Goal: Task Accomplishment & Management: Use online tool/utility

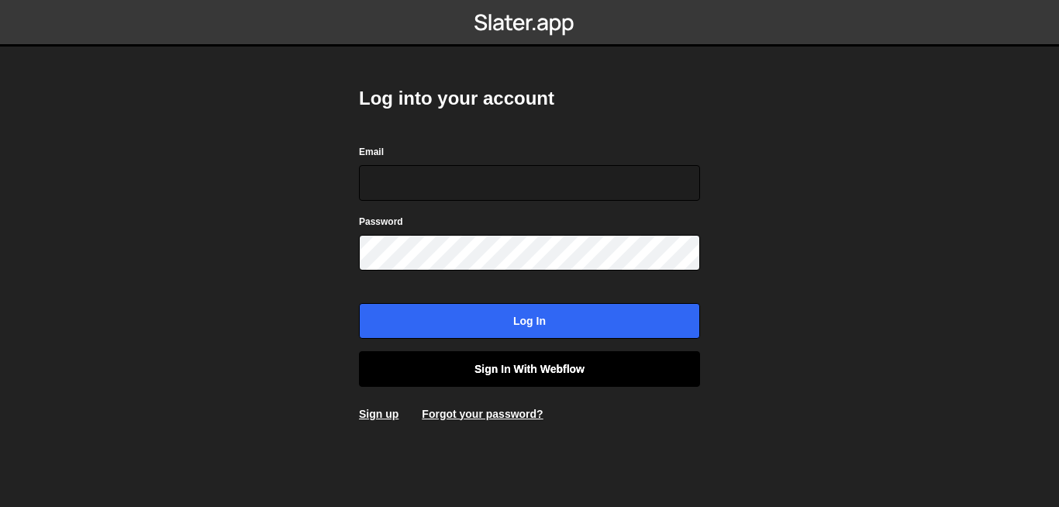
click at [609, 380] on link "Sign in with Webflow" at bounding box center [529, 369] width 341 height 36
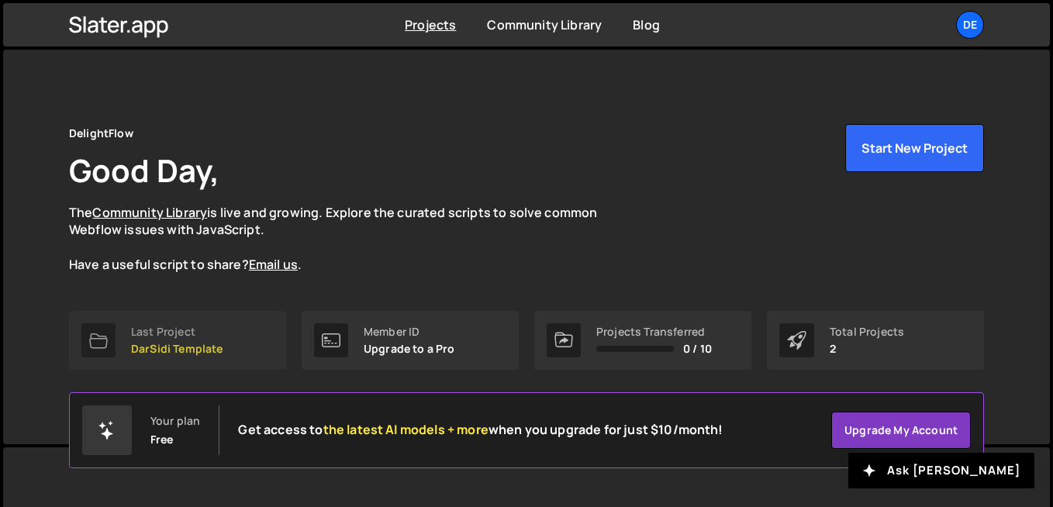
click at [130, 351] on link "Last Project DarSidi Template" at bounding box center [177, 340] width 217 height 59
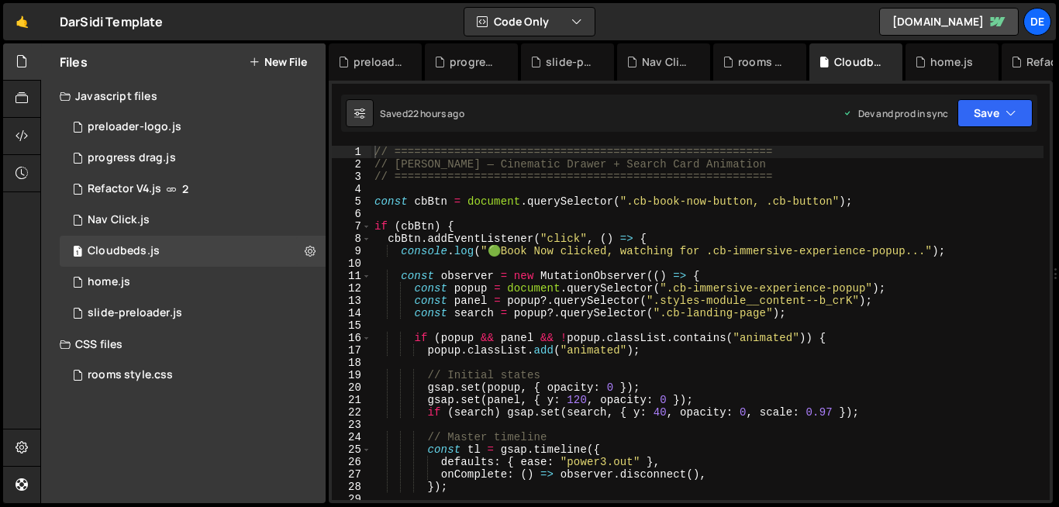
click at [291, 64] on button "New File" at bounding box center [278, 62] width 58 height 12
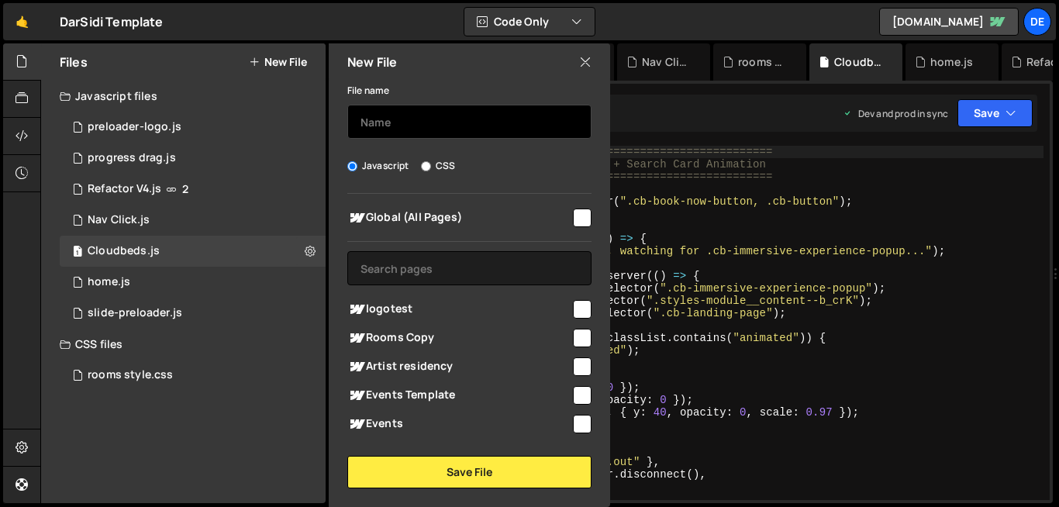
click at [382, 121] on input "text" at bounding box center [469, 122] width 244 height 34
type input "logo dlight test"
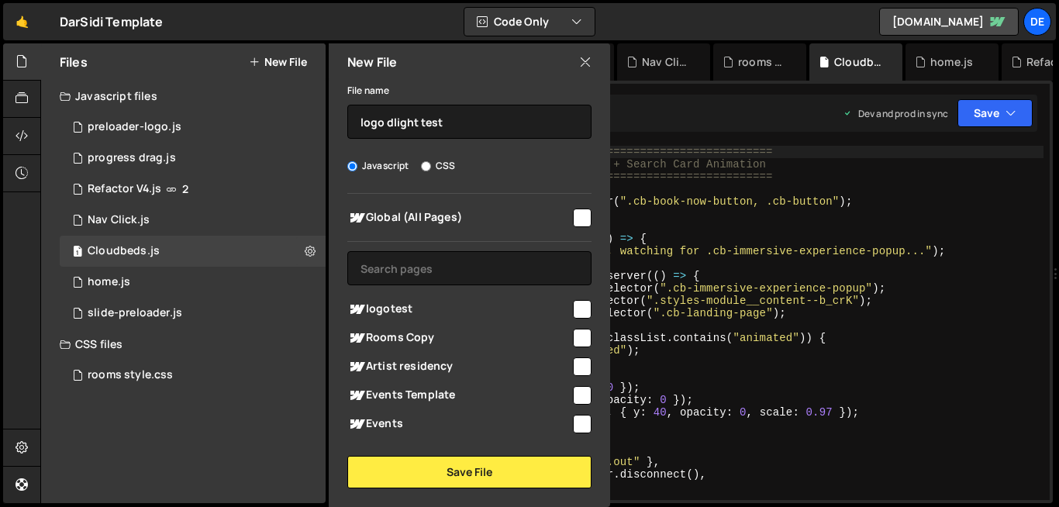
click at [574, 310] on input "checkbox" at bounding box center [582, 309] width 19 height 19
checkbox input "true"
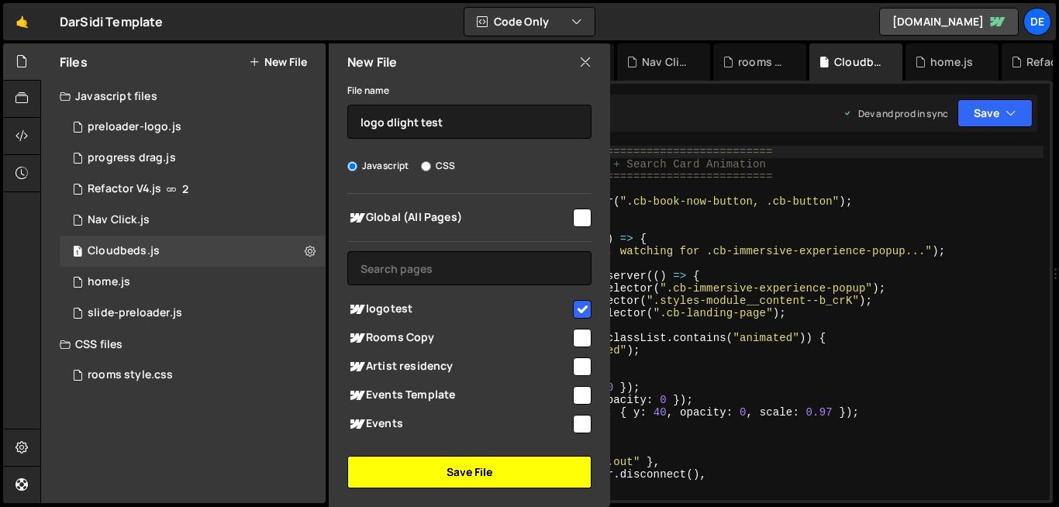
click at [518, 460] on button "Save File" at bounding box center [469, 472] width 244 height 33
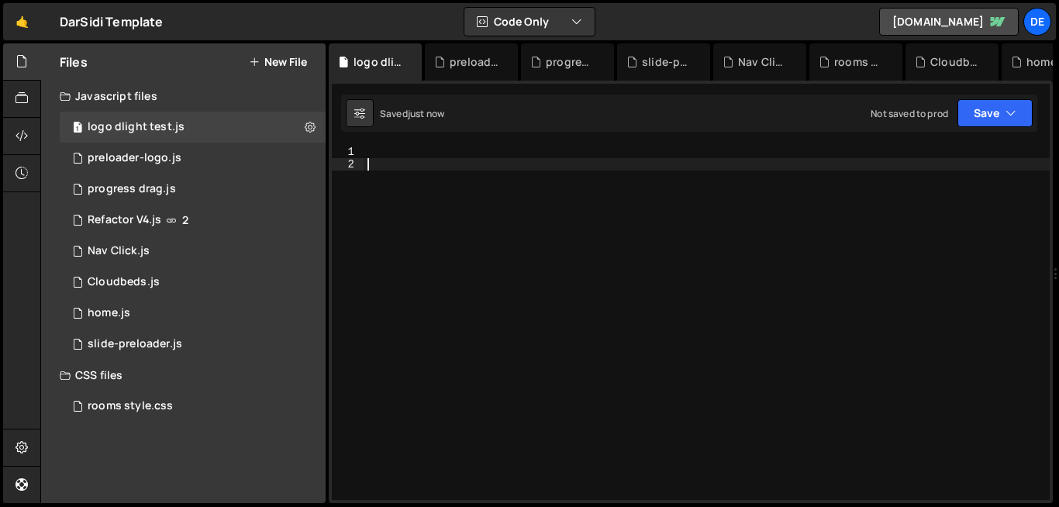
click at [494, 223] on div at bounding box center [708, 335] width 686 height 379
paste textarea "});"
type textarea "});"
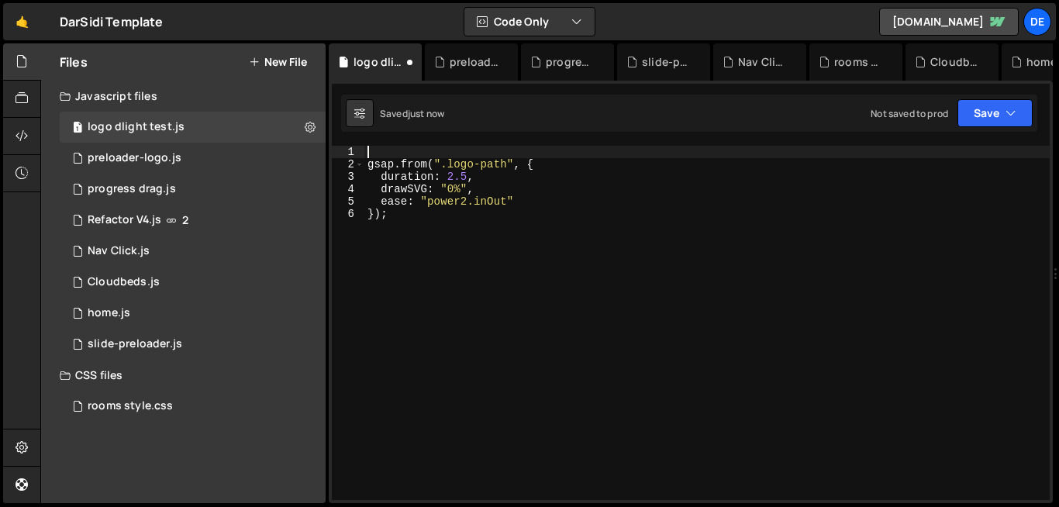
click at [375, 147] on div "gsap . from ( ".logo-path" , { duration : 2.5 , drawSVG : "0%" , ease : "power2…" at bounding box center [708, 335] width 686 height 379
type textarea "gsap.from(".logo-path", {"
click at [929, 94] on div "XXXXXXXXXXXXXXXXXXXXXXXXXXXXXXXXXXXXXXXXXXXXXXXXXXXXXXXXXXXXXXXXXXXXXXXXXXXXXXX…" at bounding box center [691, 292] width 724 height 423
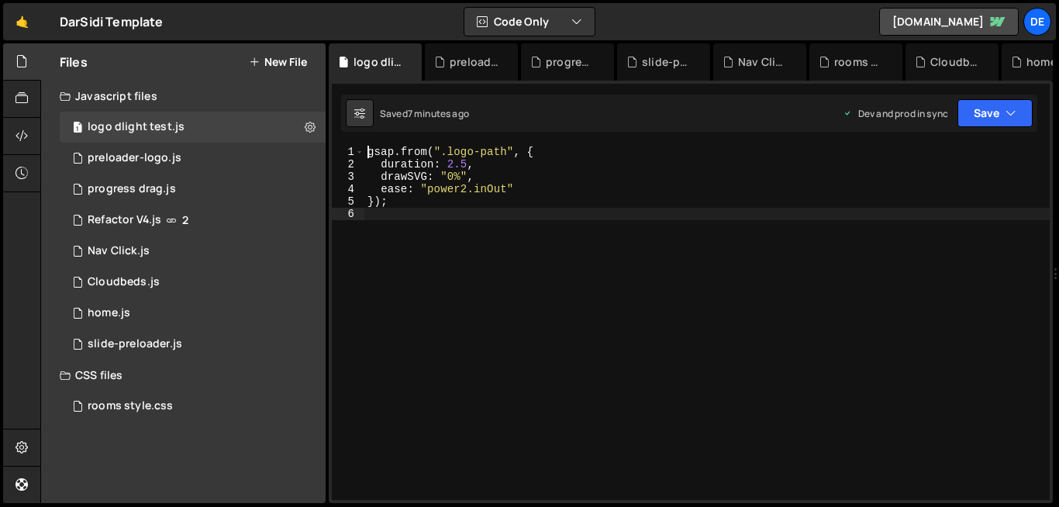
click at [598, 228] on div "gsap . from ( ".logo-path" , { duration : 2.5 , drawSVG : "0%" , ease : "power2…" at bounding box center [708, 335] width 686 height 379
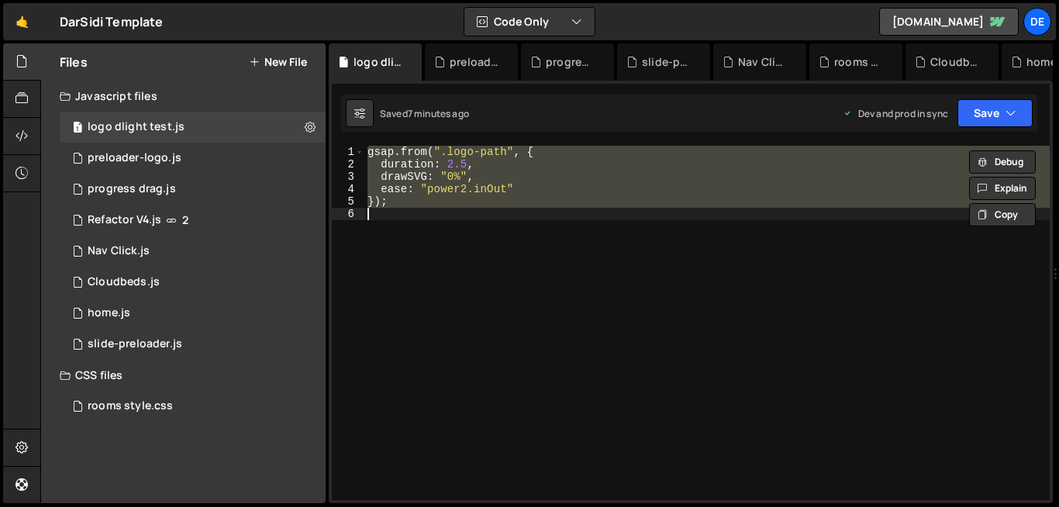
paste textarea
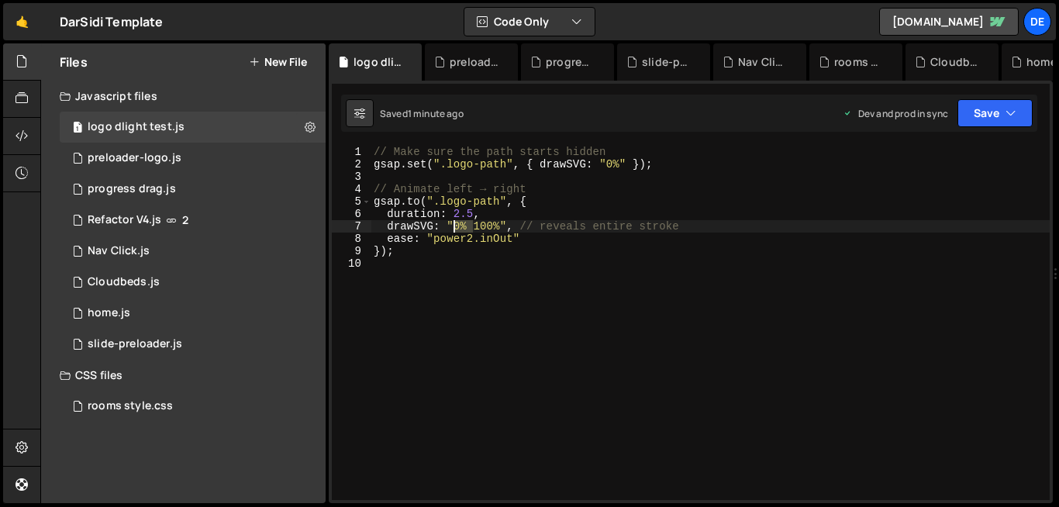
drag, startPoint x: 475, startPoint y: 226, endPoint x: 454, endPoint y: 231, distance: 22.4
click at [454, 231] on div "// Make sure the path starts hidden gsap . set ( ".logo-path" , { drawSVG : "0%…" at bounding box center [710, 335] width 679 height 379
click at [484, 227] on div "// Make sure the path starts hidden gsap . set ( ".logo-path" , { drawSVG : "0%…" at bounding box center [710, 335] width 679 height 379
paste textarea "0%"
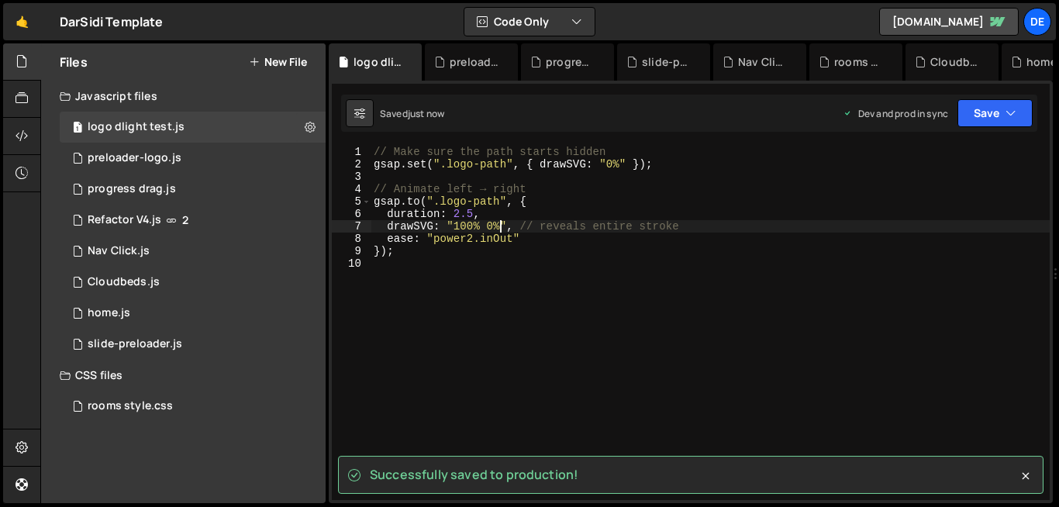
type textarea "drawSVG: "100% 0%", // reveals entire stroke"
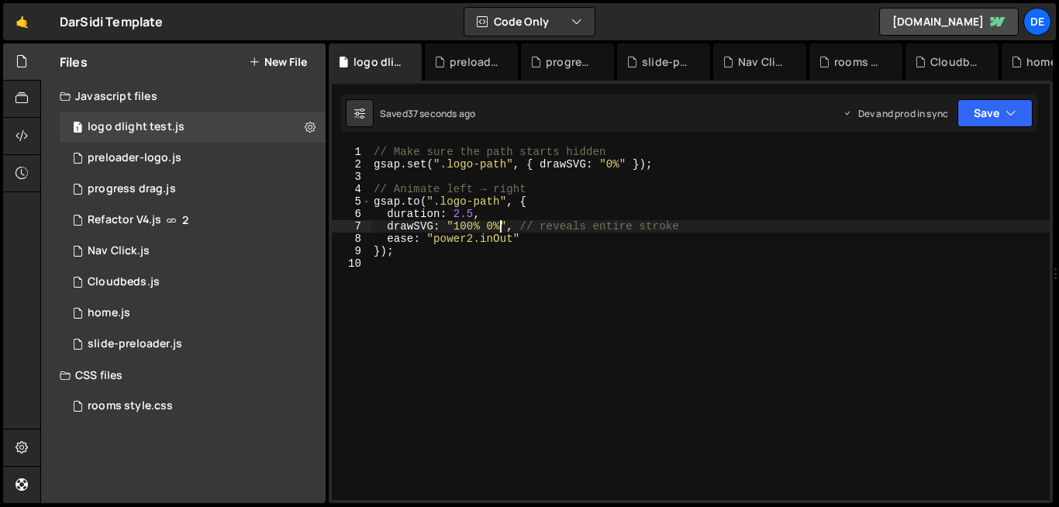
click at [377, 340] on div "// Make sure the path starts hidden gsap . set ( ".logo-path" , { drawSVG : "0%…" at bounding box center [710, 335] width 679 height 379
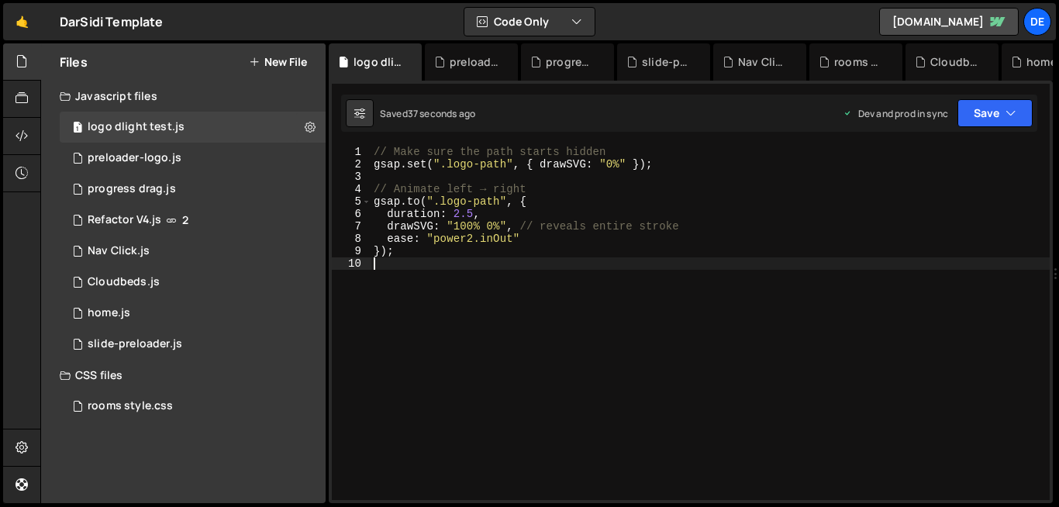
scroll to position [0, 0]
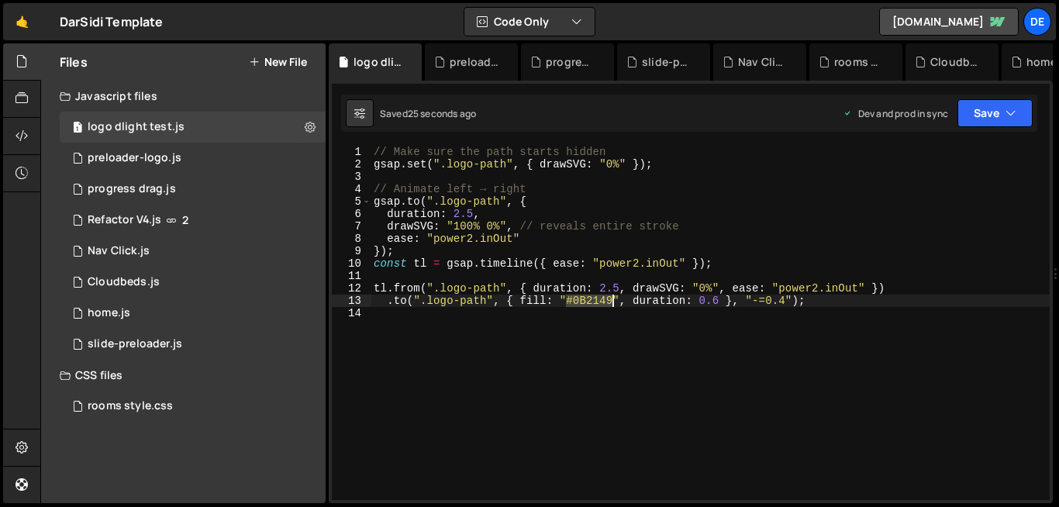
drag, startPoint x: 566, startPoint y: 304, endPoint x: 610, endPoint y: 306, distance: 43.5
click at [610, 306] on div "// Make sure the path starts hidden gsap . set ( ".logo-path" , { drawSVG : "0%…" at bounding box center [710, 335] width 679 height 379
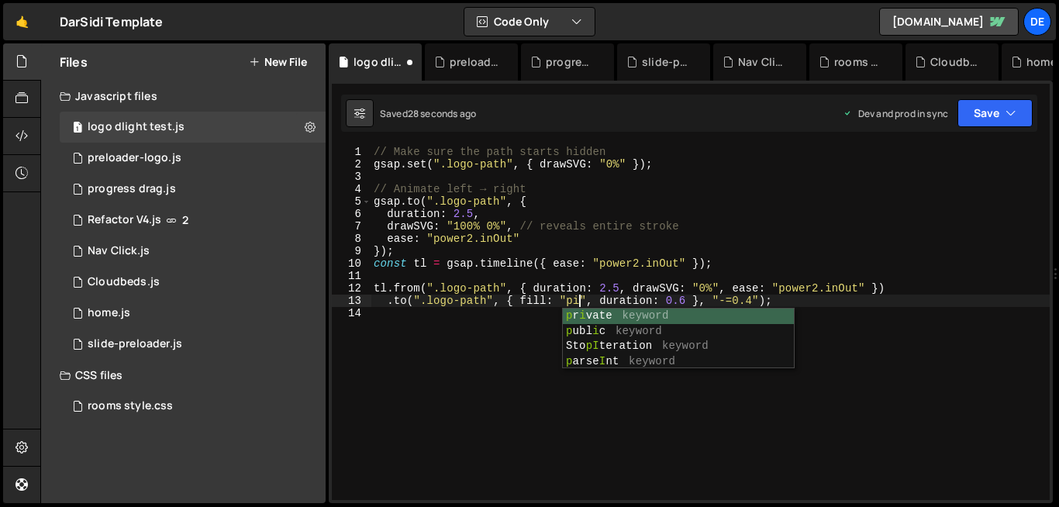
scroll to position [0, 15]
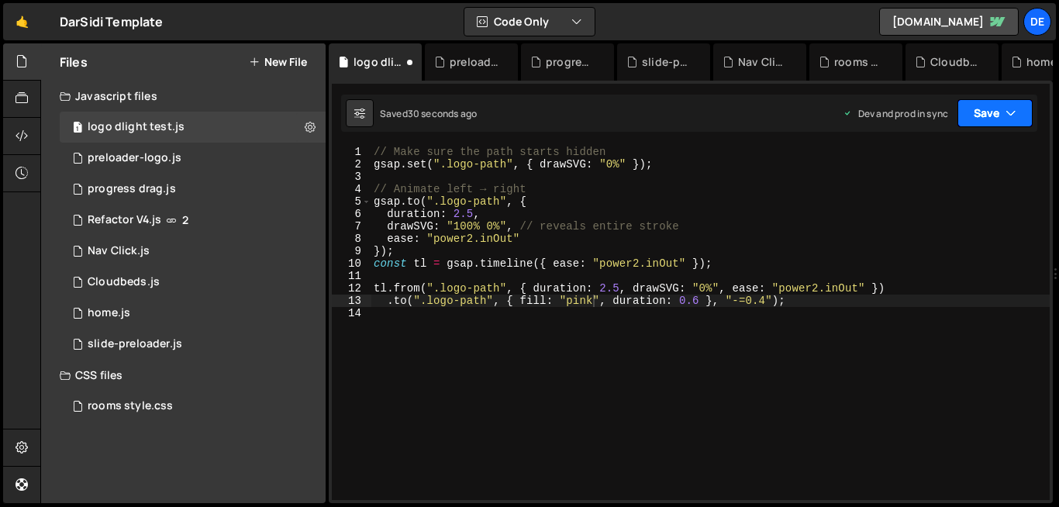
click at [987, 111] on button "Save" at bounding box center [995, 113] width 75 height 28
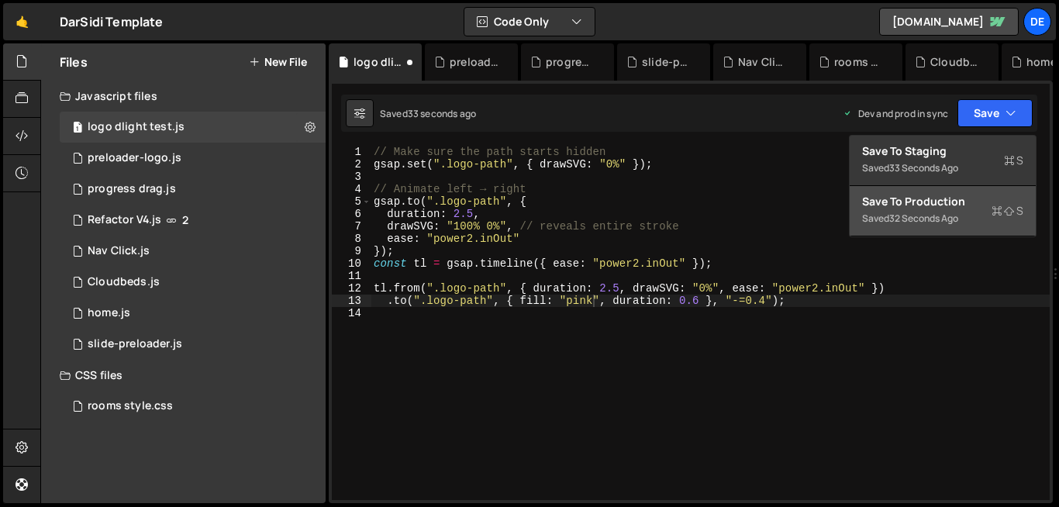
click at [915, 210] on div "Saved 32 seconds ago" at bounding box center [942, 218] width 161 height 19
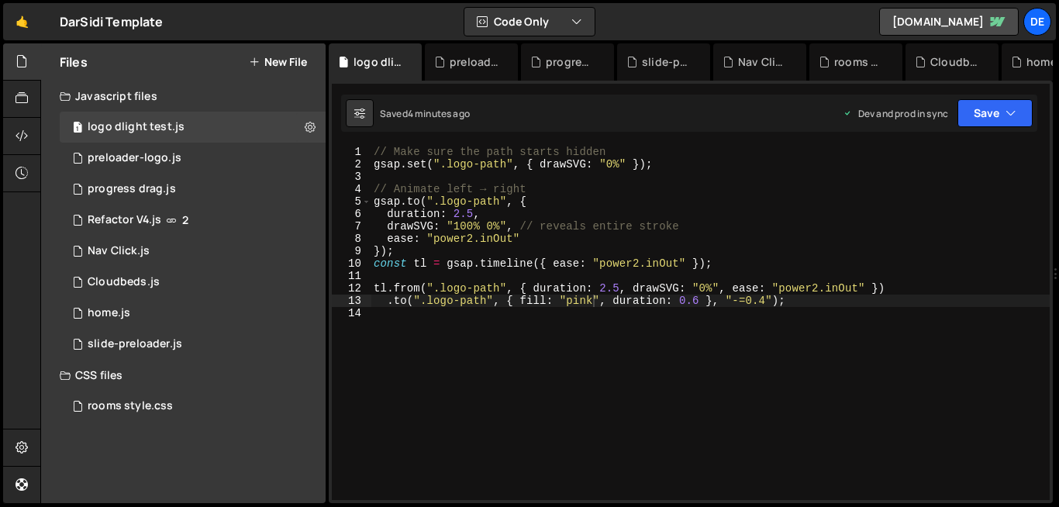
scroll to position [0, 1]
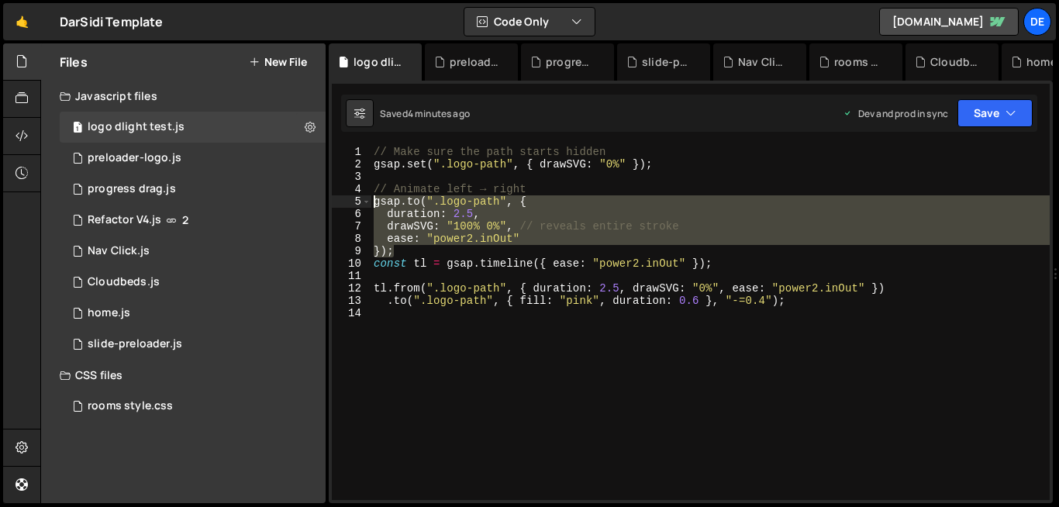
drag, startPoint x: 413, startPoint y: 253, endPoint x: 348, endPoint y: 202, distance: 81.8
click at [348, 202] on div "}); 1 2 3 4 5 6 7 8 9 10 11 12 13 14 // Make sure the path starts hidden gsap .…" at bounding box center [691, 323] width 718 height 354
type textarea "gsap.to(".logo-path", { duration: 2.5,"
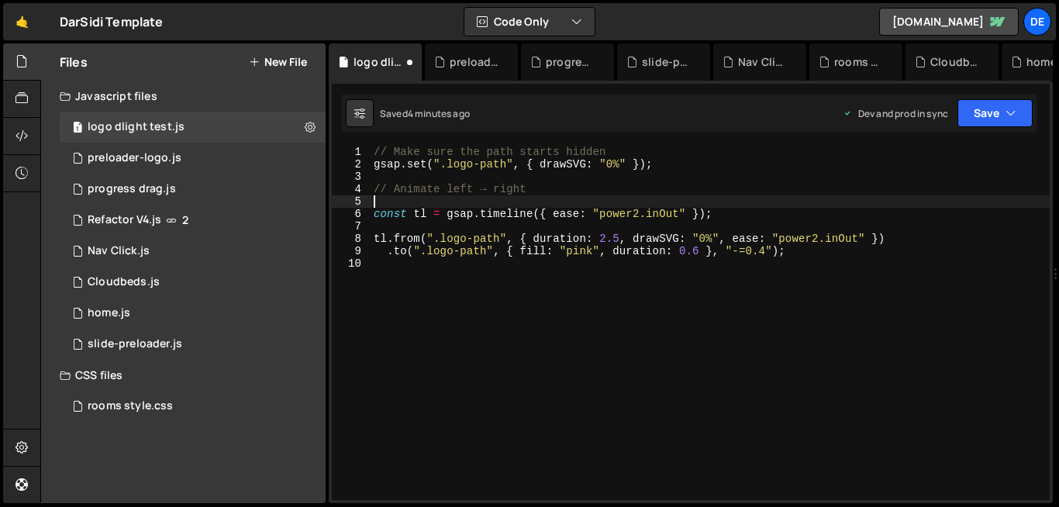
scroll to position [0, 0]
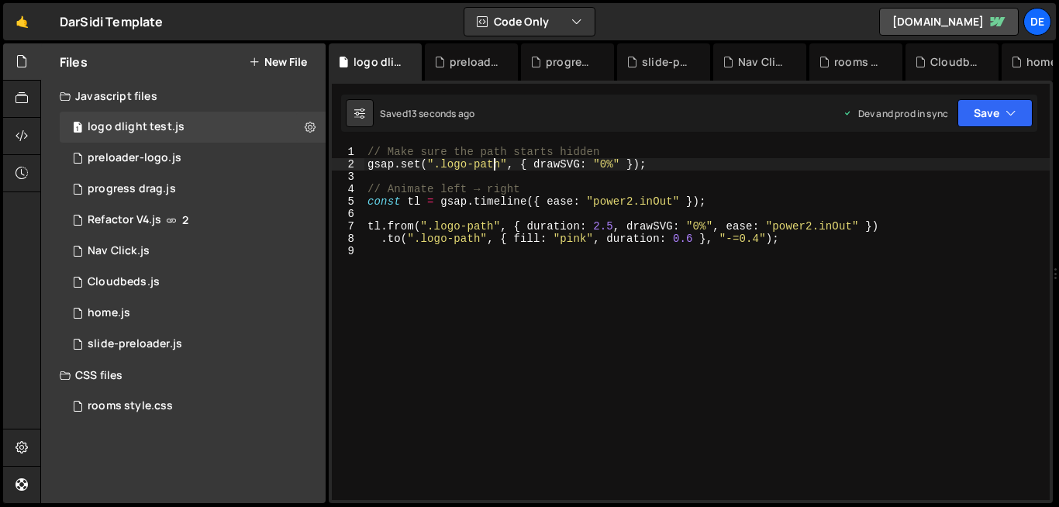
click at [492, 161] on div "// Make sure the path starts hidden gsap . set ( ".logo-path" , { drawSVG : "0%…" at bounding box center [708, 335] width 686 height 379
type textarea "gsap.set(".logo-path", { drawSVG: "0%" });"
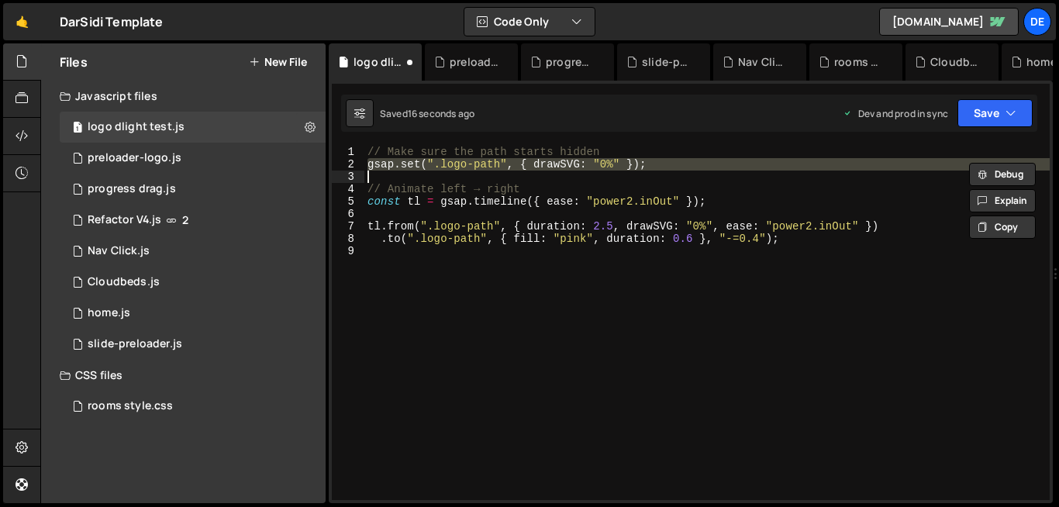
click at [499, 169] on div "// Make sure the path starts hidden gsap . set ( ".logo-path" , { drawSVG : "0%…" at bounding box center [708, 323] width 686 height 354
type textarea "gsap.set(".logo-path", { drawSVG: "0%" });"
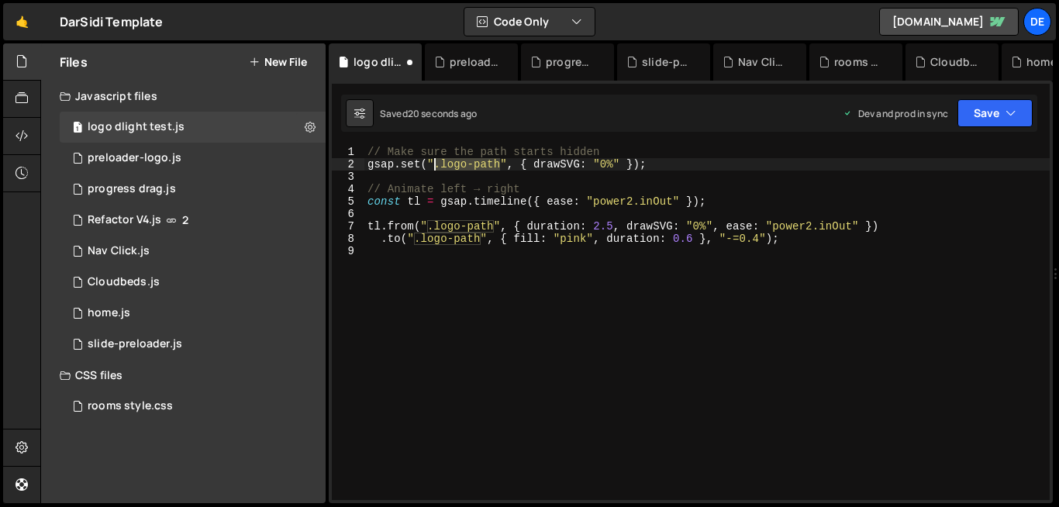
drag, startPoint x: 500, startPoint y: 167, endPoint x: 436, endPoint y: 165, distance: 64.4
click at [436, 165] on div "// Make sure the path starts hidden gsap . set ( ".logo-path" , { drawSVG : "0%…" at bounding box center [708, 335] width 686 height 379
click at [645, 176] on div "// Make sure the path starts hidden gsap . set ( ".logo-path" , { drawSVG : "0%…" at bounding box center [708, 335] width 686 height 379
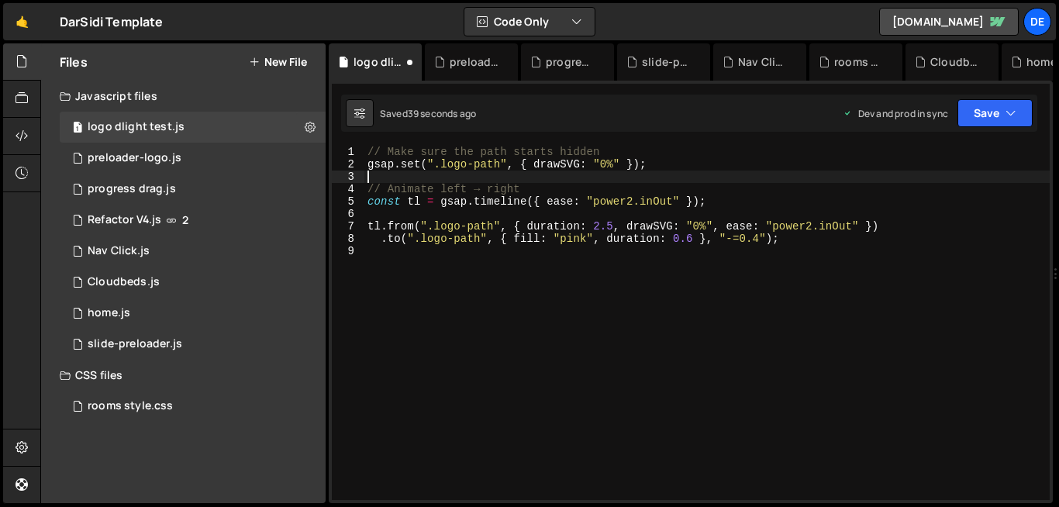
click at [654, 163] on div "// Make sure the path starts hidden gsap . set ( ".logo-path" , { drawSVG : "0%…" at bounding box center [708, 335] width 686 height 379
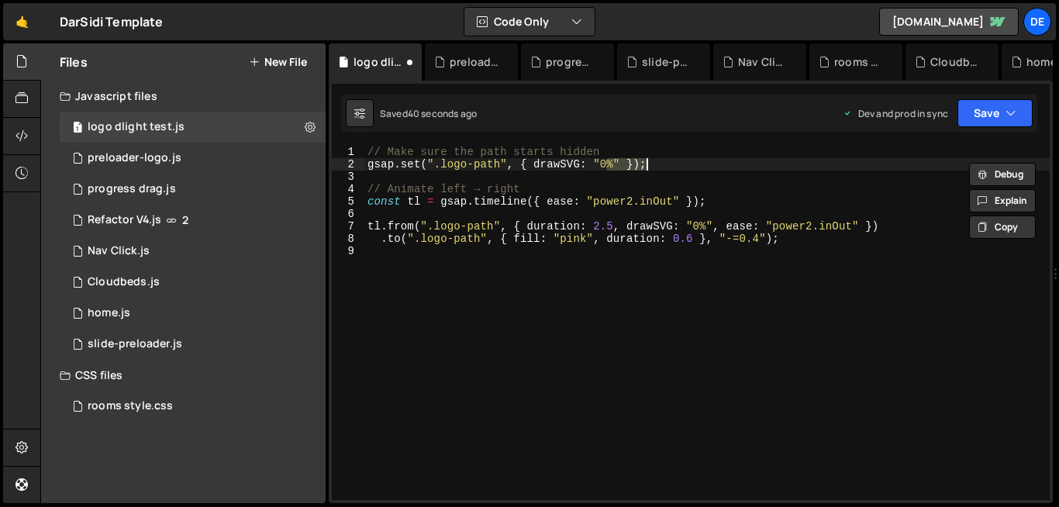
click at [654, 163] on div "// Make sure the path starts hidden gsap . set ( ".logo-path" , { drawSVG : "0%…" at bounding box center [708, 335] width 686 height 379
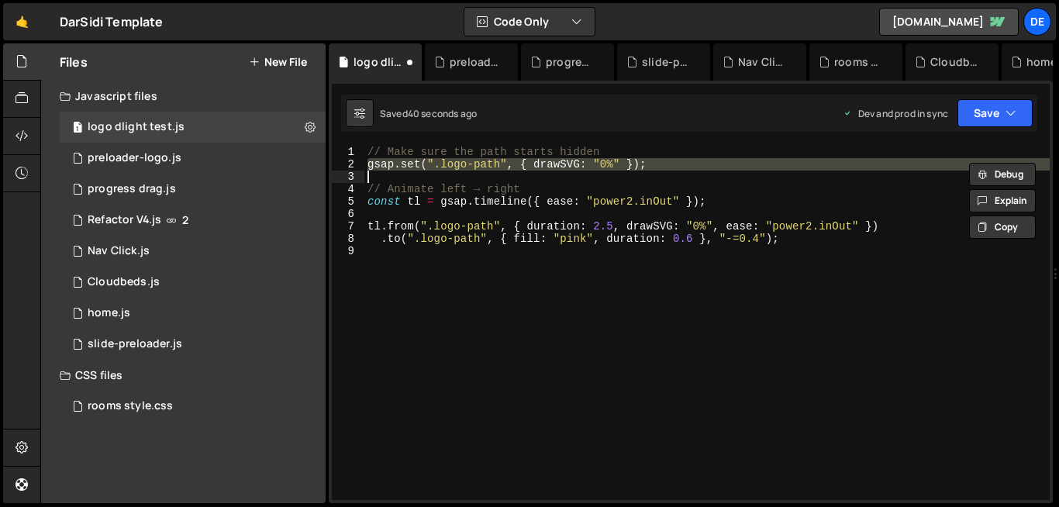
click at [654, 163] on div "// Make sure the path starts hidden gsap . set ( ".logo-path" , { drawSVG : "0%…" at bounding box center [708, 335] width 686 height 379
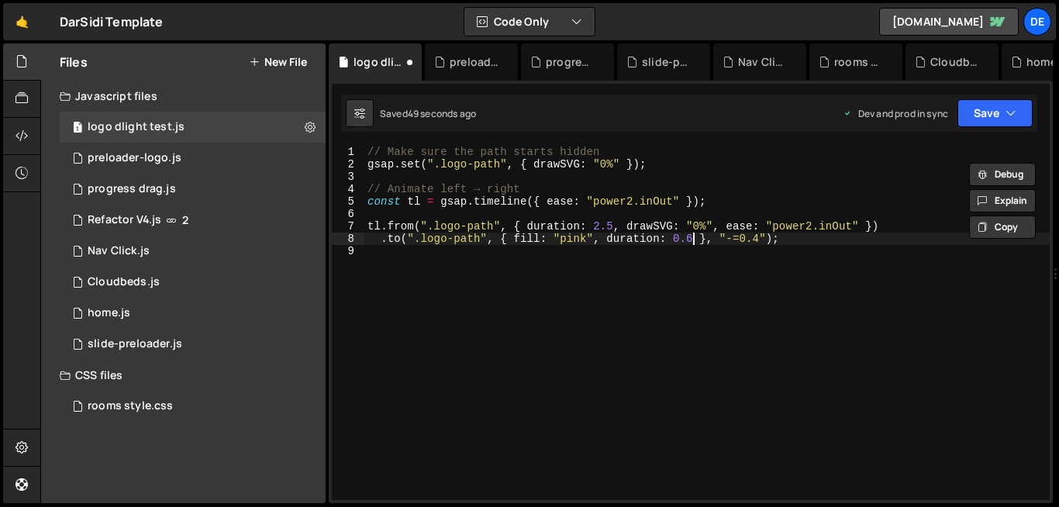
click at [694, 234] on div "// Make sure the path starts hidden gsap . set ( ".logo-path" , { drawSVG : "0%…" at bounding box center [708, 335] width 686 height 379
type textarea ".to(".logo-path", { fill: "pink", duration: 1 }, "-=0.4");"
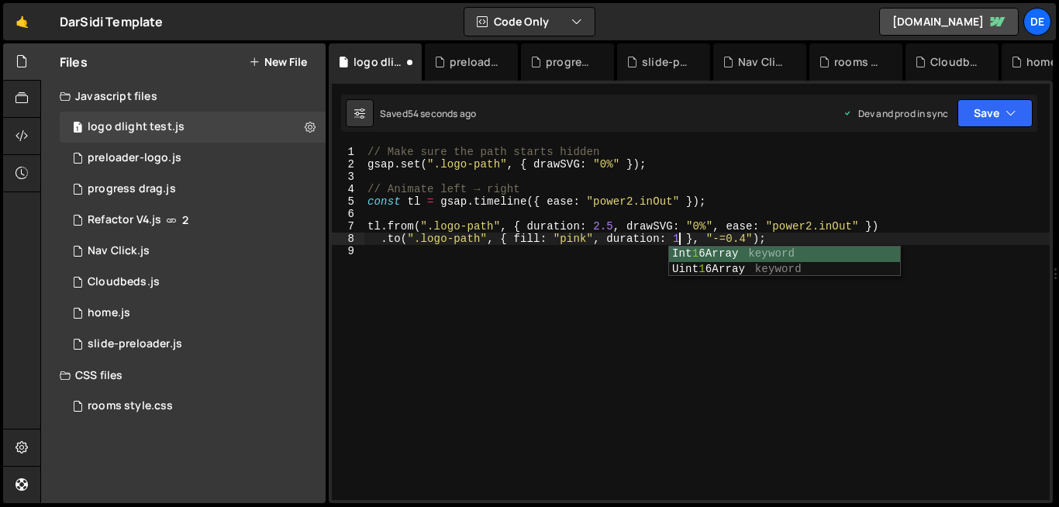
scroll to position [0, 22]
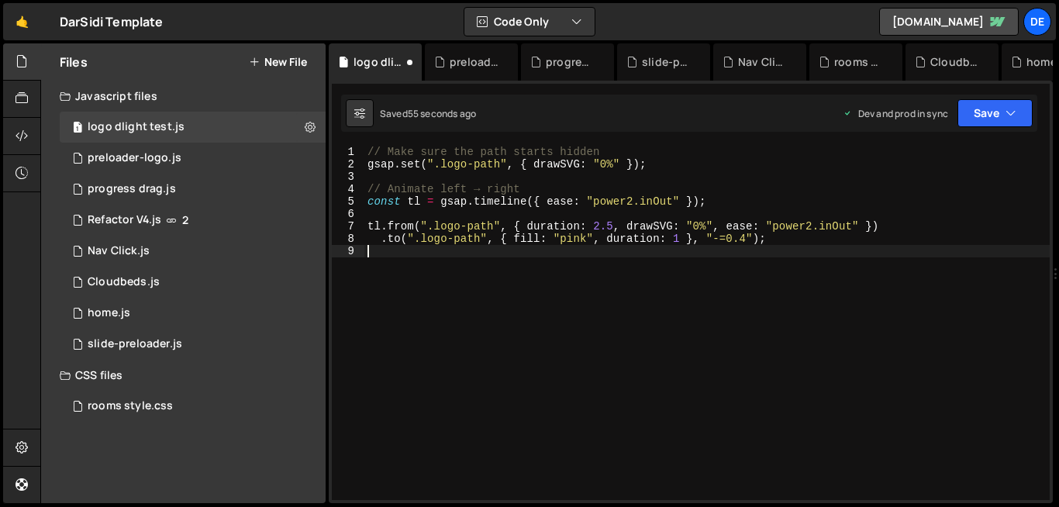
click at [600, 312] on div "// Make sure the path starts hidden gsap . set ( ".logo-path" , { drawSVG : "0%…" at bounding box center [708, 335] width 686 height 379
click at [748, 240] on div "// Make sure the path starts hidden gsap . set ( ".logo-path" , { drawSVG : "0%…" at bounding box center [708, 335] width 686 height 379
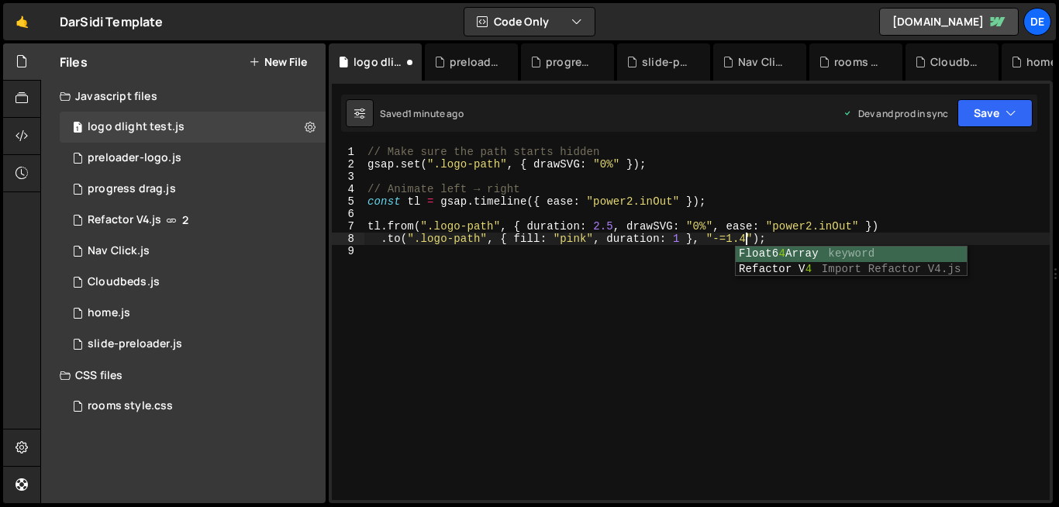
scroll to position [0, 26]
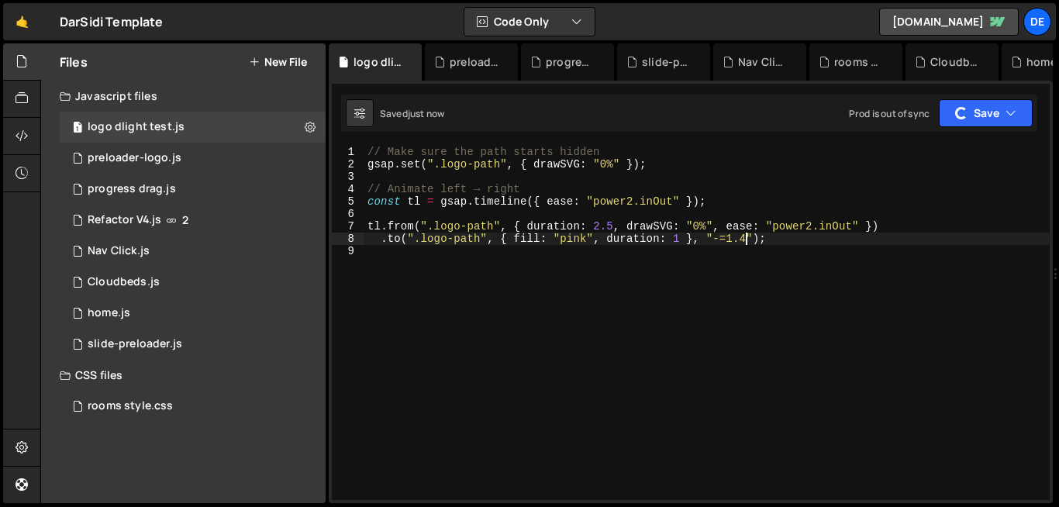
type textarea ".to(".logo-path", { fill: "pink", duration: 1 }, "-=1.4");"
click at [535, 288] on div "// Make sure the path starts hidden gsap . set ( ".logo-path" , { drawSVG : "0%…" at bounding box center [708, 335] width 686 height 379
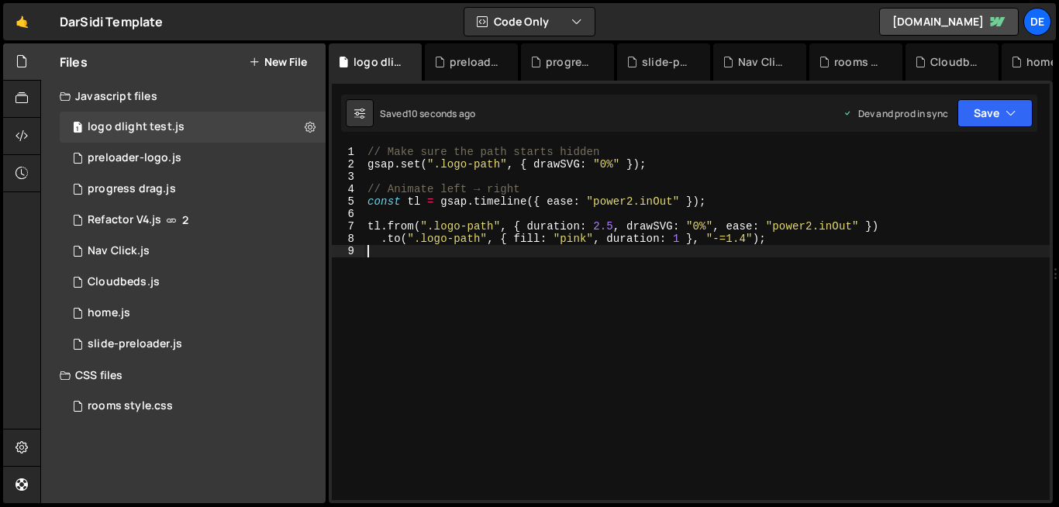
scroll to position [0, 0]
click at [461, 164] on div "// Make sure the path starts hidden gsap . set ( ".logo-path" , { drawSVG : "0%…" at bounding box center [708, 335] width 686 height 379
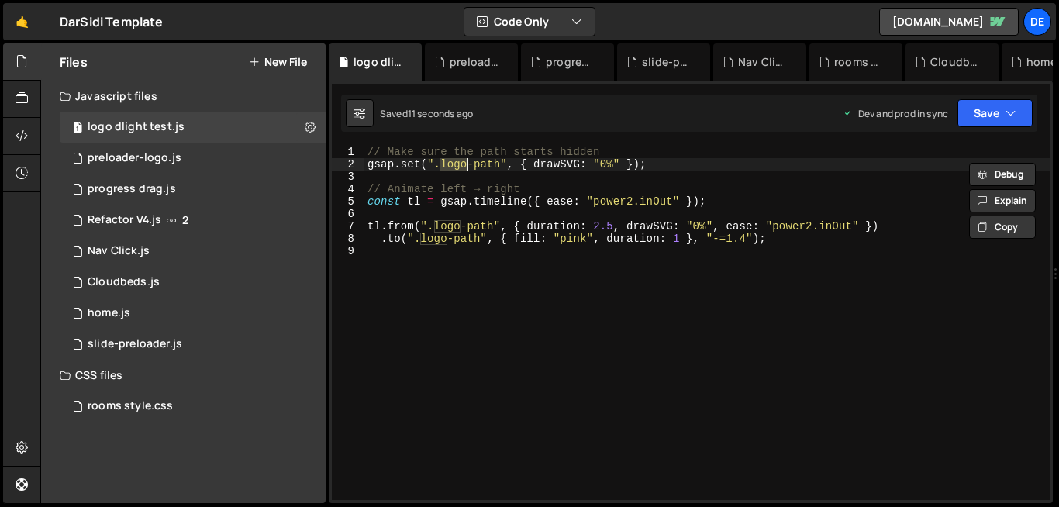
click at [461, 164] on div "// Make sure the path starts hidden gsap . set ( ".logo-path" , { drawSVG : "0%…" at bounding box center [708, 335] width 686 height 379
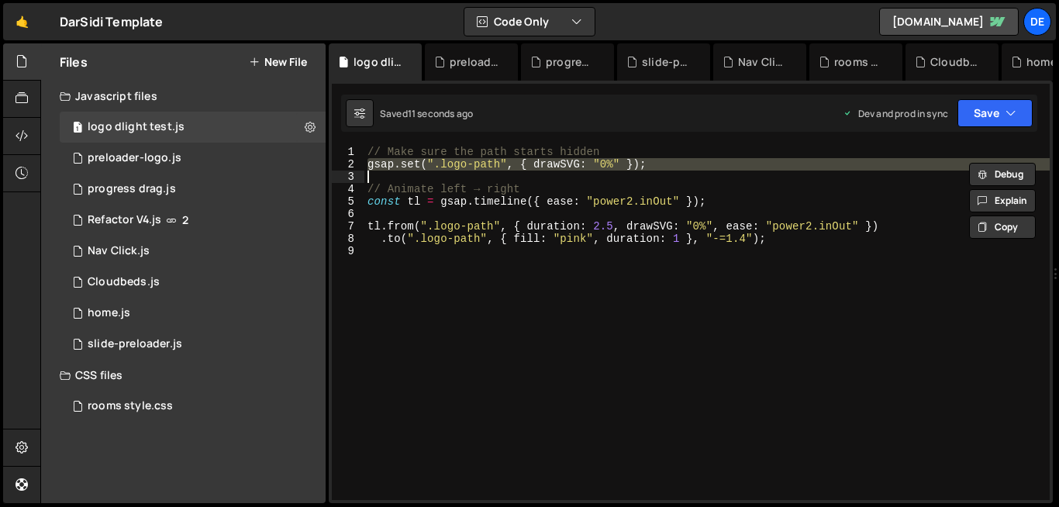
click at [461, 164] on div "// Make sure the path starts hidden gsap . set ( ".logo-path" , { drawSVG : "0%…" at bounding box center [708, 335] width 686 height 379
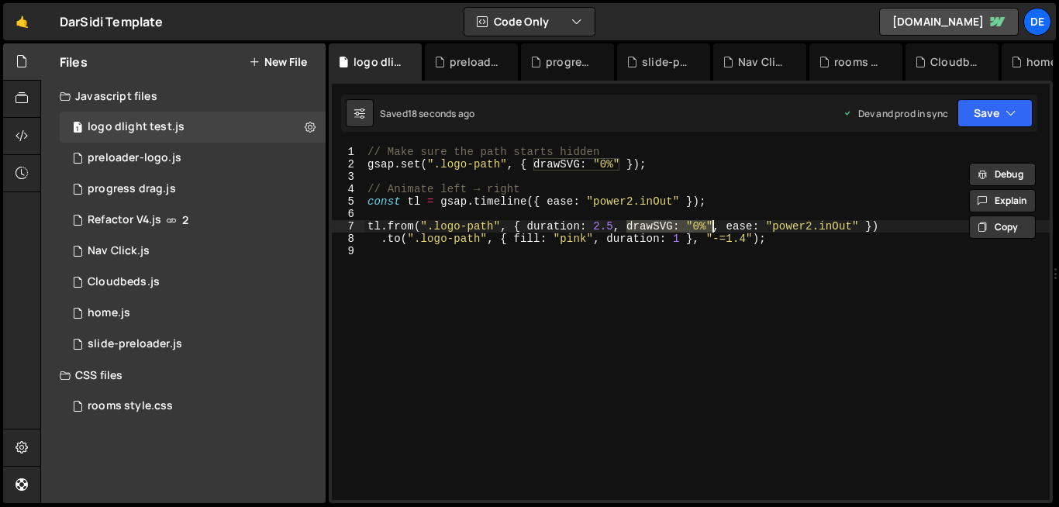
drag, startPoint x: 627, startPoint y: 226, endPoint x: 710, endPoint y: 227, distance: 83.0
click at [710, 227] on div "// Make sure the path starts hidden gsap . set ( ".logo-path" , { drawSVG : "0%…" at bounding box center [708, 335] width 686 height 379
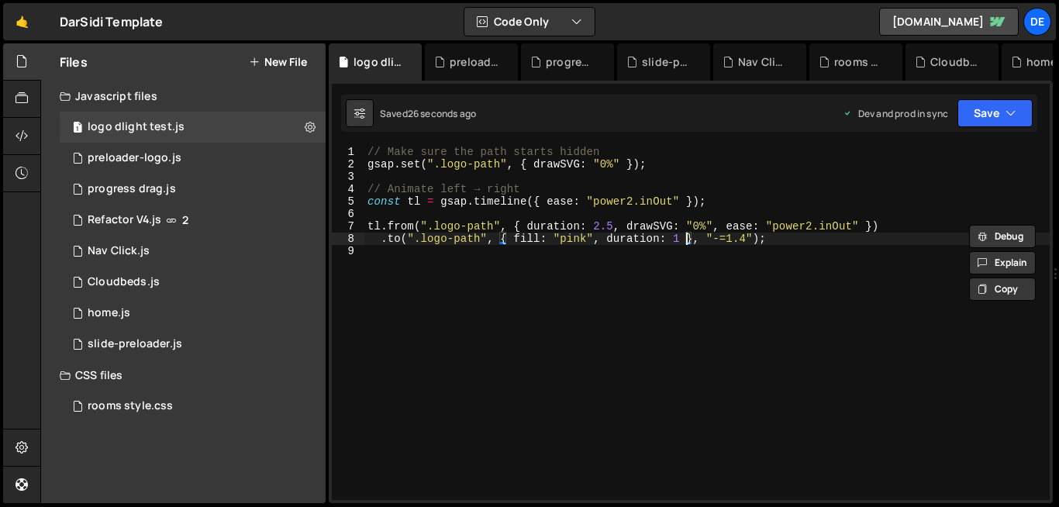
click at [684, 241] on div "// Make sure the path starts hidden gsap . set ( ".logo-path" , { drawSVG : "0%…" at bounding box center [708, 335] width 686 height 379
paste textarea "drawSVG: "0%""
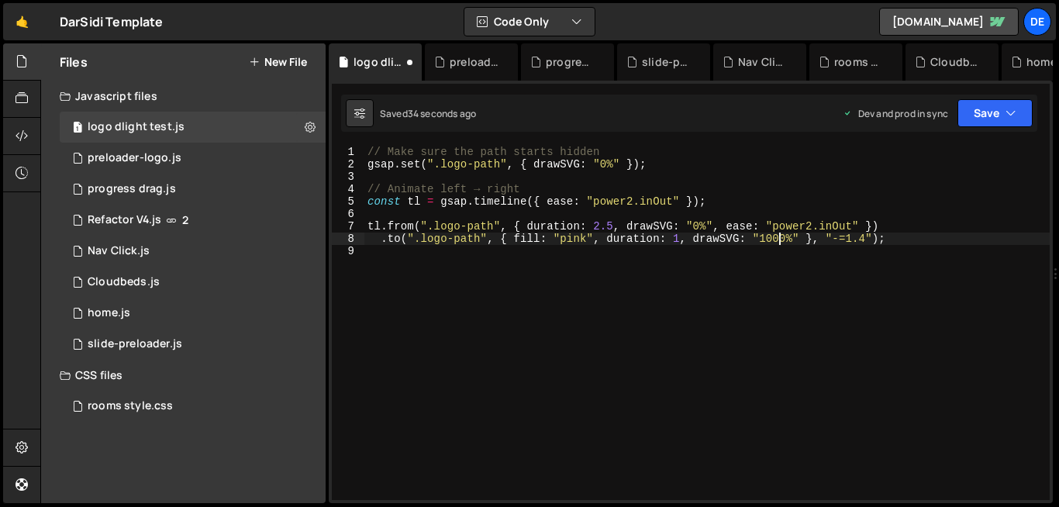
scroll to position [0, 29]
click at [694, 226] on div "// Make sure the path starts hidden gsap . set ( ".logo-path" , { drawSVG : "0%…" at bounding box center [708, 335] width 686 height 379
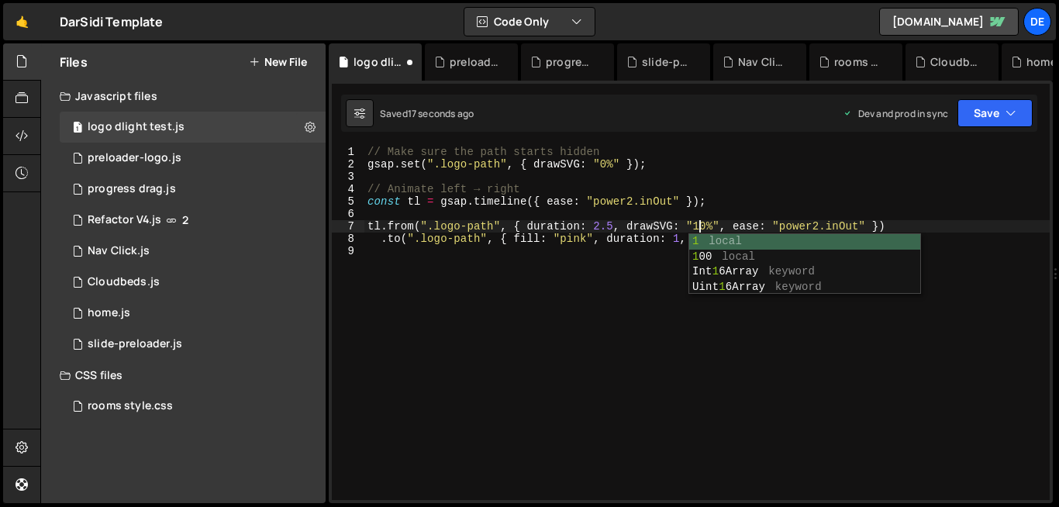
scroll to position [0, 24]
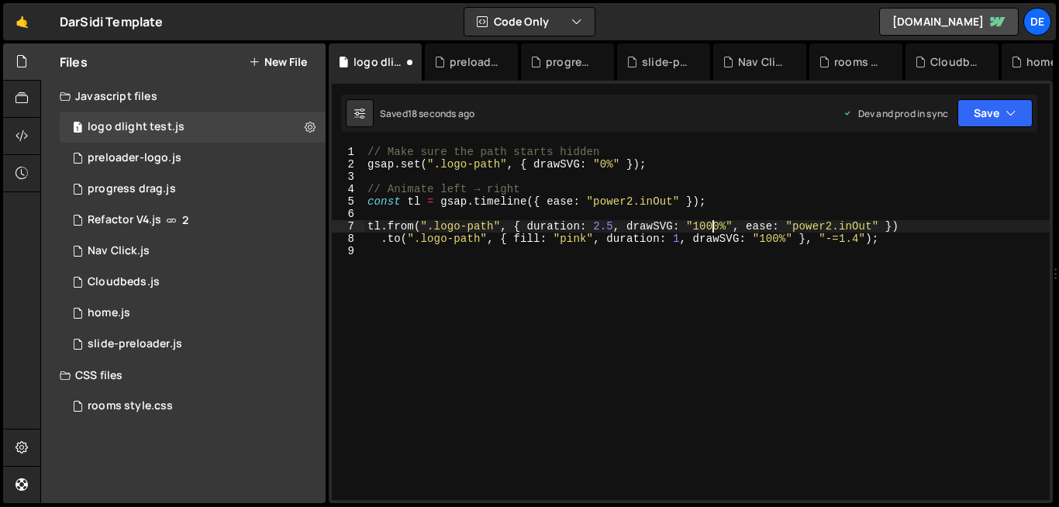
type textarea "tl.from(".logo-path", { duration: 2.5, drawSVG: "100%", ease: "power2.inOut" })"
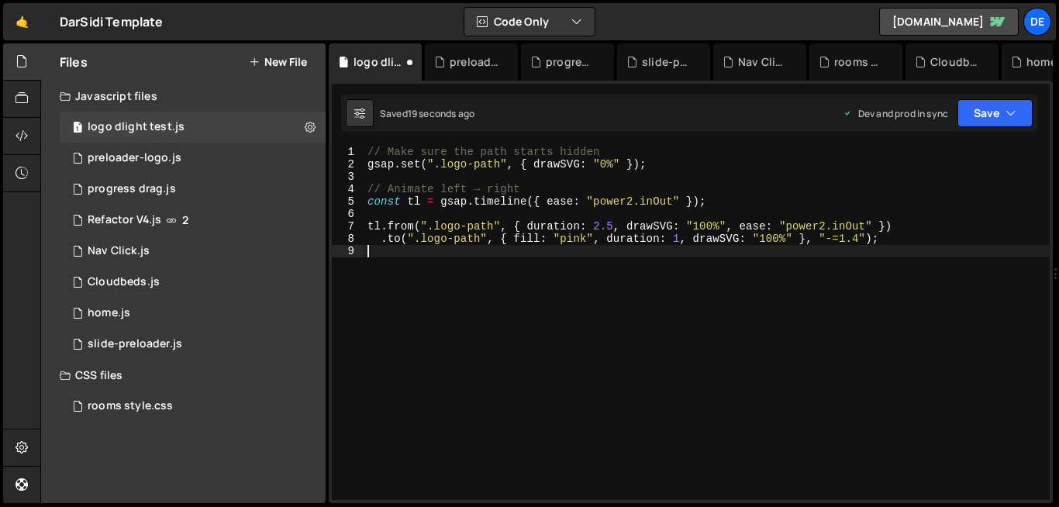
click at [712, 284] on div "// Make sure the path starts hidden gsap . set ( ".logo-path" , { drawSVG : "0%…" at bounding box center [708, 335] width 686 height 379
drag, startPoint x: 762, startPoint y: 240, endPoint x: 776, endPoint y: 268, distance: 30.9
click at [776, 268] on div "// Make sure the path starts hidden gsap . set ( ".logo-path" , { drawSVG : "0%…" at bounding box center [708, 335] width 686 height 379
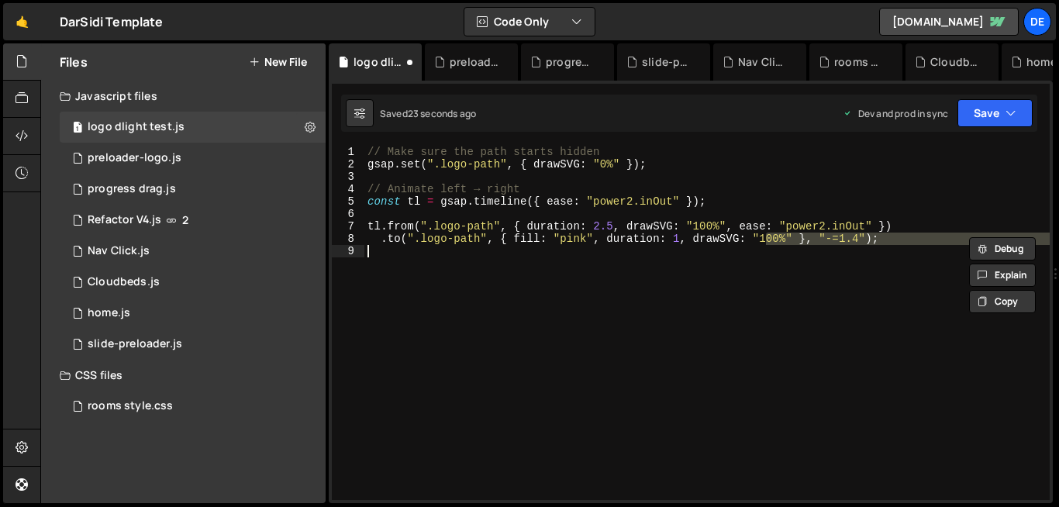
click at [759, 237] on div "// Make sure the path starts hidden gsap . set ( ".logo-path" , { drawSVG : "0%…" at bounding box center [708, 335] width 686 height 379
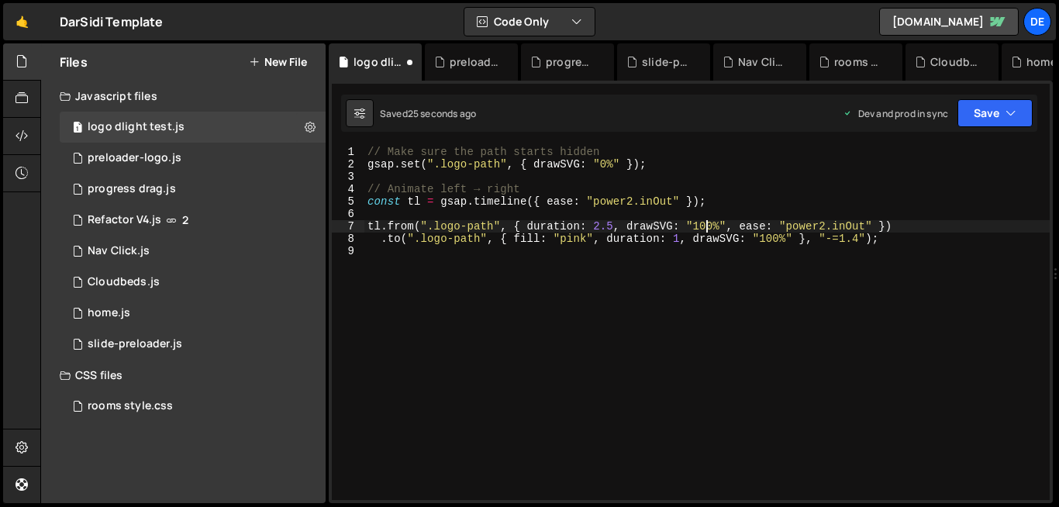
click at [704, 224] on div "// Make sure the path starts hidden gsap . set ( ".logo-path" , { drawSVG : "0%…" at bounding box center [708, 335] width 686 height 379
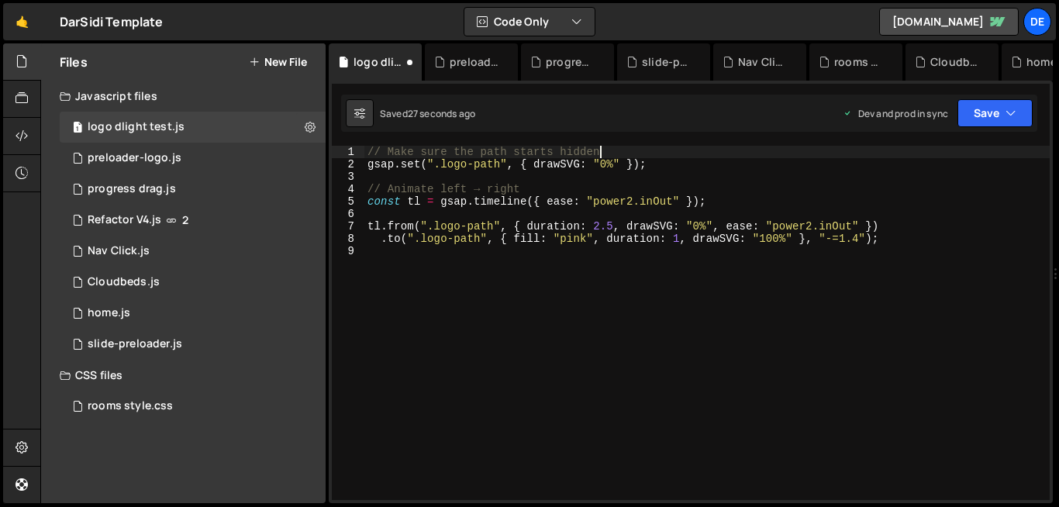
click at [668, 155] on div "// Make sure the path starts hidden gsap . set ( ".logo-path" , { drawSVG : "0%…" at bounding box center [708, 335] width 686 height 379
type textarea "// Make sure the path starts hidden gsap.set(".logo-path", { drawSVG: "0%" });"
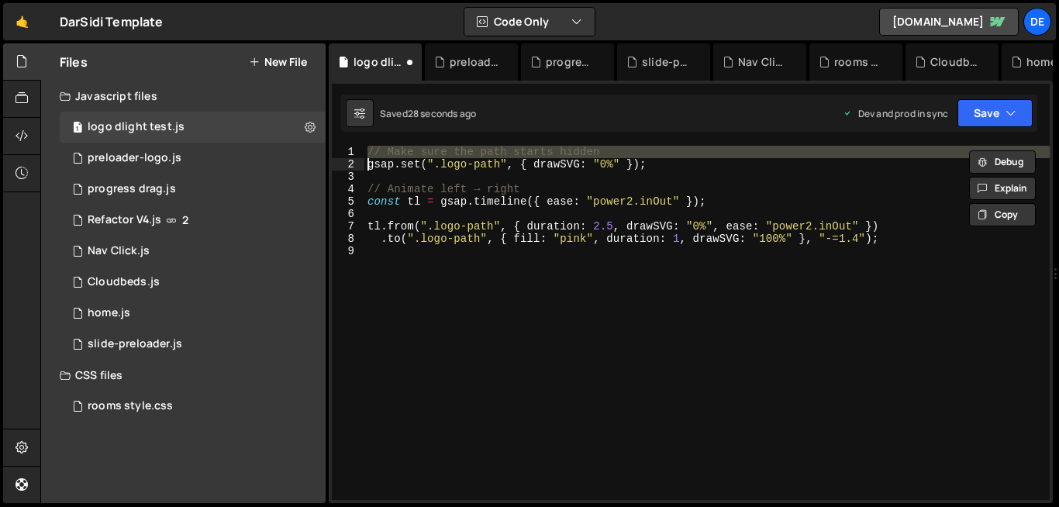
click at [666, 169] on div "// Make sure the path starts hidden gsap . set ( ".logo-path" , { drawSVG : "0%…" at bounding box center [708, 335] width 686 height 379
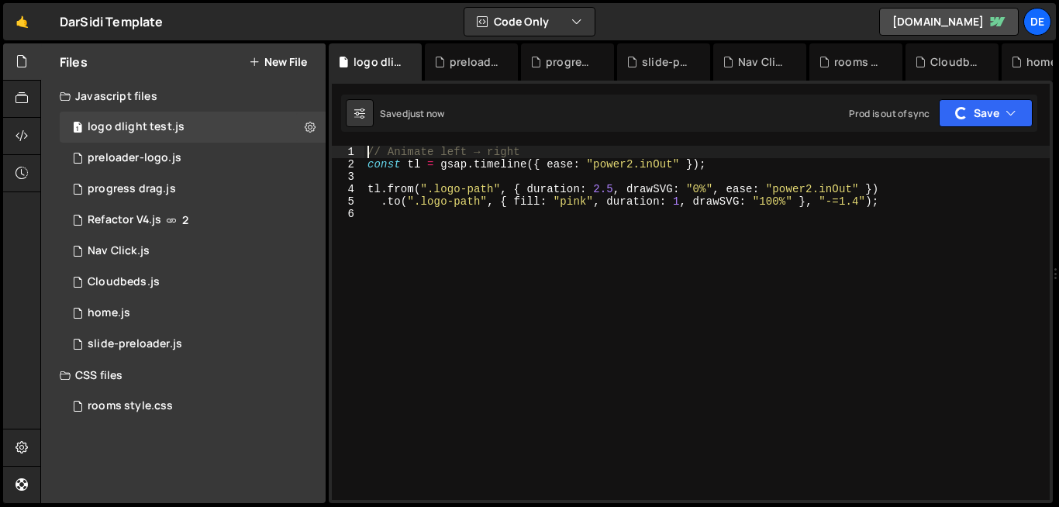
type textarea "// Animate left → right"
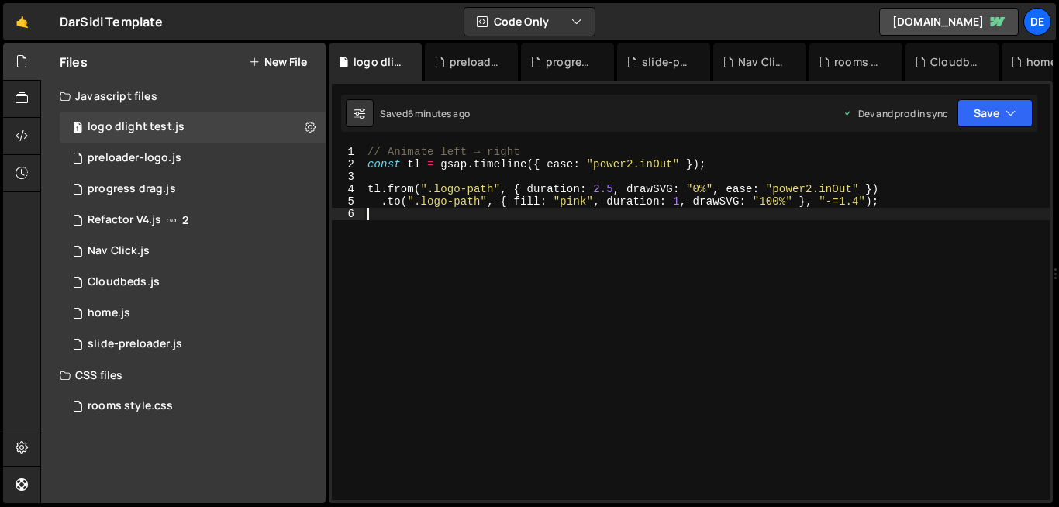
click at [492, 308] on div "// Animate left → right const tl = gsap . timeline ({ ease : "power2.inOut" }) …" at bounding box center [708, 335] width 686 height 379
paste textarea "});"
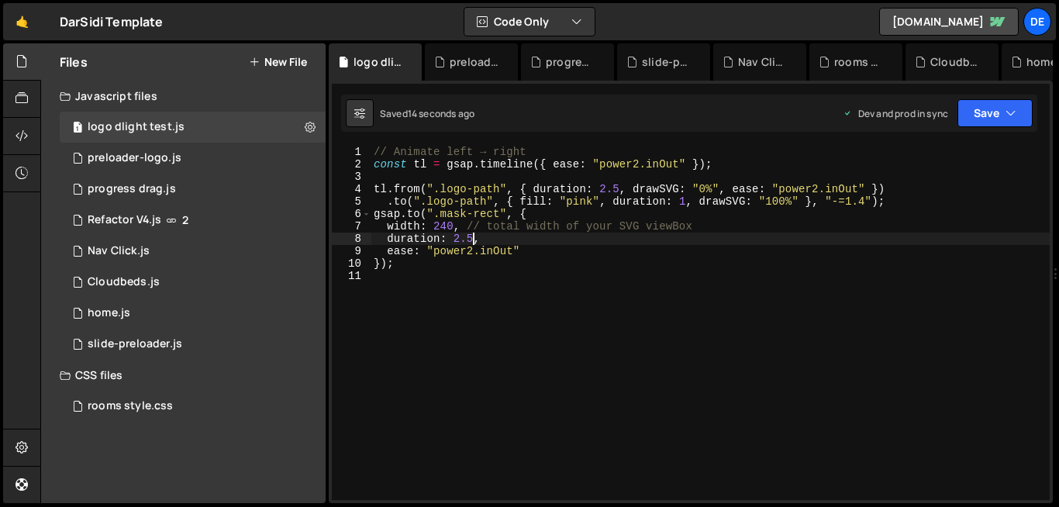
click at [472, 242] on div "// Animate left → right const tl = gsap . timeline ({ ease : "power2.inOut" }) …" at bounding box center [710, 335] width 679 height 379
type textarea "duration: 9,"
click at [986, 122] on button "Save" at bounding box center [995, 113] width 75 height 28
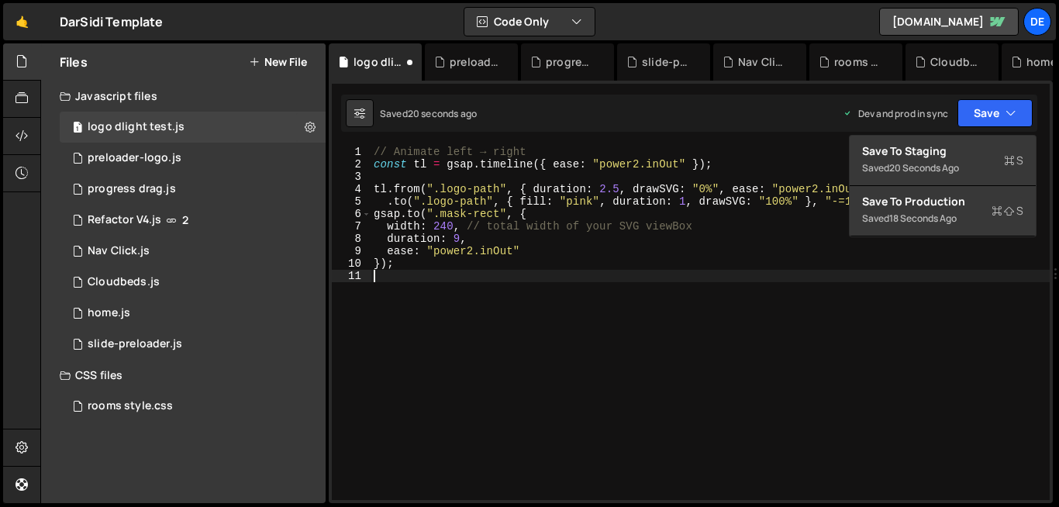
scroll to position [0, 0]
click at [685, 295] on div "// Animate left → right const tl = gsap . timeline ({ ease : "power2.inOut" }) …" at bounding box center [710, 335] width 679 height 379
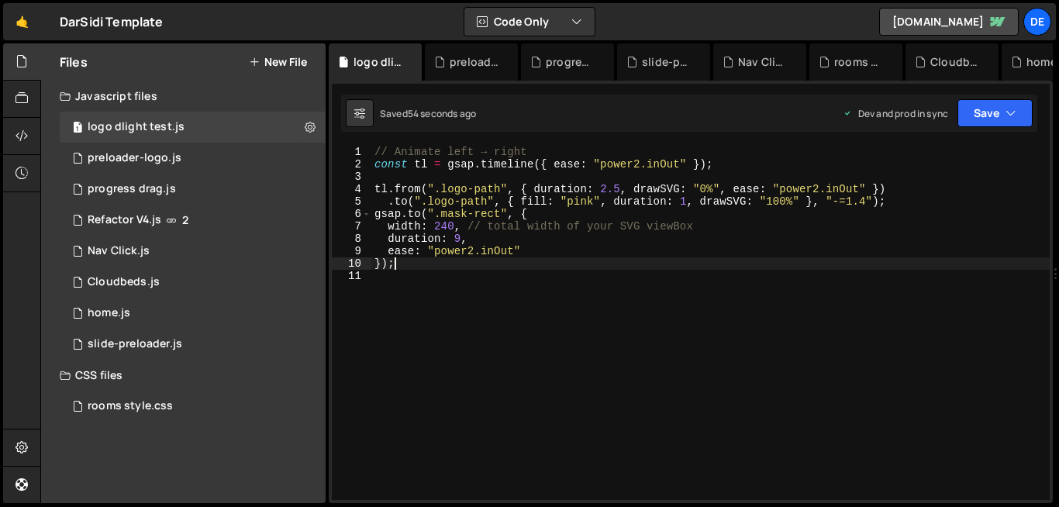
click at [586, 266] on div "// Animate left → right const tl = gsap . timeline ({ ease : "power2.inOut" }) …" at bounding box center [711, 335] width 679 height 379
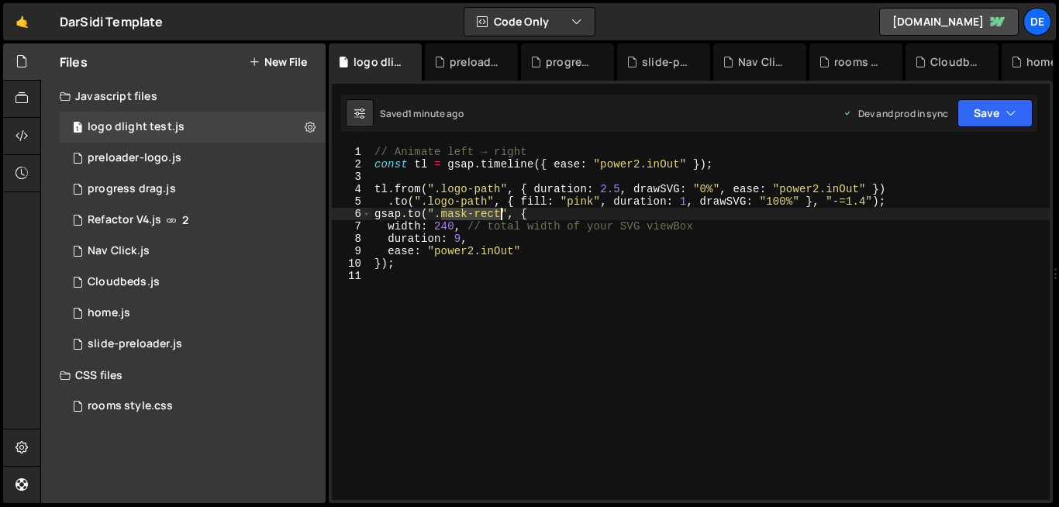
drag, startPoint x: 442, startPoint y: 216, endPoint x: 499, endPoint y: 217, distance: 56.6
click at [499, 217] on div "// Animate left → right const tl = gsap . timeline ({ ease : "power2.inOut" }) …" at bounding box center [711, 335] width 679 height 379
type textarea "gsap.to(".mask-rect", {"
click at [661, 339] on div "// Animate left → right const tl = gsap . timeline ({ ease : "power2.inOut" }) …" at bounding box center [711, 335] width 679 height 379
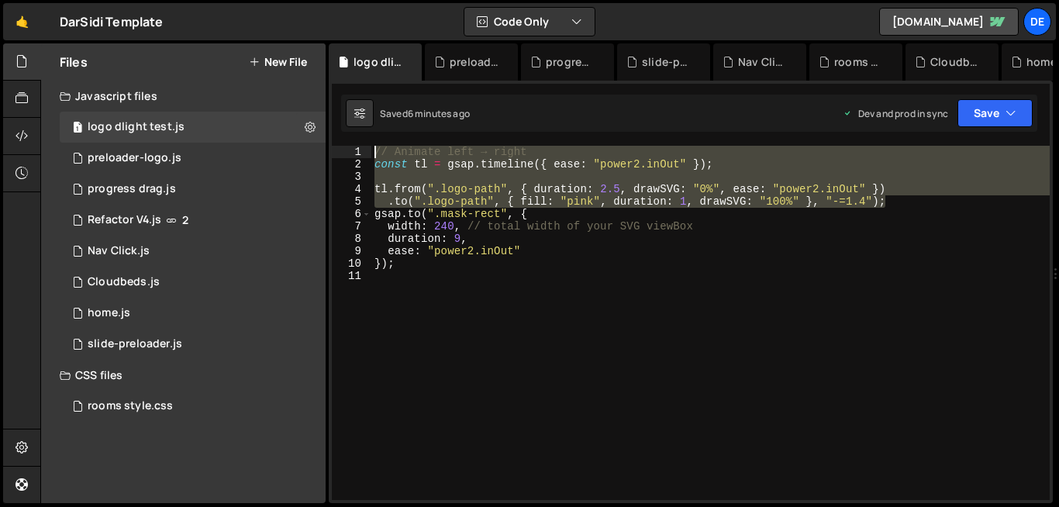
drag, startPoint x: 893, startPoint y: 202, endPoint x: 377, endPoint y: 157, distance: 518.4
click at [377, 157] on div "// Animate left → right const tl = gsap . timeline ({ ease : "power2.inOut" }) …" at bounding box center [711, 335] width 679 height 379
type textarea "// Animate left → right const tl = gsap.timeline({ ease: "power2.inOut" });"
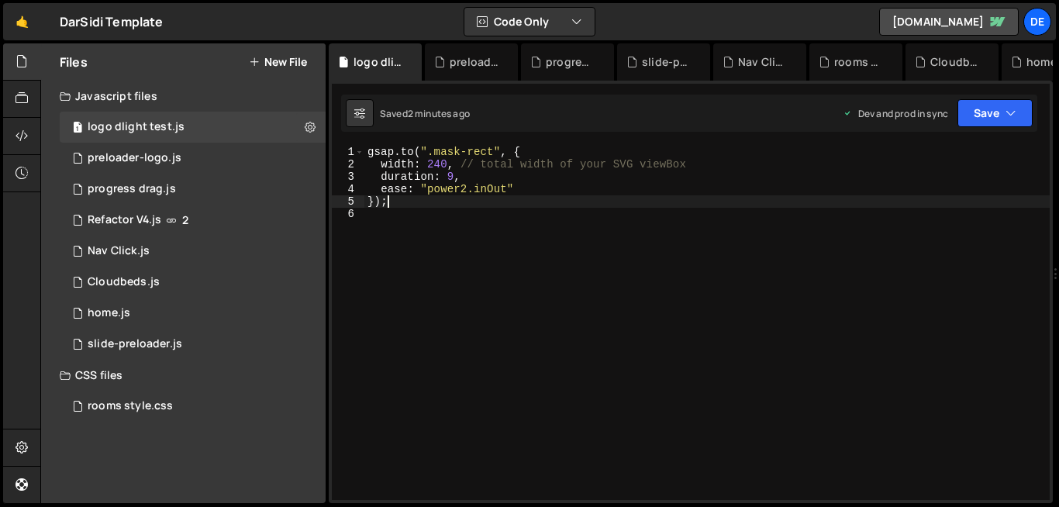
click at [633, 206] on div "gsap . to ( ".mask-rect" , { width : 240 , // total width of your SVG viewBox d…" at bounding box center [708, 335] width 686 height 379
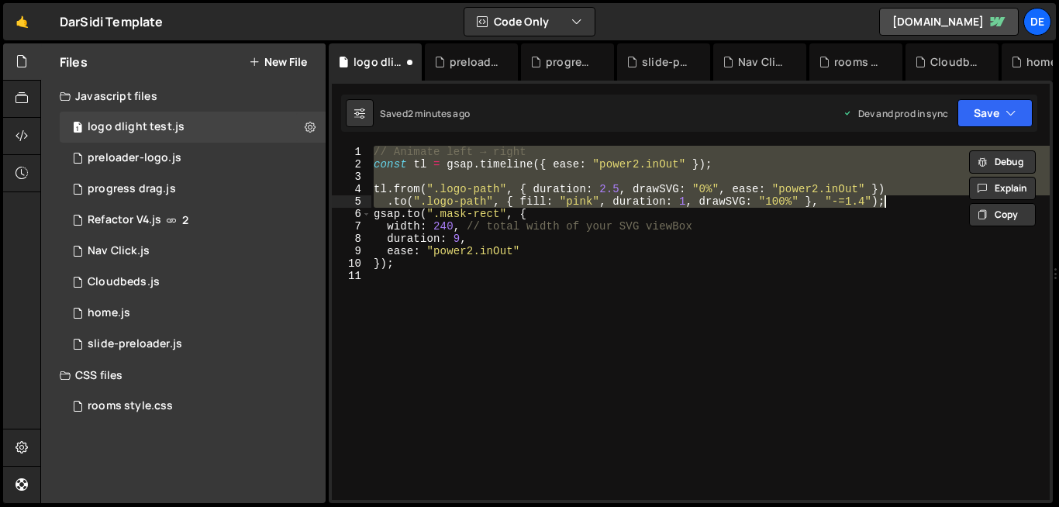
type textarea "});"
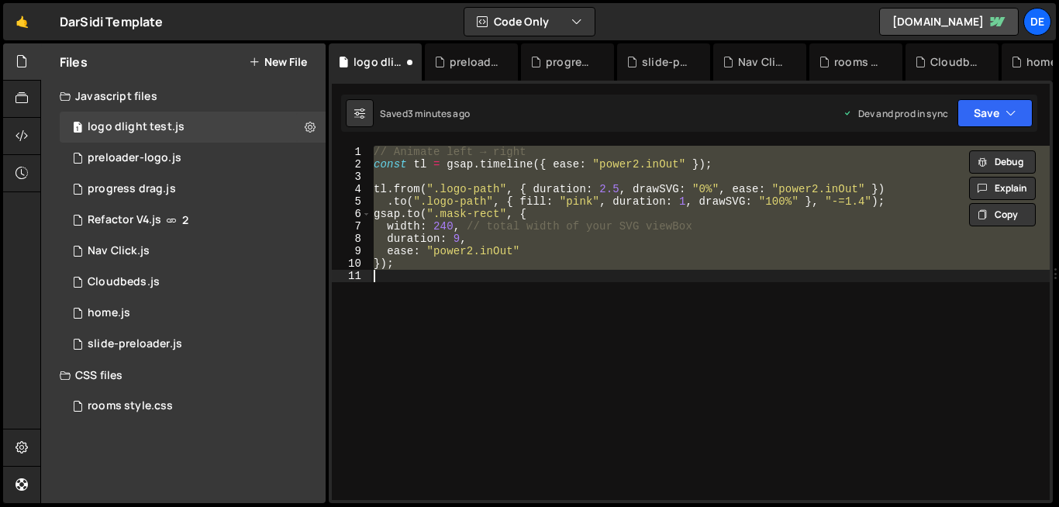
click at [544, 320] on div "// Animate left → right const tl = gsap . timeline ({ ease : "power2.inOut" }) …" at bounding box center [710, 323] width 679 height 354
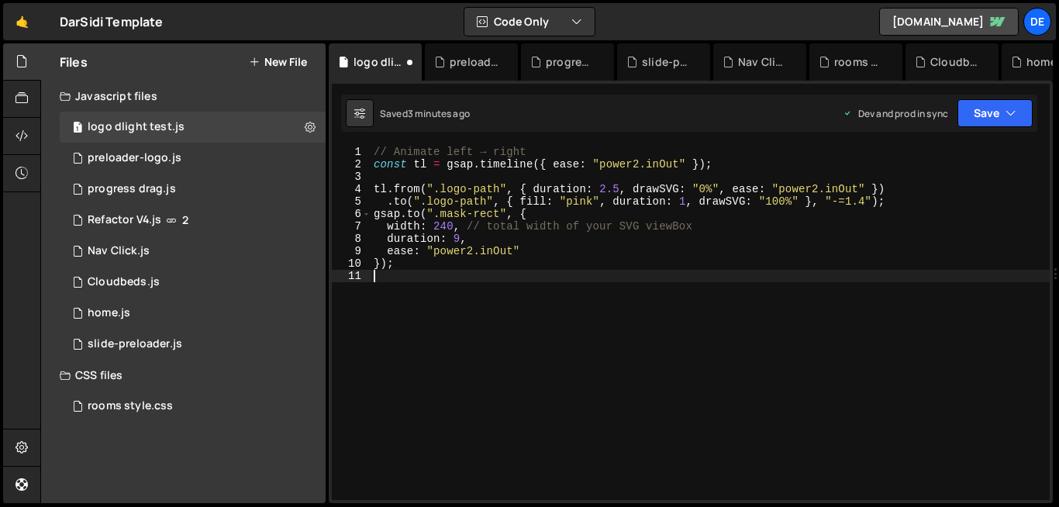
click at [544, 320] on div "// Animate left → right const tl = gsap . timeline ({ ease : "power2.inOut" }) …" at bounding box center [710, 335] width 679 height 379
type textarea "});"
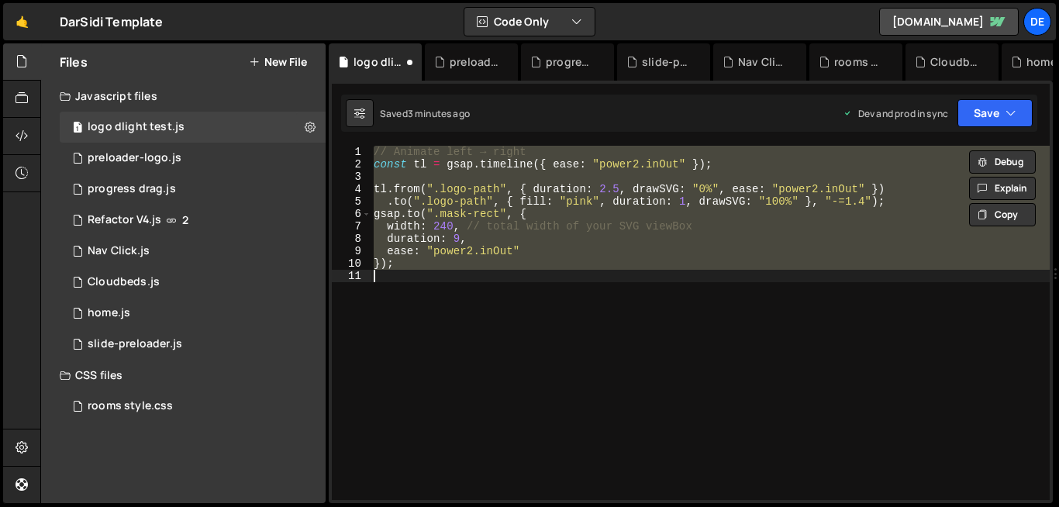
paste textarea
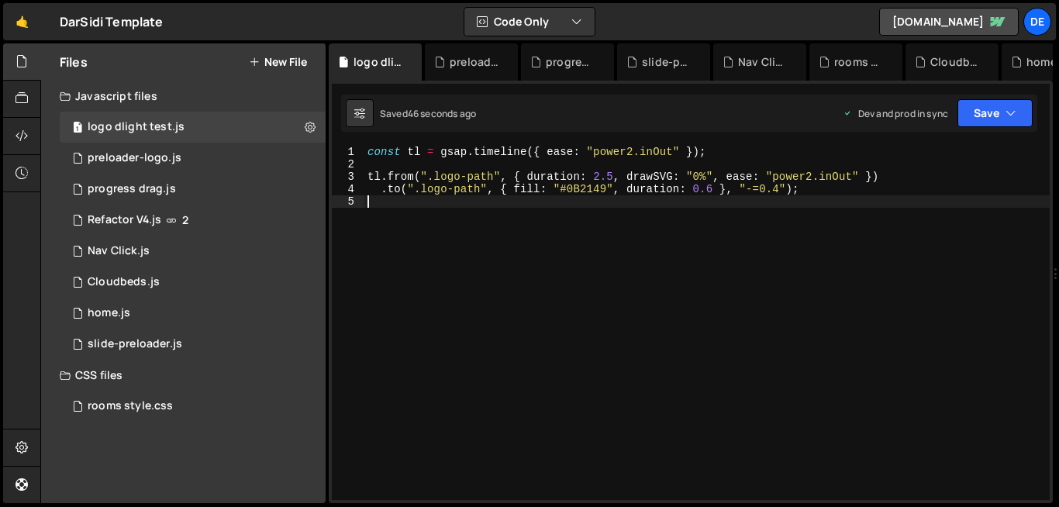
click at [634, 338] on div "const tl = gsap . timeline ({ ease : "power2.inOut" }) ; tl . from ( ".logo-pat…" at bounding box center [708, 335] width 686 height 379
type textarea ".to(".logo-path", { fill: "#0B2149", duration: 0.6 }, "-=0.4");"
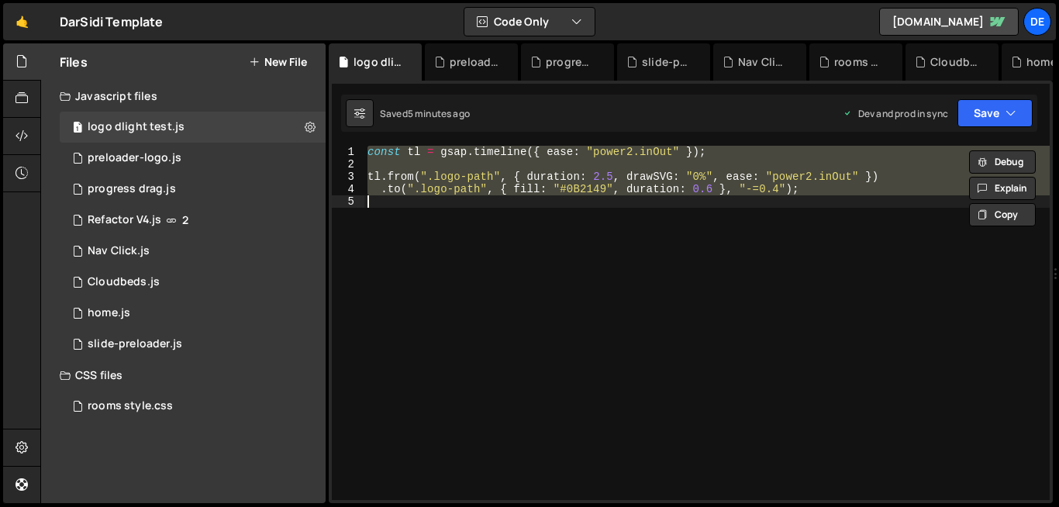
paste textarea
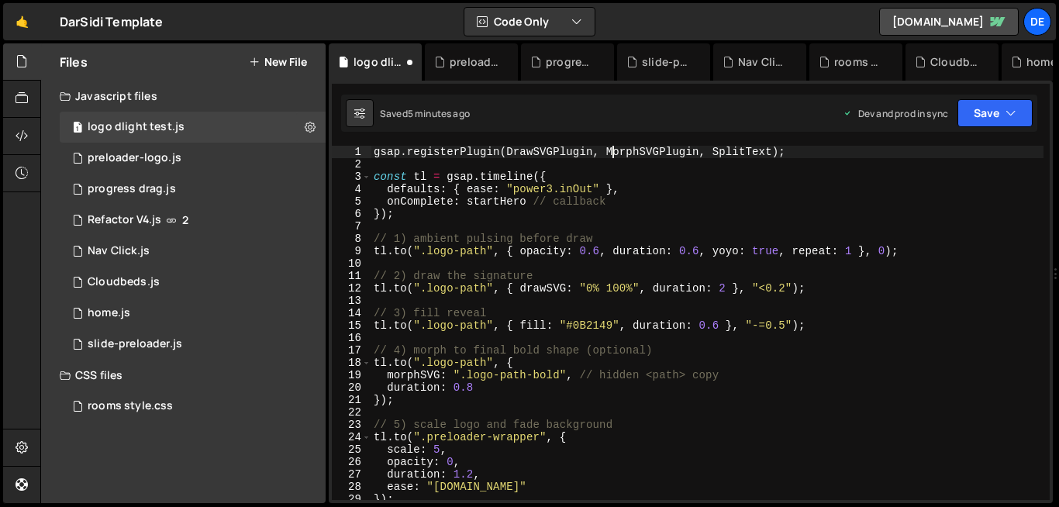
click at [614, 147] on div "gsap . registerPlugin ( DrawSVGPlugin , MorphSVGPlugin , SplitText ) ; const tl…" at bounding box center [707, 335] width 673 height 379
type textarea "gsap.registerPlugin(DrawSVGPlugin, MorphSVGPlugin, SplitText);"
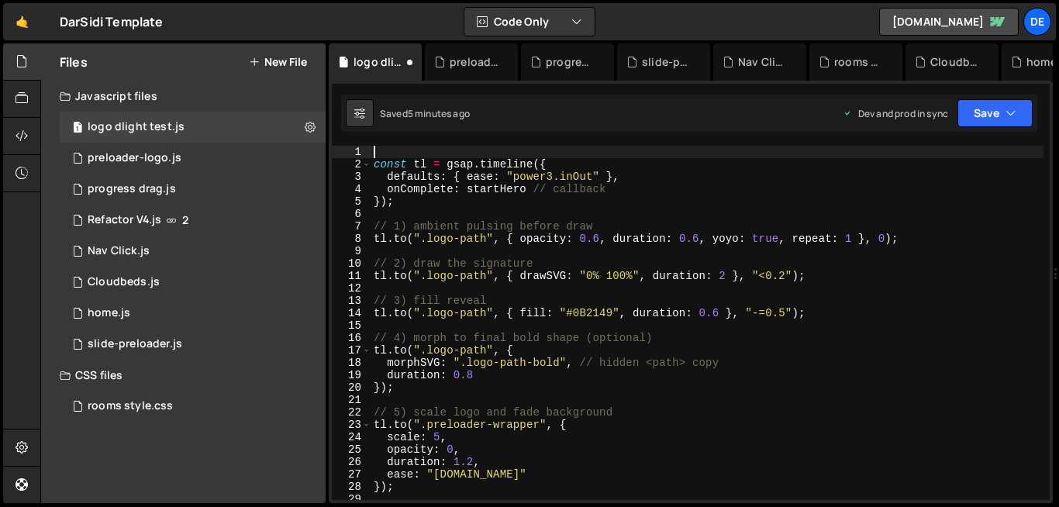
type textarea "const tl = gsap.timeline({"
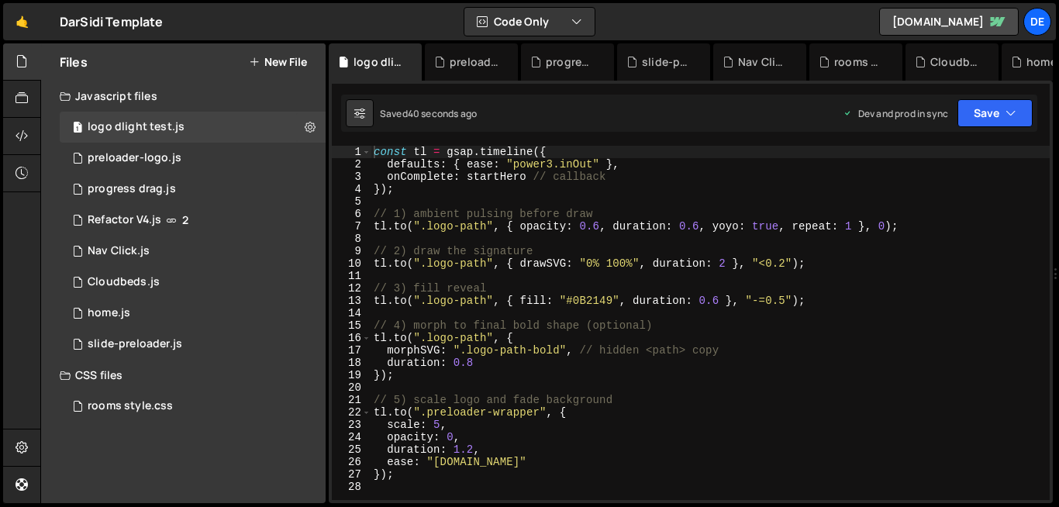
click at [589, 224] on div "const tl = gsap . timeline ({ defaults : { ease : "power3.inOut" } , onComplete…" at bounding box center [710, 335] width 679 height 379
type textarea "tl.to(".logo-path", { opacity: 0.6, duration: 0.6, yoyo: true, repeat: 1 }, 0);"
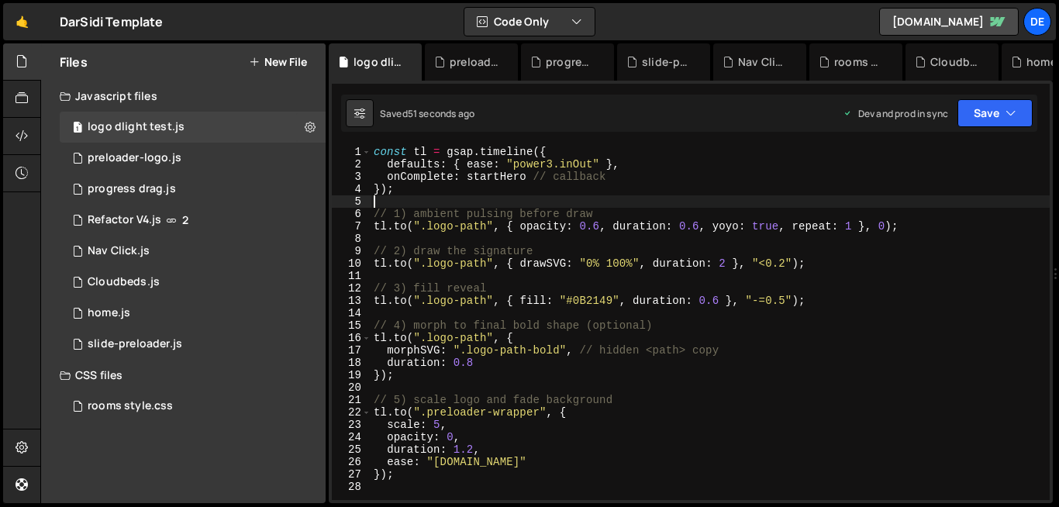
click at [586, 197] on div "const tl = gsap . timeline ({ defaults : { ease : "power3.inOut" } , onComplete…" at bounding box center [710, 335] width 679 height 379
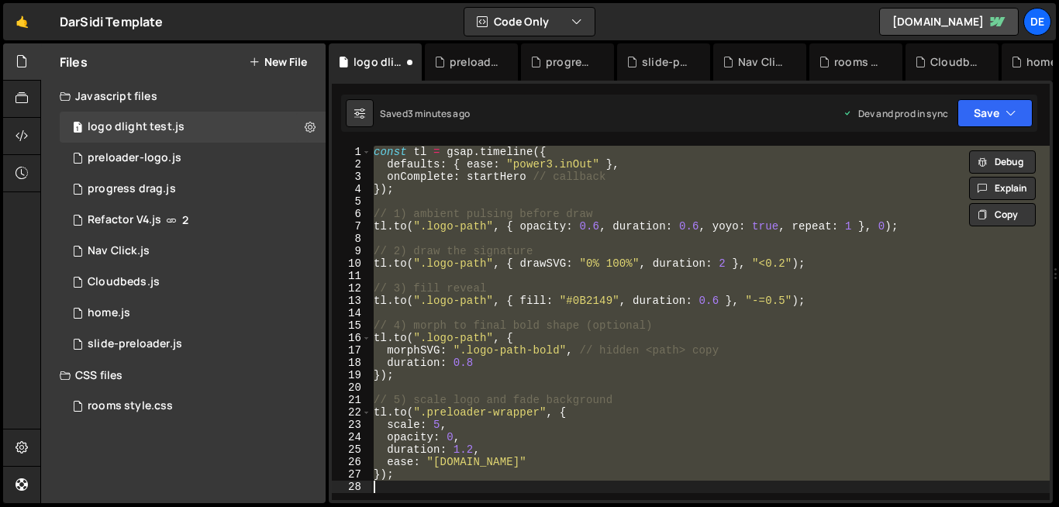
click at [385, 178] on div "const tl = gsap . timeline ({ defaults : { ease : "power3.inOut" } , onComplete…" at bounding box center [710, 323] width 679 height 354
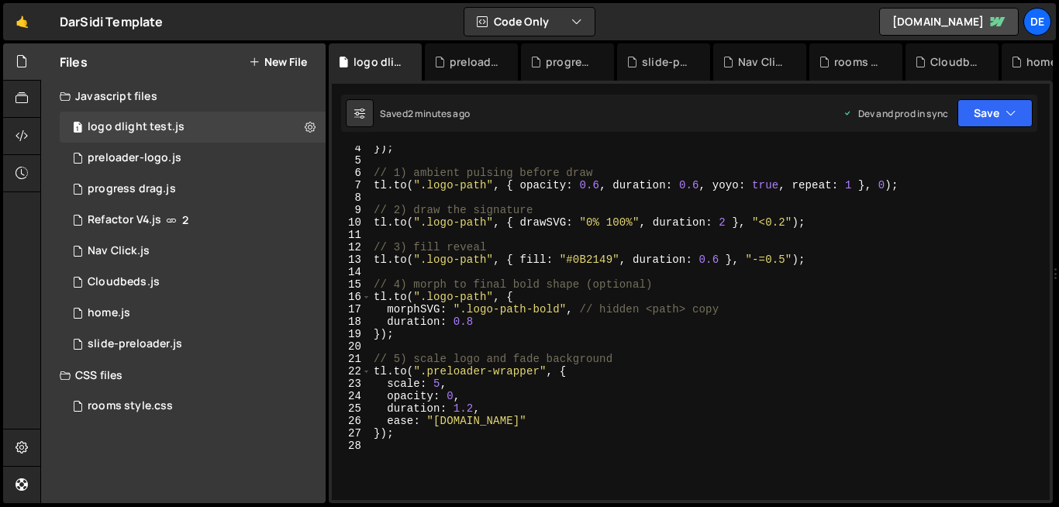
scroll to position [42, 0]
click at [379, 281] on div "}) ; // 1) ambient pulsing before draw tl . to ( ".logo-path" , { opacity : 0.6…" at bounding box center [707, 330] width 673 height 379
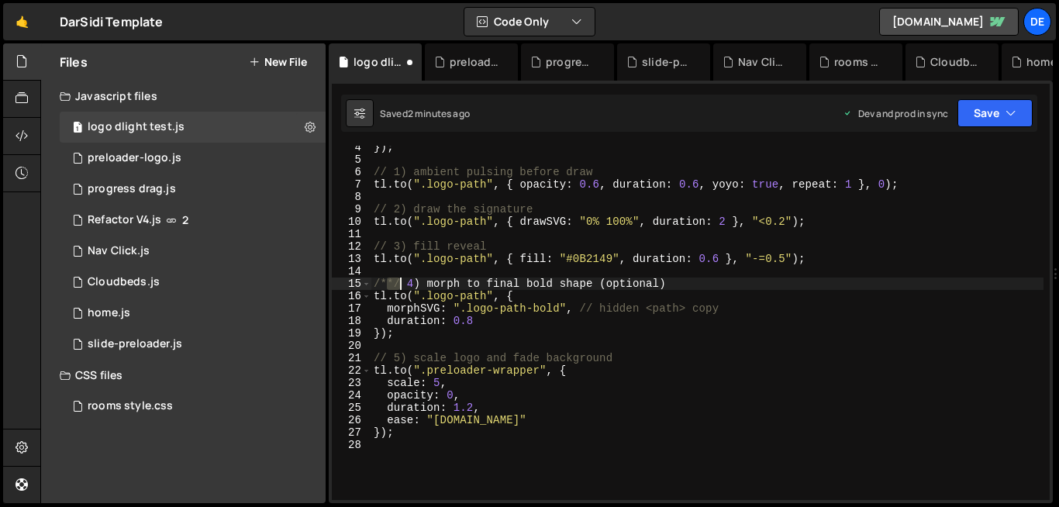
drag, startPoint x: 386, startPoint y: 286, endPoint x: 399, endPoint y: 285, distance: 13.2
click at [399, 285] on div "}) ; // 1) ambient pulsing before draw tl . to ( ".logo-path" , { opacity : 0.6…" at bounding box center [707, 330] width 673 height 379
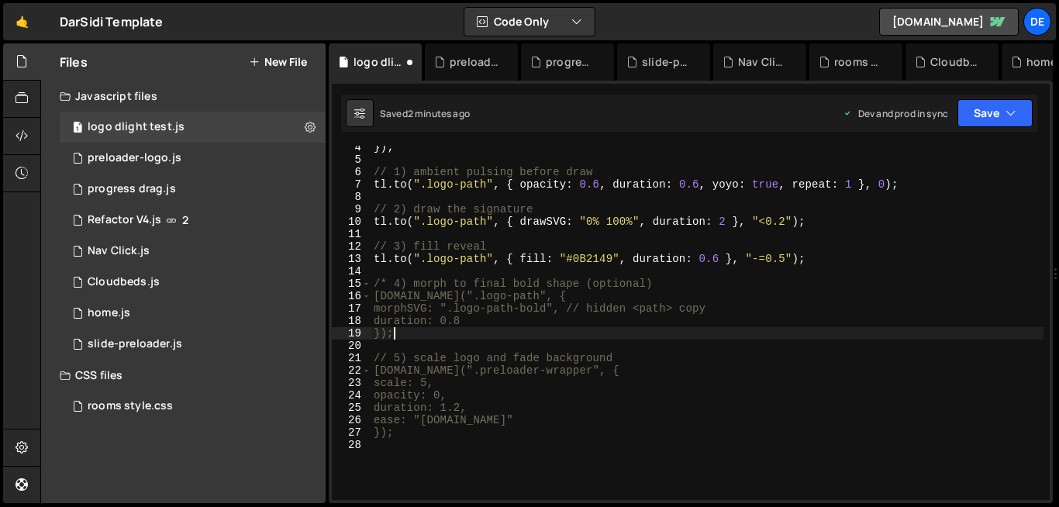
click at [413, 330] on div "}) ; // 1) ambient pulsing before draw tl . to ( ".logo-path" , { opacity : 0.6…" at bounding box center [707, 330] width 673 height 379
paste textarea "*/"
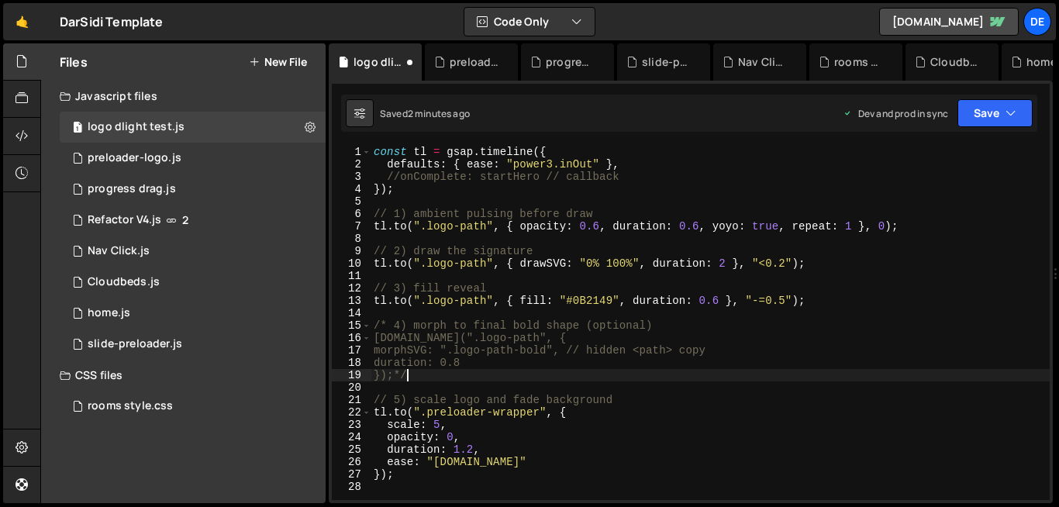
scroll to position [0, 0]
type textarea "});*/"
click at [302, 65] on button "New File" at bounding box center [278, 62] width 58 height 12
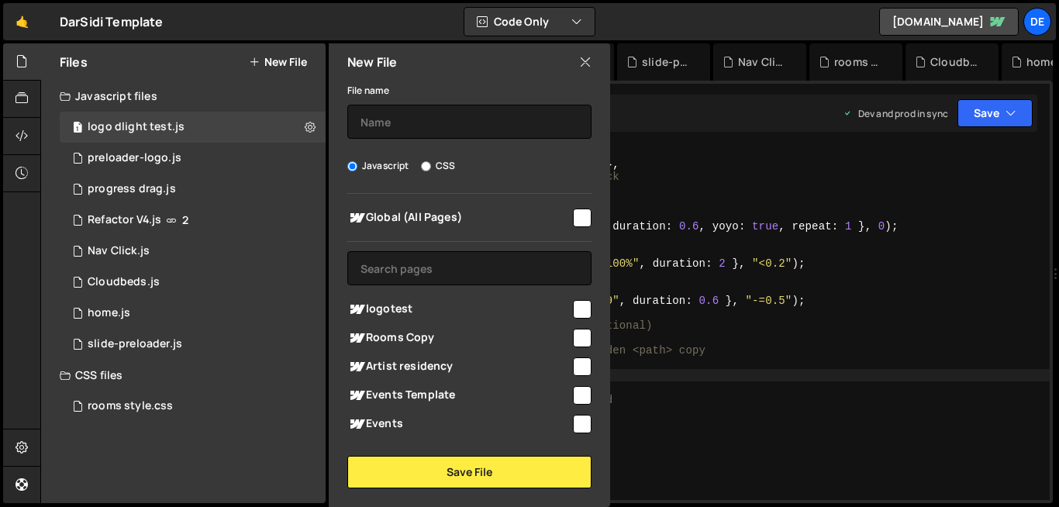
click at [433, 165] on label "CSS" at bounding box center [438, 166] width 34 height 16
click at [431, 165] on input "CSS" at bounding box center [426, 166] width 10 height 10
radio input "true"
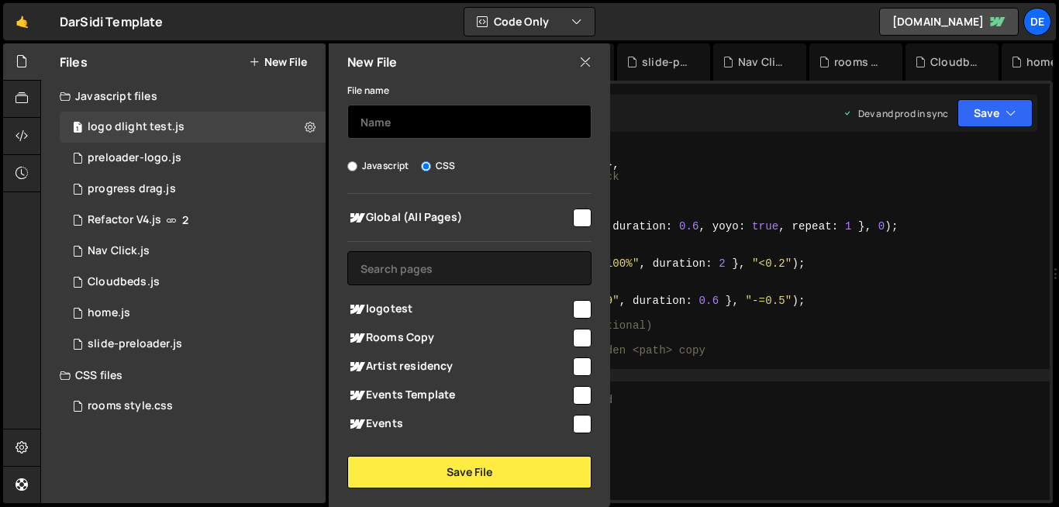
click at [420, 114] on input "text" at bounding box center [469, 122] width 244 height 34
type input "logo dllight"
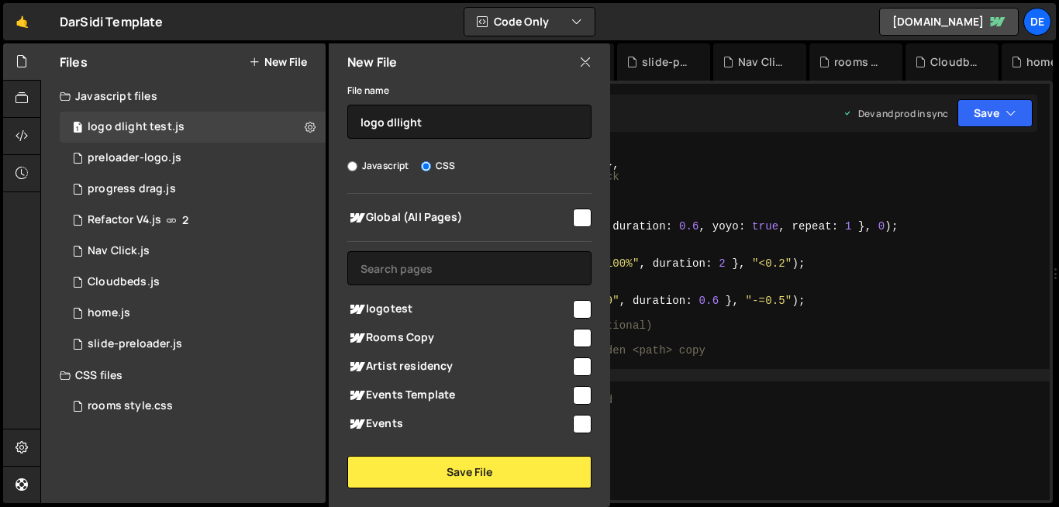
click at [575, 304] on input "checkbox" at bounding box center [582, 309] width 19 height 19
checkbox input "true"
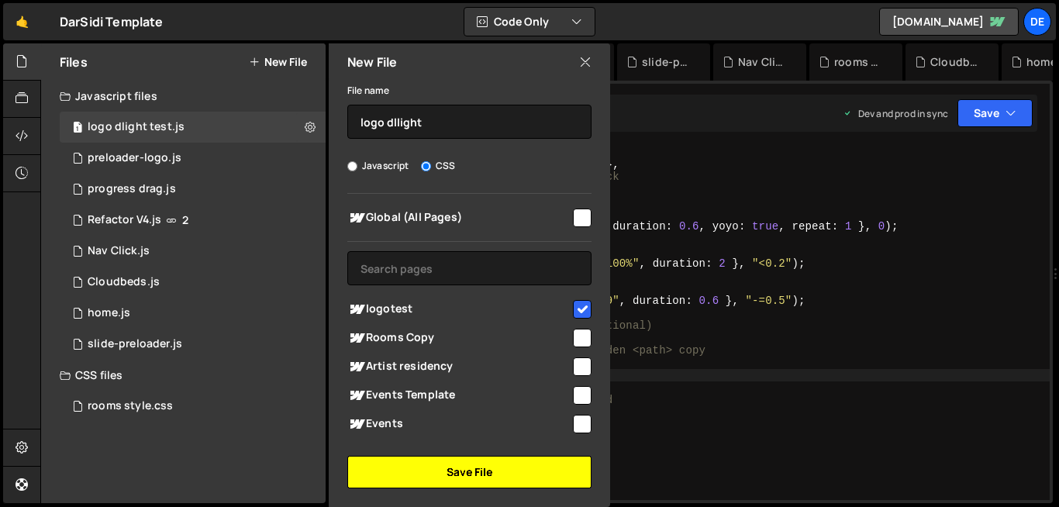
click at [520, 477] on button "Save File" at bounding box center [469, 472] width 244 height 33
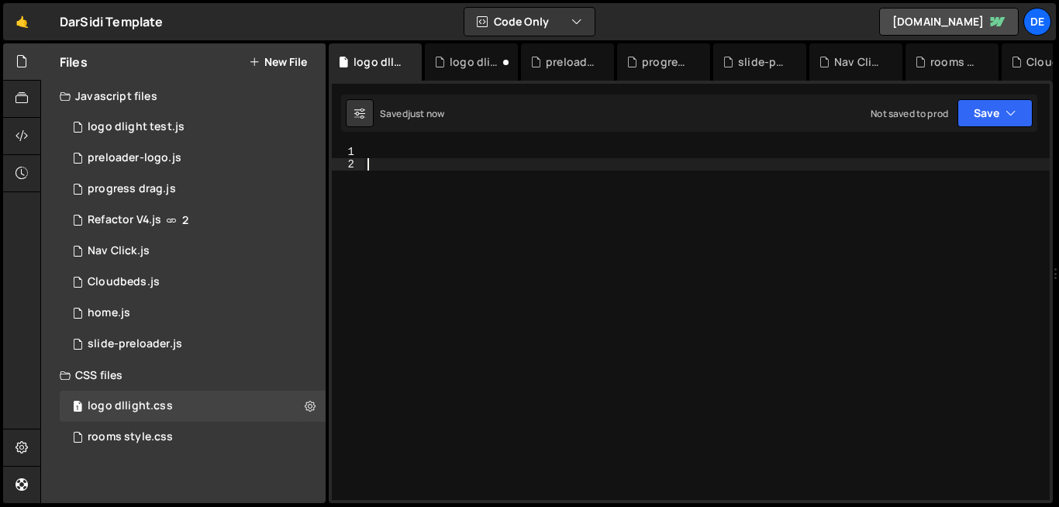
click at [520, 477] on div at bounding box center [708, 335] width 686 height 379
paste textarea ".preloader-wrapper {"
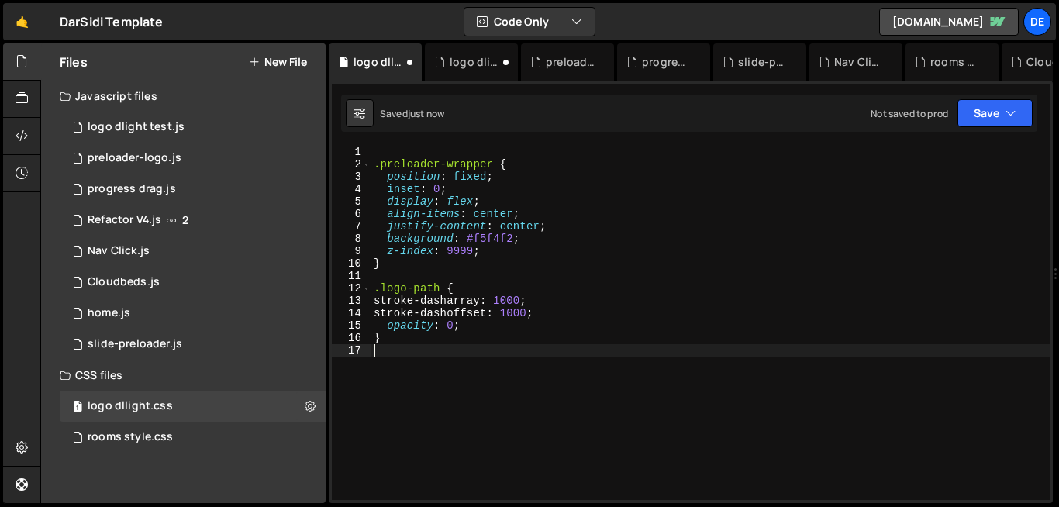
click at [382, 151] on div ".preloader-wrapper { position : fixed ; inset : 0 ; display : flex ; align-item…" at bounding box center [710, 335] width 679 height 379
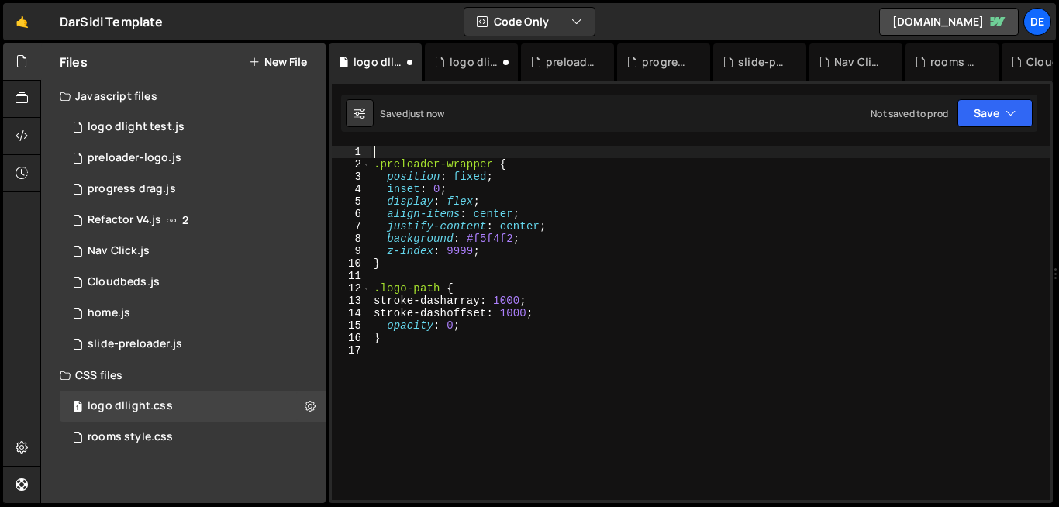
type textarea ".preloader-wrapper {"
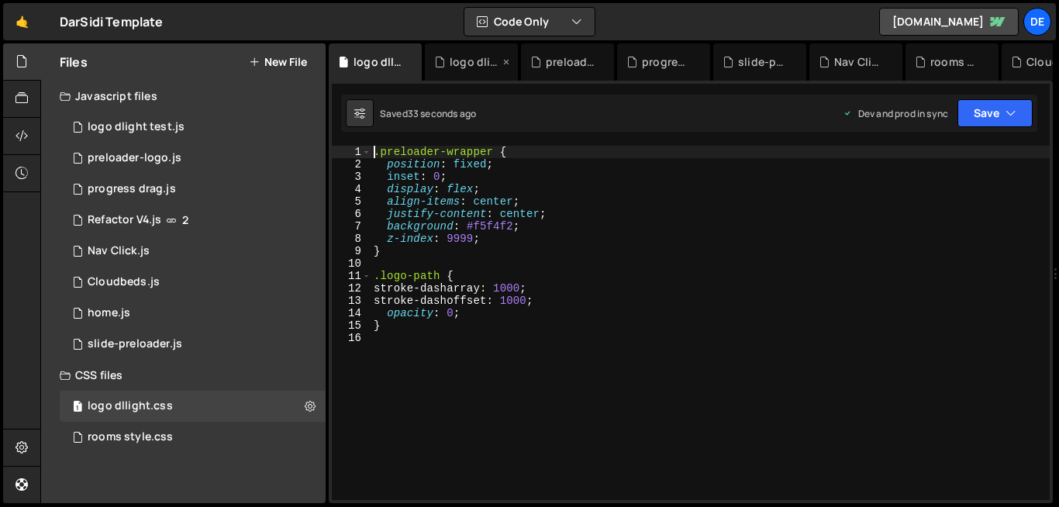
click at [479, 64] on div "logo dlight test.js" at bounding box center [475, 62] width 50 height 16
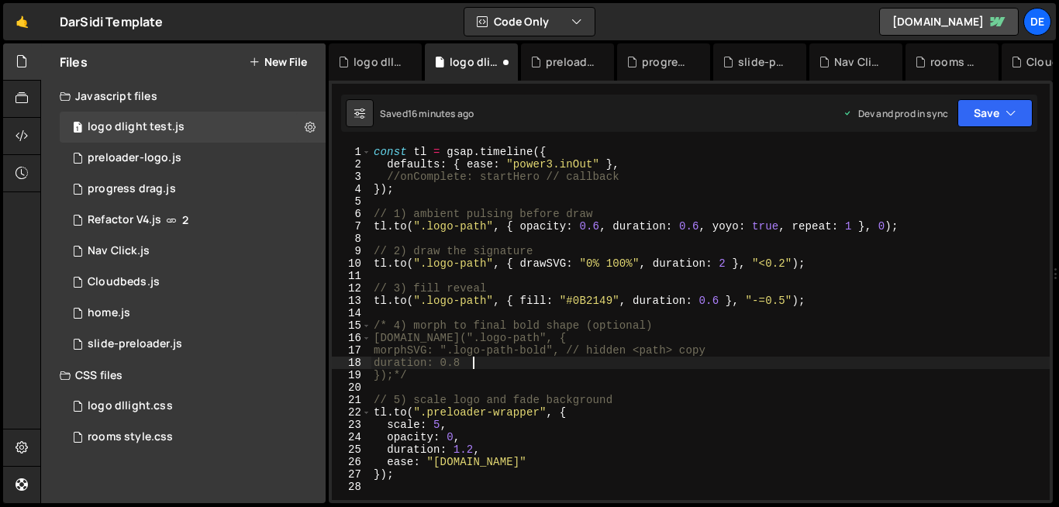
click at [490, 364] on div "const tl = gsap . timeline ({ defaults : { ease : "power3.inOut" } , //onComple…" at bounding box center [710, 335] width 679 height 379
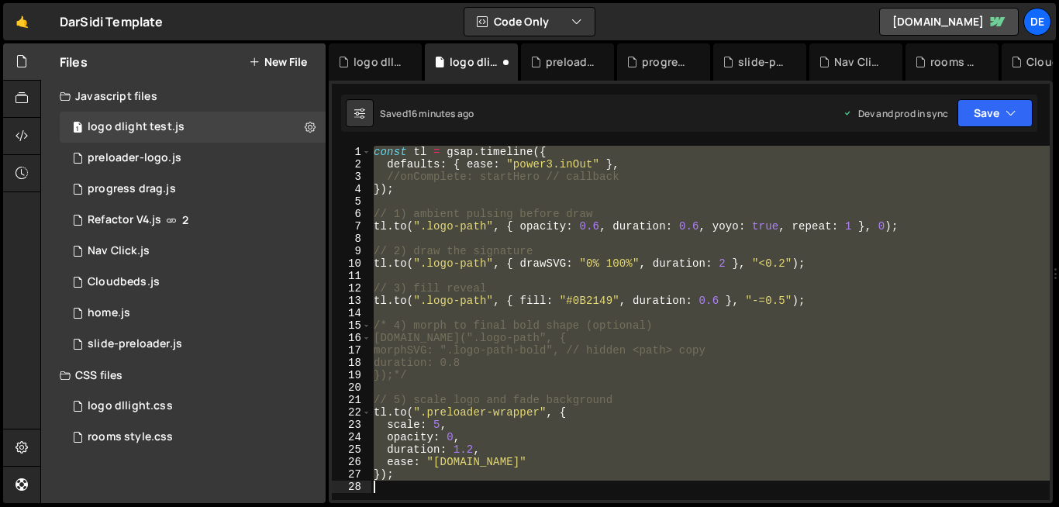
paste textarea
type textarea "});"
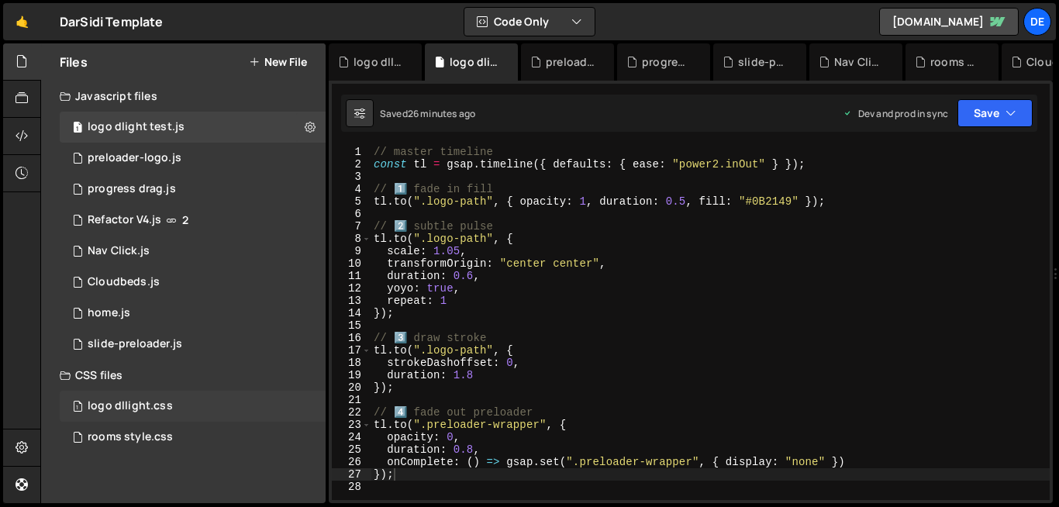
click at [176, 409] on div "1 logo dllight.css 0" at bounding box center [193, 406] width 266 height 31
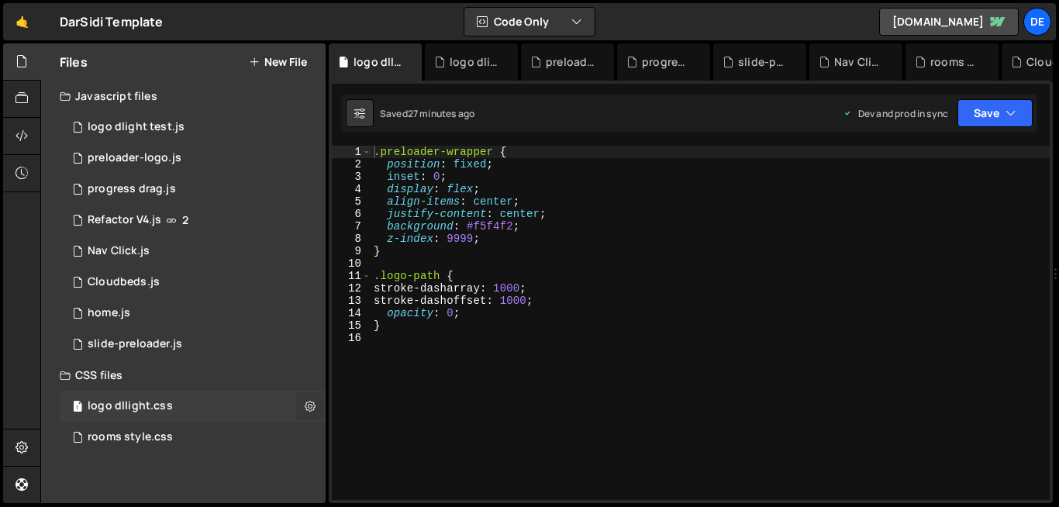
click at [307, 410] on icon at bounding box center [310, 406] width 11 height 15
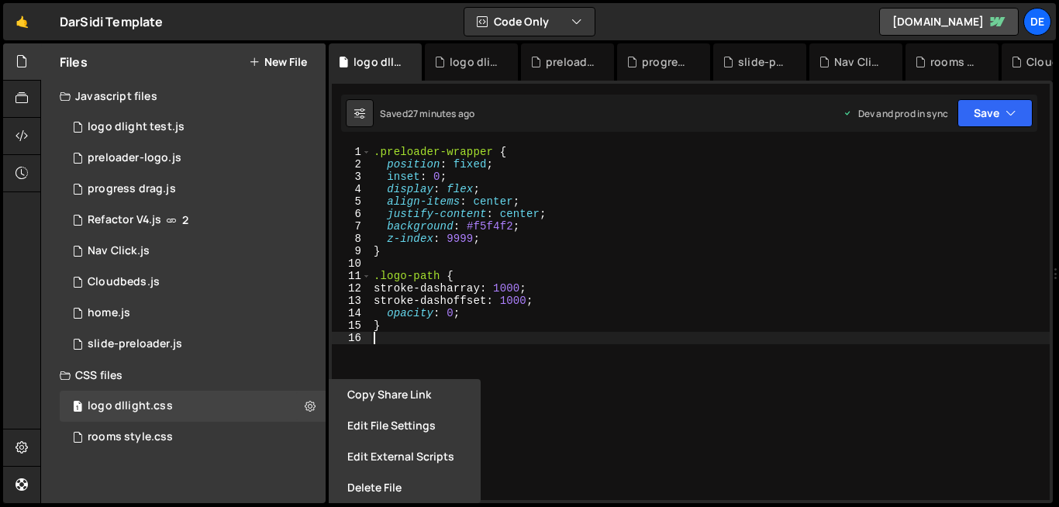
click at [448, 354] on div ".preloader-wrapper { position : fixed ; inset : 0 ; display : flex ; align-item…" at bounding box center [710, 335] width 679 height 379
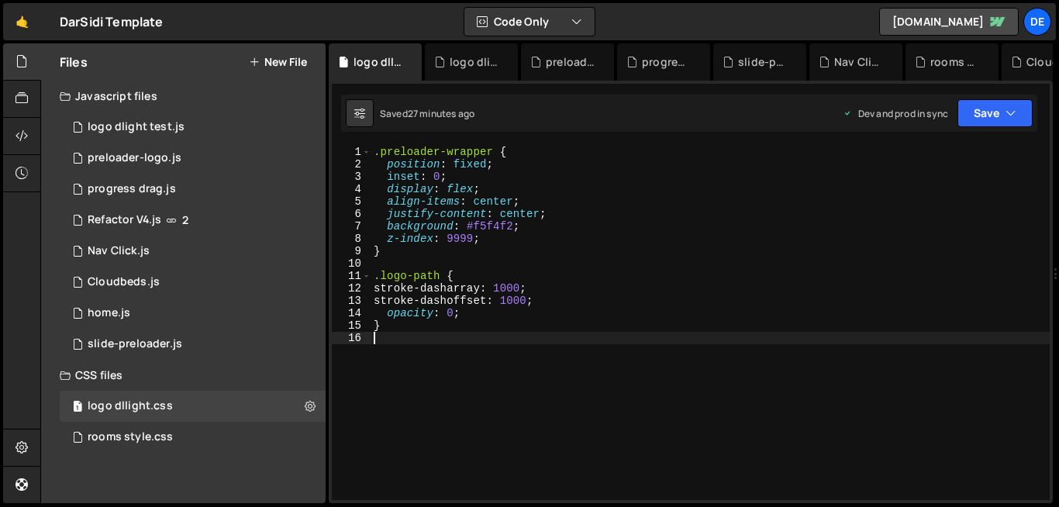
type textarea "}"
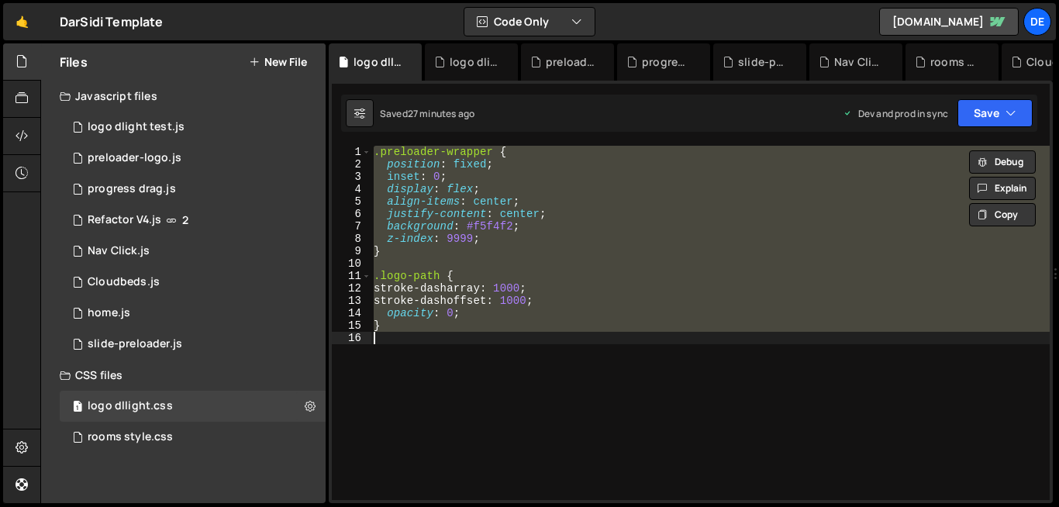
paste textarea
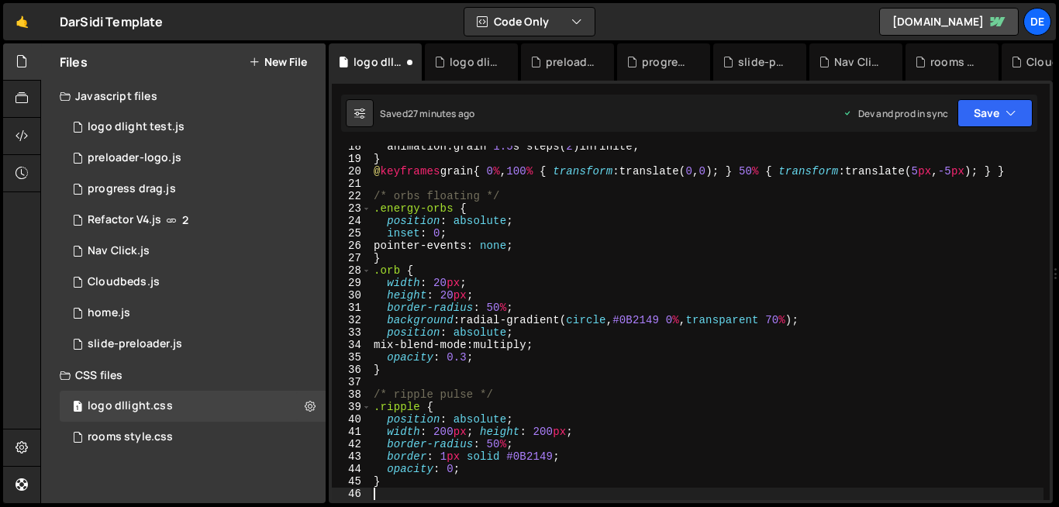
scroll to position [216, 0]
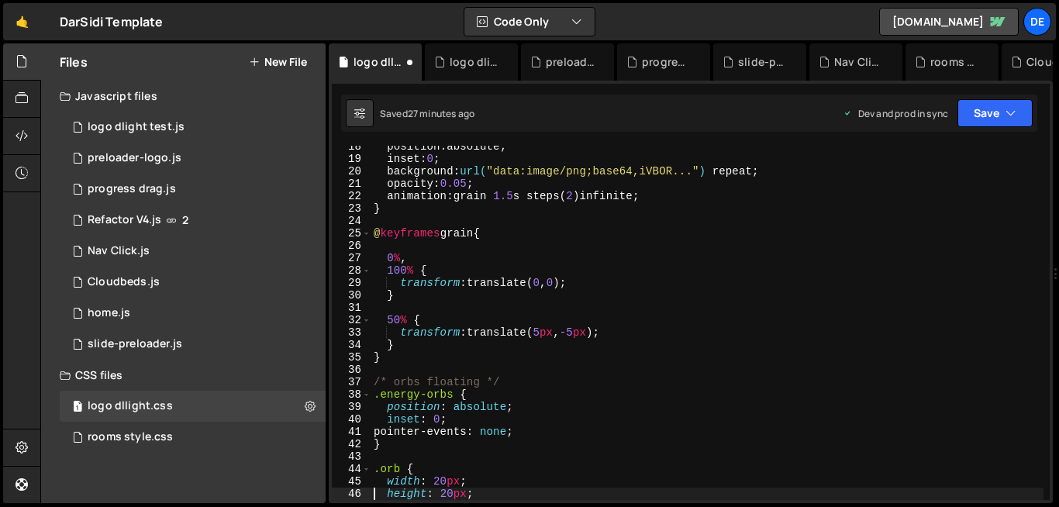
type textarea "height: 20px;"
click at [175, 136] on div "1 logo dlight test.js 0" at bounding box center [193, 127] width 266 height 31
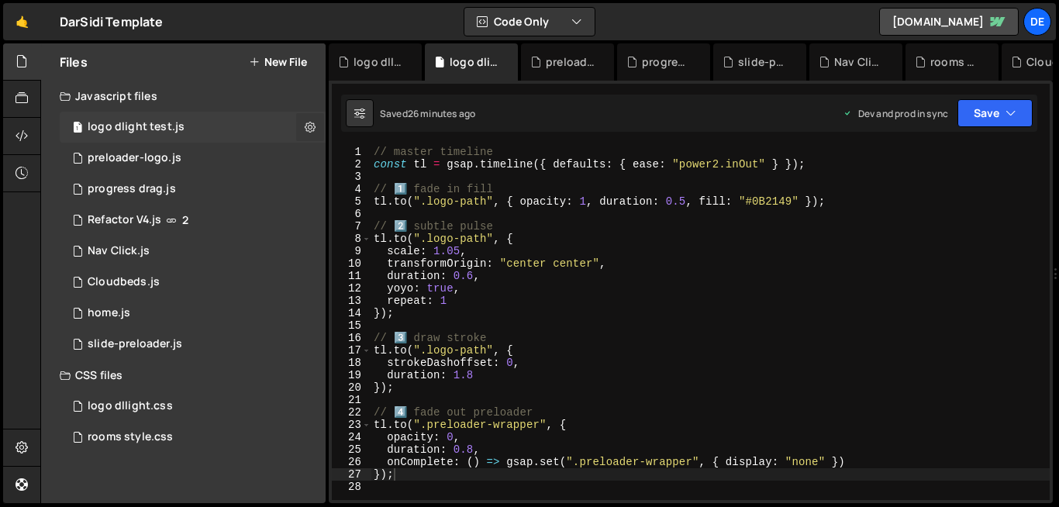
click at [316, 123] on button at bounding box center [310, 127] width 28 height 28
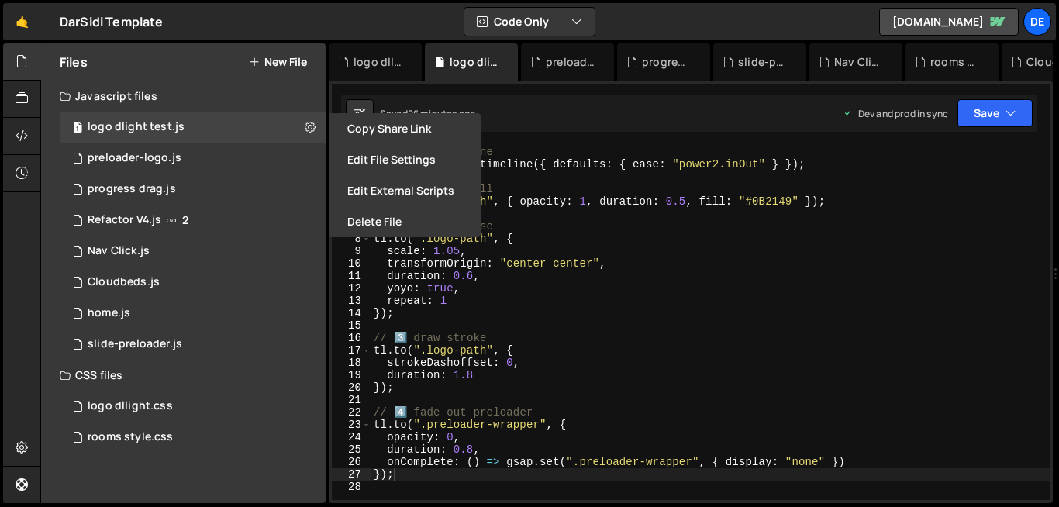
click at [290, 67] on button "New File" at bounding box center [278, 62] width 58 height 12
checkbox input "false"
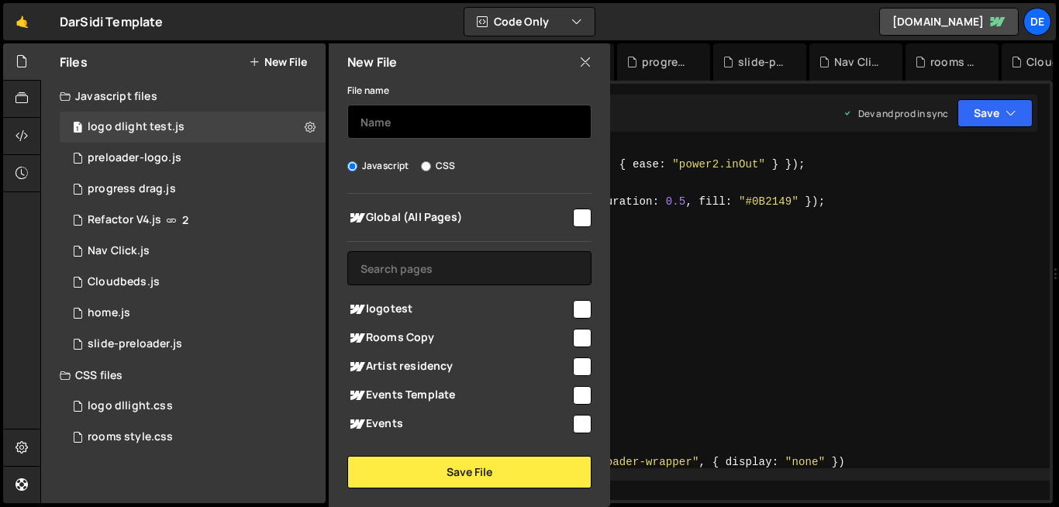
click at [397, 126] on input "text" at bounding box center [469, 122] width 244 height 34
type input "outofthebox"
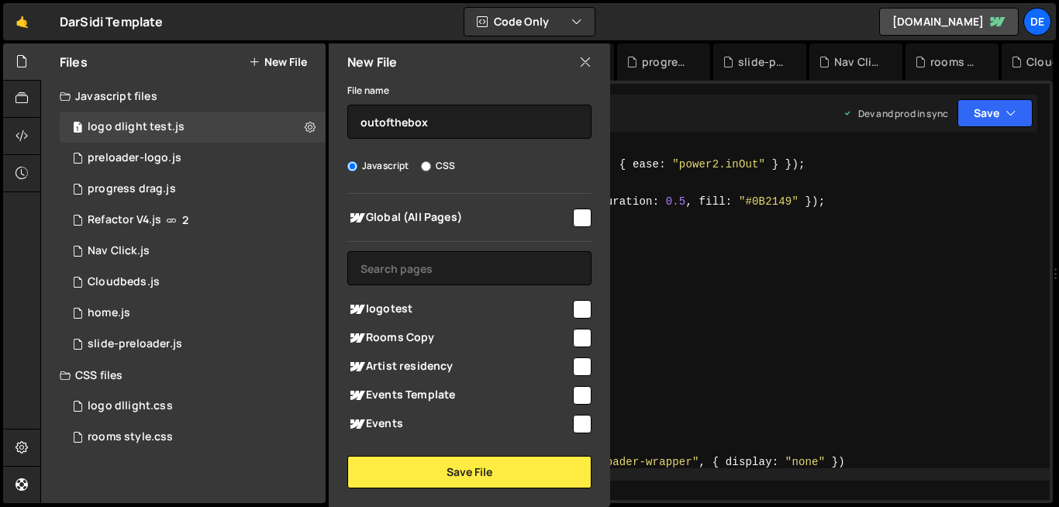
click at [575, 315] on input "checkbox" at bounding box center [582, 309] width 19 height 19
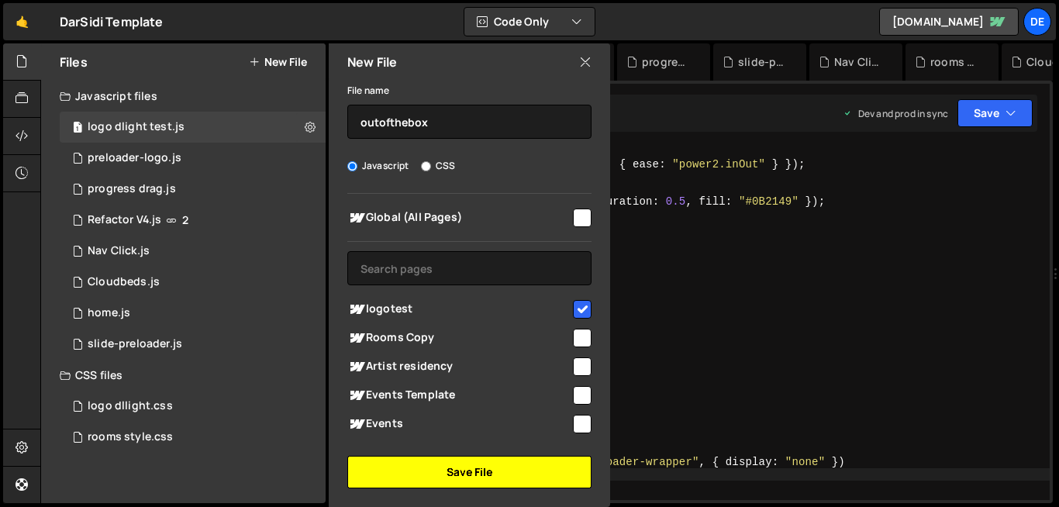
click at [512, 465] on button "Save File" at bounding box center [469, 472] width 244 height 33
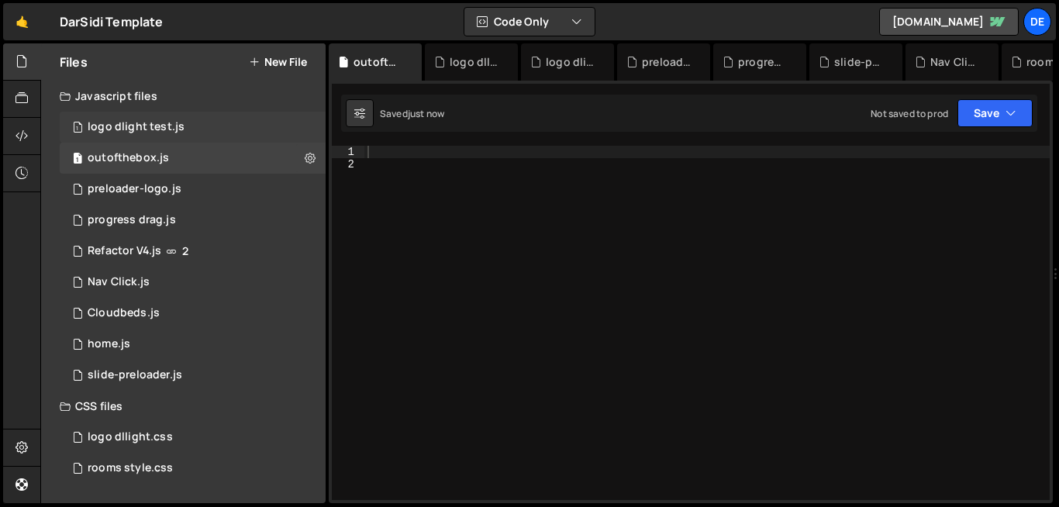
click at [307, 135] on div "1 logo dlight test.js 0" at bounding box center [193, 127] width 266 height 31
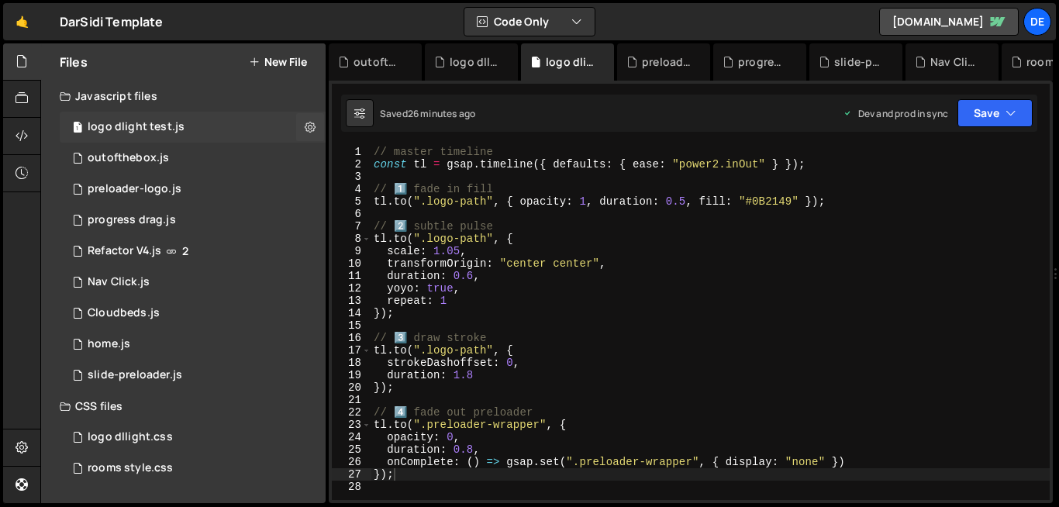
click at [307, 135] on button at bounding box center [310, 127] width 28 height 28
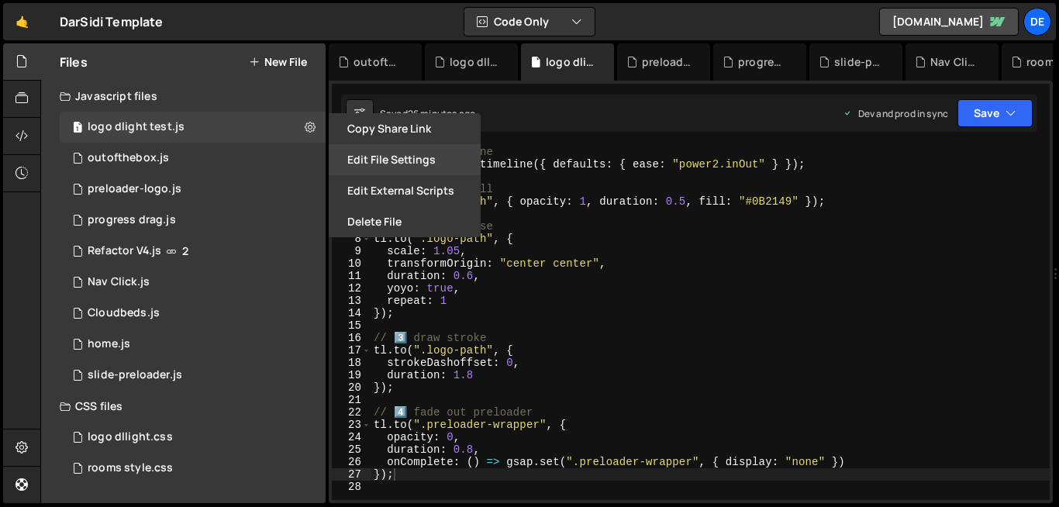
click at [423, 167] on button "Edit File Settings" at bounding box center [405, 159] width 152 height 31
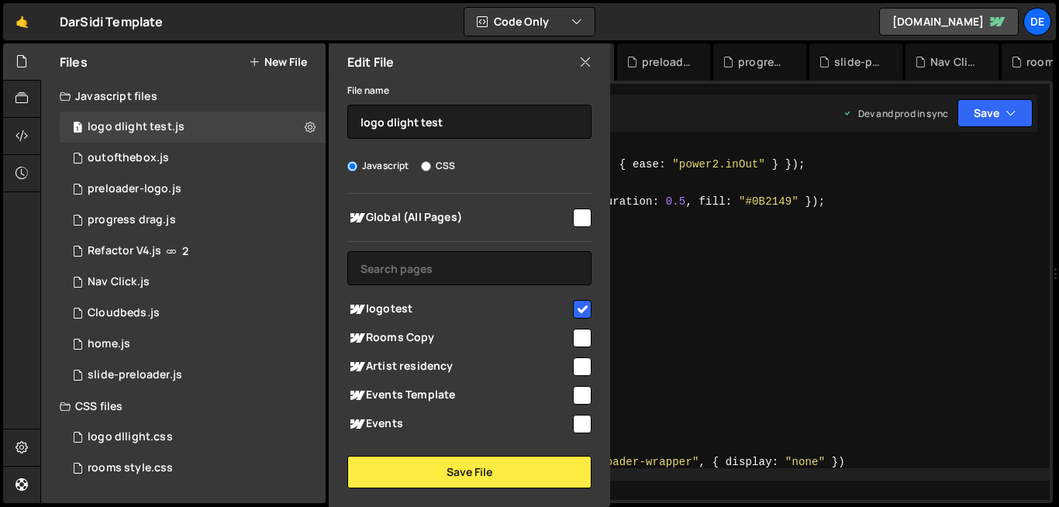
click at [574, 306] on input "checkbox" at bounding box center [582, 309] width 19 height 19
checkbox input "false"
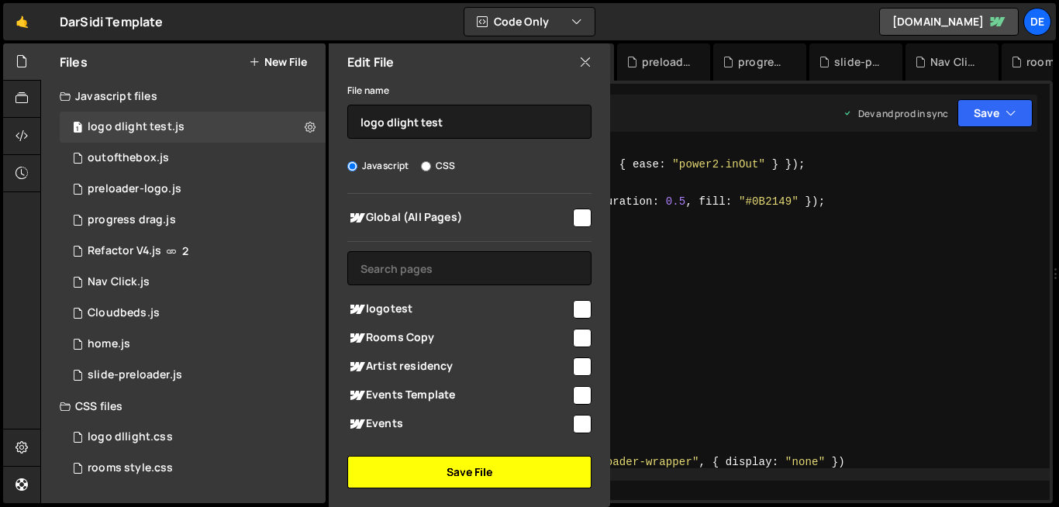
click at [478, 475] on button "Save File" at bounding box center [469, 472] width 244 height 33
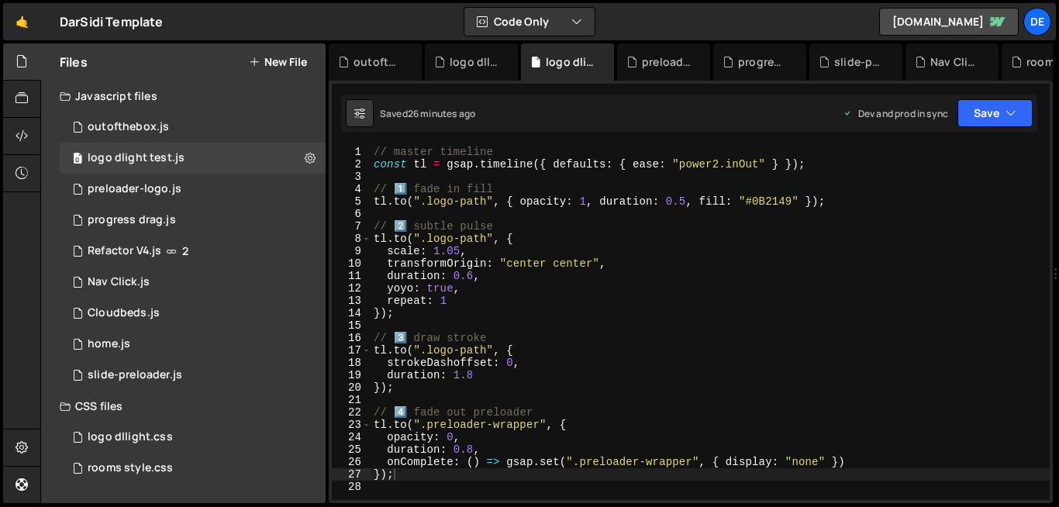
type textarea "// 1️⃣ fade in fill"
click at [416, 184] on div "// master timeline const tl = gsap . timeline ({ defaults : { ease : "power2.in…" at bounding box center [710, 335] width 679 height 379
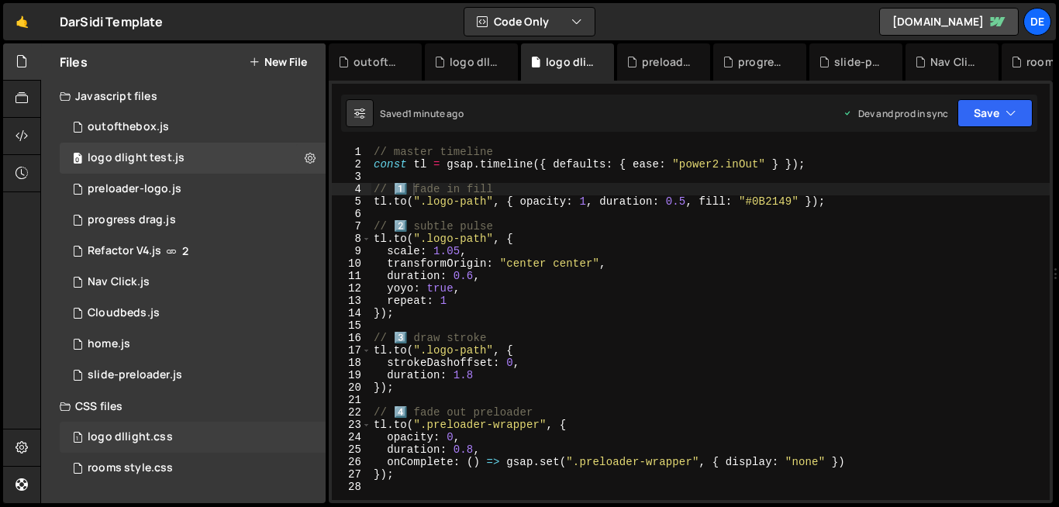
click at [148, 445] on div "1 logo dllight.css 0" at bounding box center [193, 437] width 266 height 31
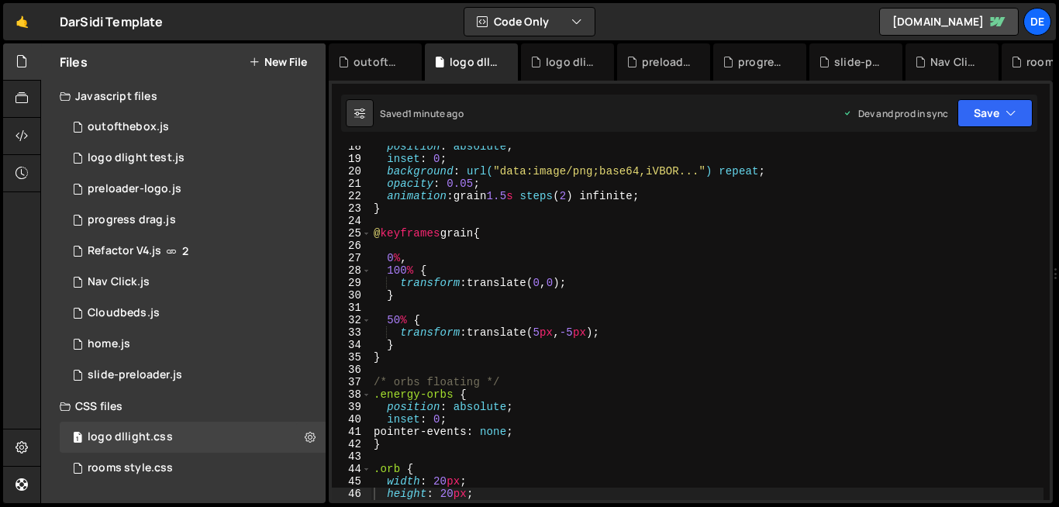
scroll to position [0, 0]
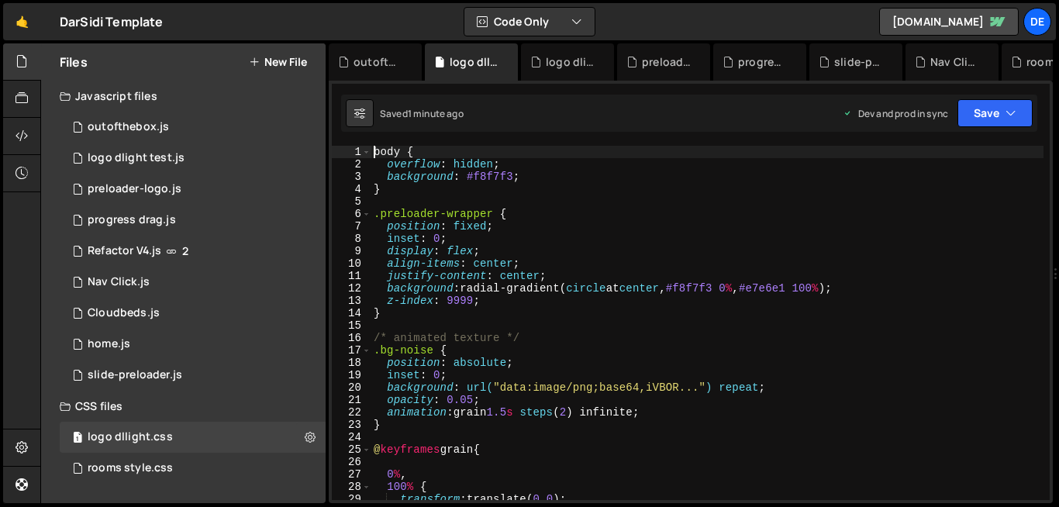
click at [372, 150] on div "body { overflow : hidden ; background : #f8f7f3 ; } .preloader-wrapper { positi…" at bounding box center [707, 335] width 673 height 379
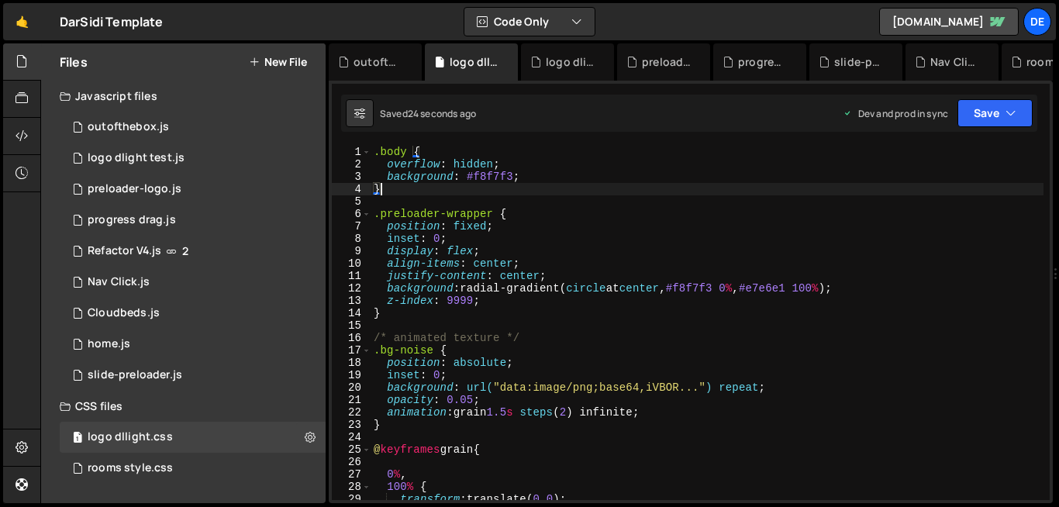
drag, startPoint x: 431, startPoint y: 195, endPoint x: 334, endPoint y: 139, distance: 111.9
click at [334, 139] on div "XXXXXXXXXXXXXXXXXXXXXXXXXXXXXXXXXXXXXXXXXXXXXXXXXXXXXXXXXXXXXXXXXXXXXXXXXXXXXXX…" at bounding box center [691, 292] width 724 height 423
type textarea ".body { overflow: hidden;"
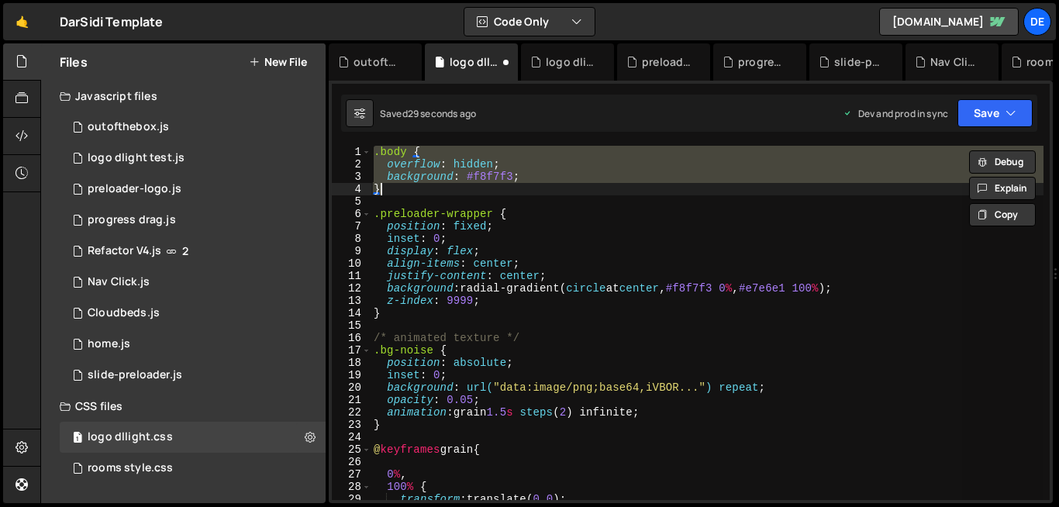
click at [410, 153] on div ".body { overflow : hidden ; background : #f8f7f3 ; } .preloader-wrapper { posit…" at bounding box center [707, 323] width 673 height 354
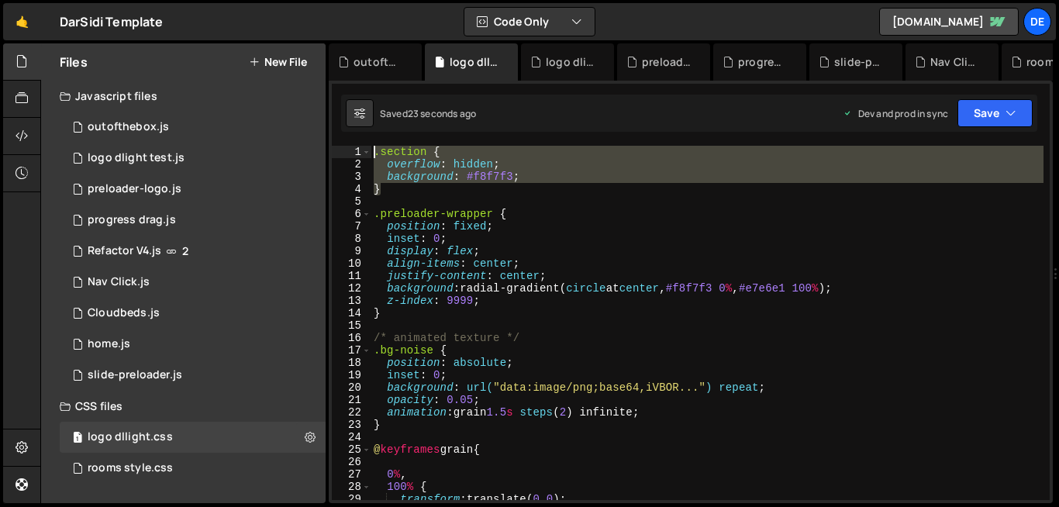
drag, startPoint x: 391, startPoint y: 193, endPoint x: 340, endPoint y: 142, distance: 72.4
click at [340, 142] on div "XXXXXXXXXXXXXXXXXXXXXXXXXXXXXXXXXXXXXXXXXXXXXXXXXXXXXXXXXXXXXXXXXXXXXXXXXXXXXXX…" at bounding box center [691, 292] width 724 height 423
type textarea ".section { overflow: hidden;"
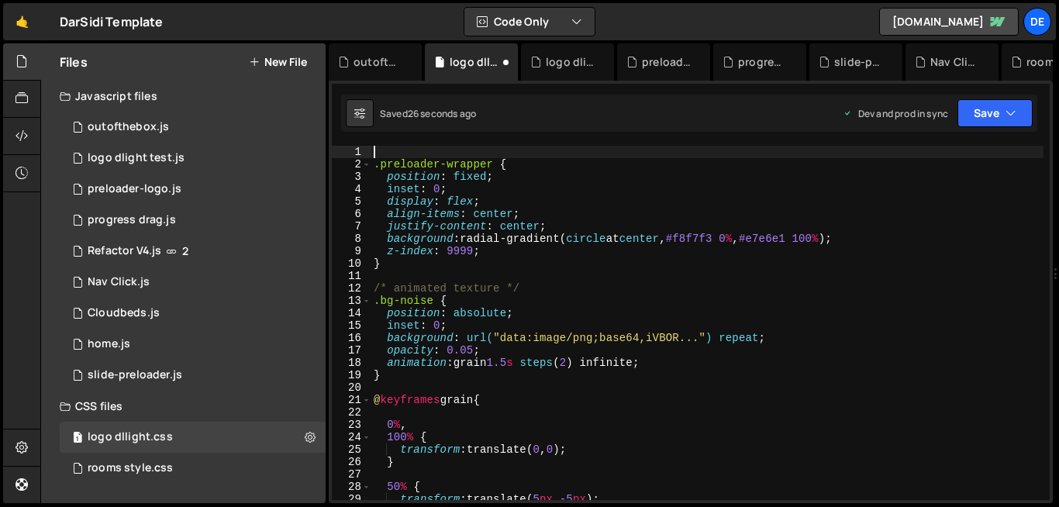
type textarea ".preloader-wrapper {"
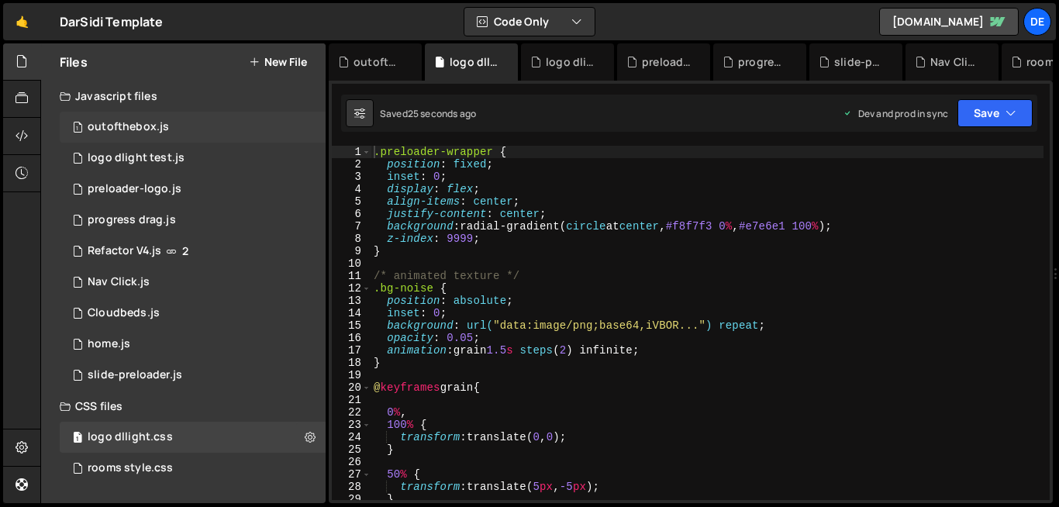
click at [157, 137] on div "1 outofthebox.js 0" at bounding box center [193, 127] width 266 height 31
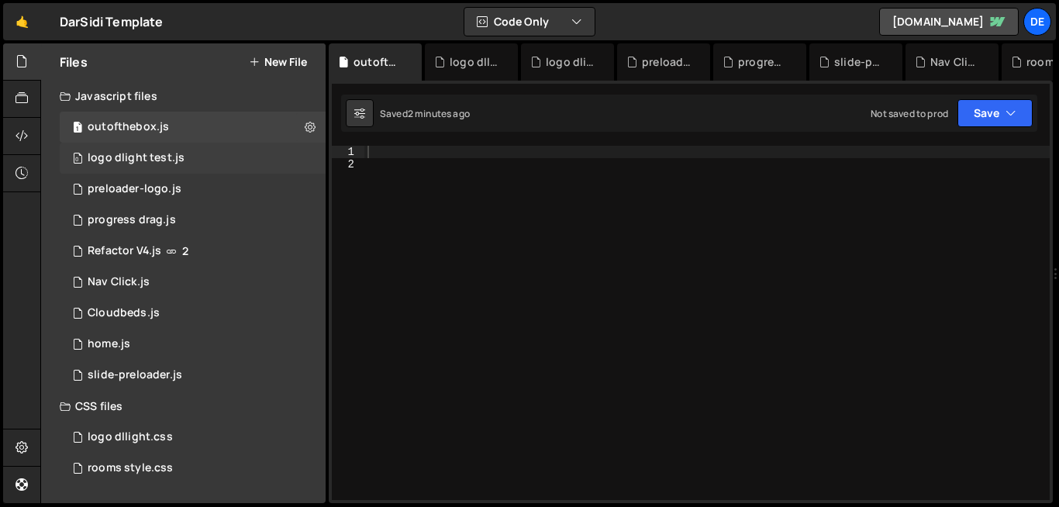
click at [198, 155] on div "0 logo dlight test.js 0" at bounding box center [193, 158] width 266 height 31
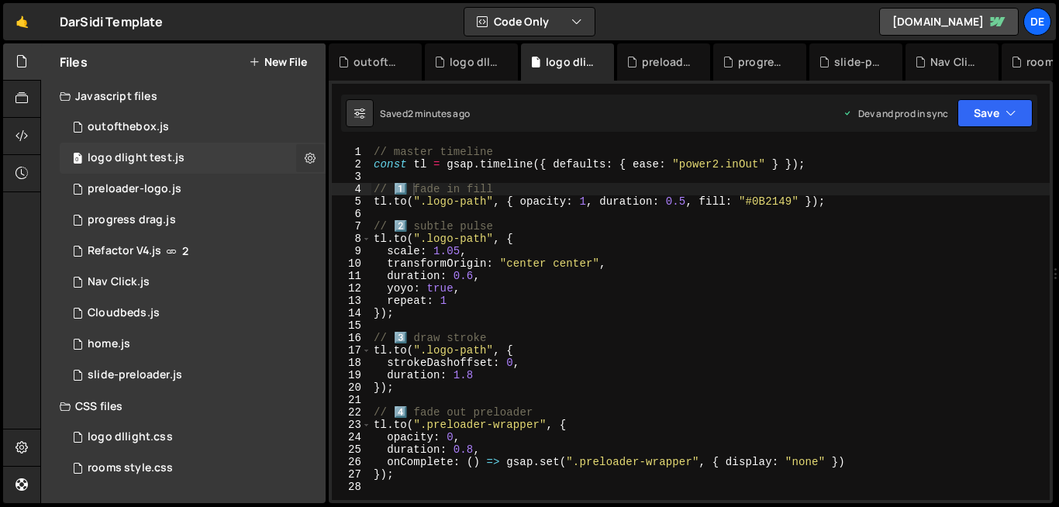
click at [313, 159] on icon at bounding box center [310, 157] width 11 height 15
type input "logo dlight test"
radio input "true"
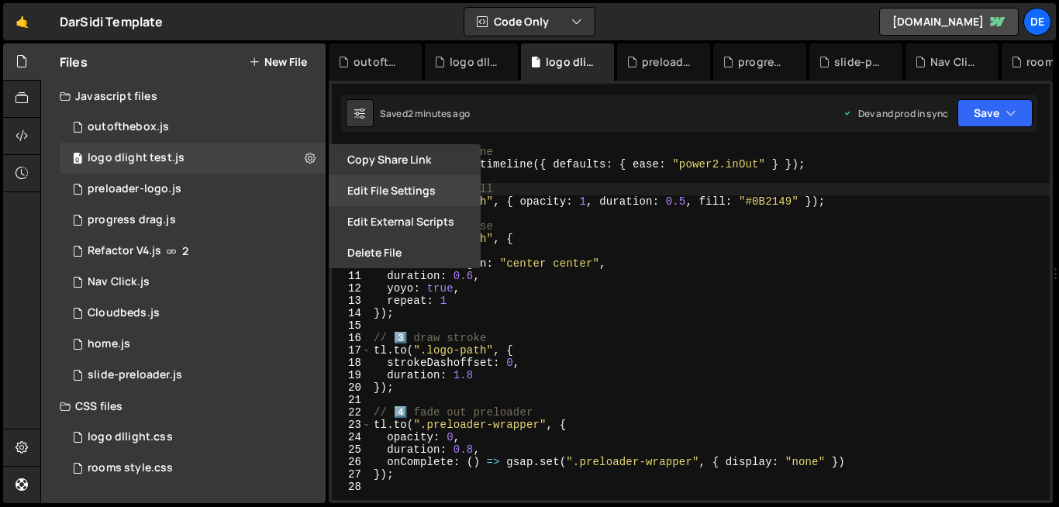
click at [404, 191] on button "Edit File Settings" at bounding box center [405, 190] width 152 height 31
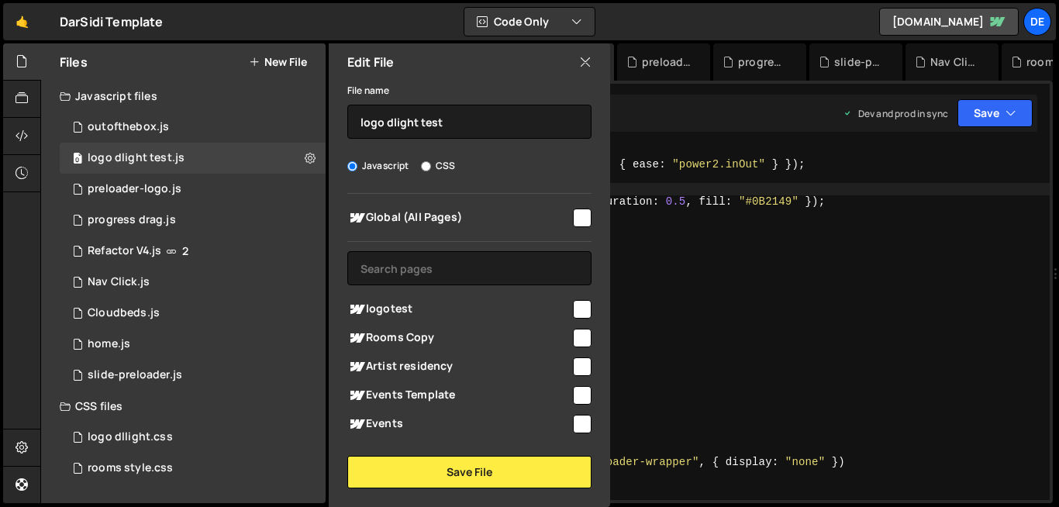
click at [590, 60] on icon at bounding box center [585, 62] width 12 height 17
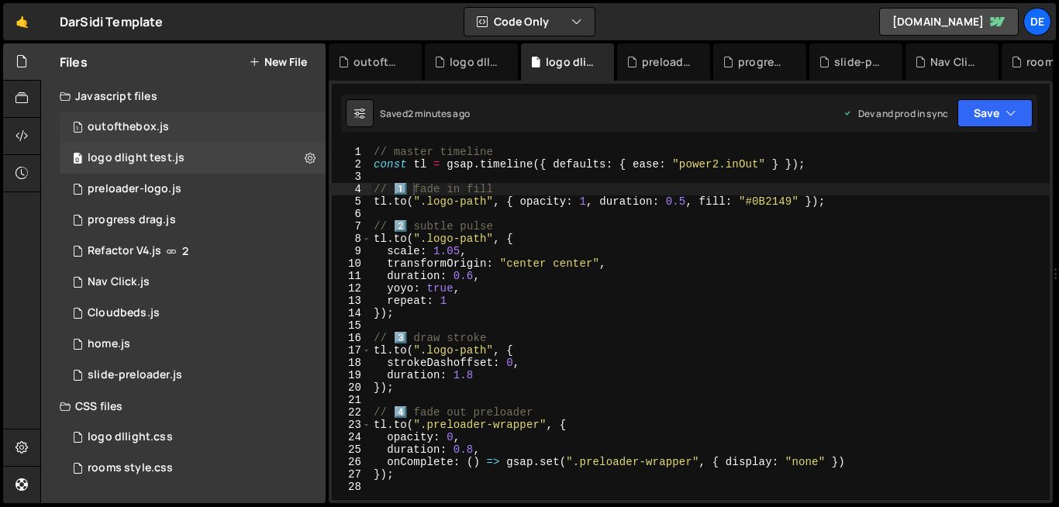
click at [284, 133] on div "1 outofthebox.js 0" at bounding box center [193, 127] width 266 height 31
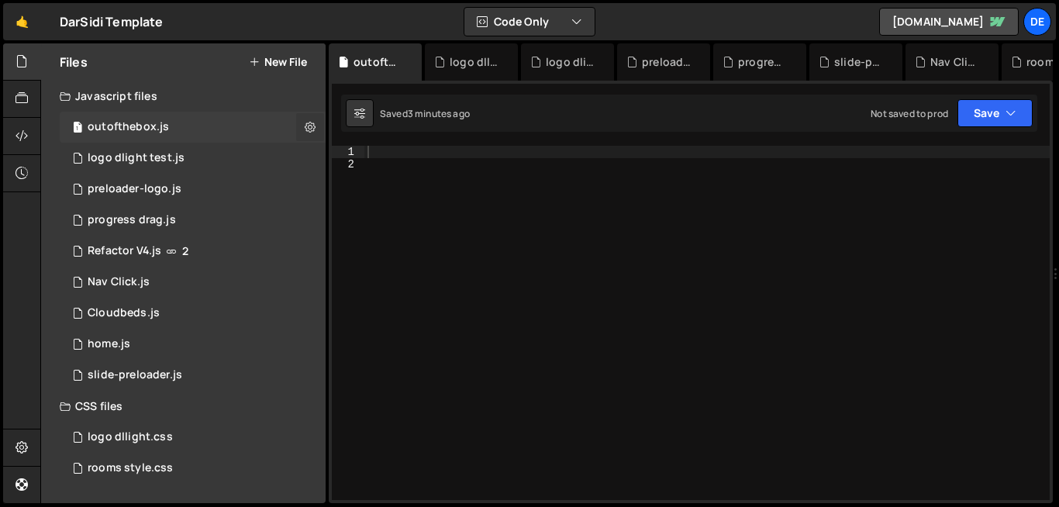
click at [312, 126] on icon at bounding box center [310, 126] width 11 height 15
type input "outofthebox"
radio input "true"
checkbox input "true"
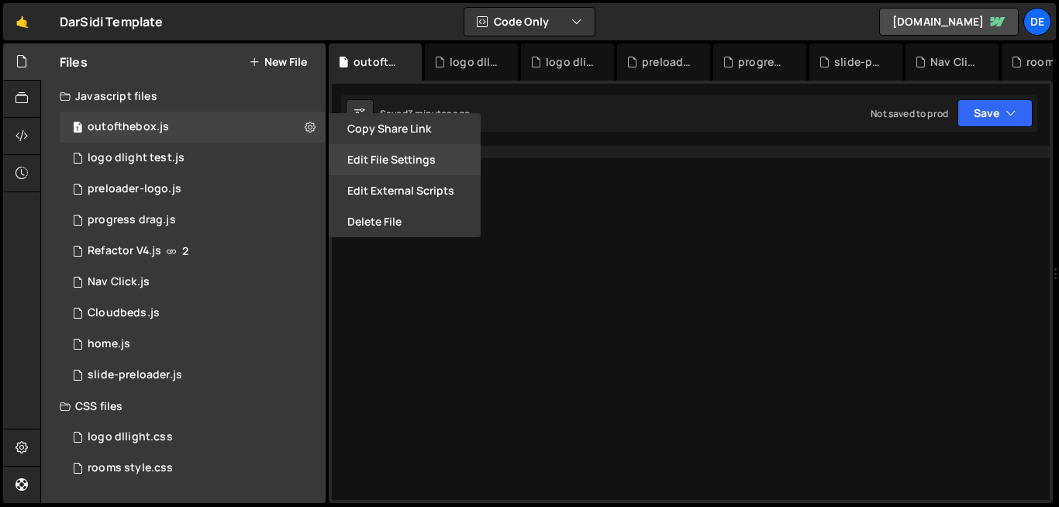
click at [363, 157] on button "Edit File Settings" at bounding box center [405, 159] width 152 height 31
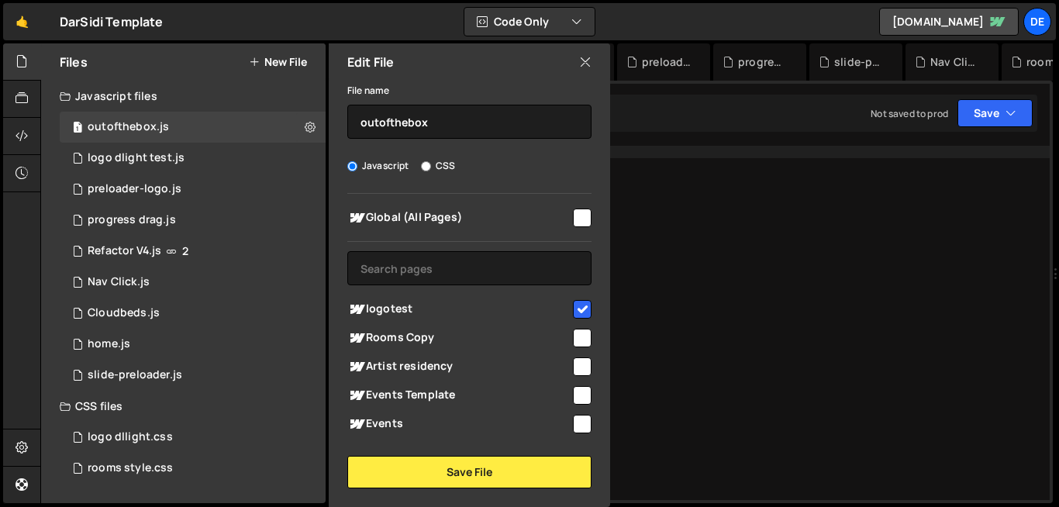
click at [586, 64] on icon at bounding box center [585, 62] width 12 height 17
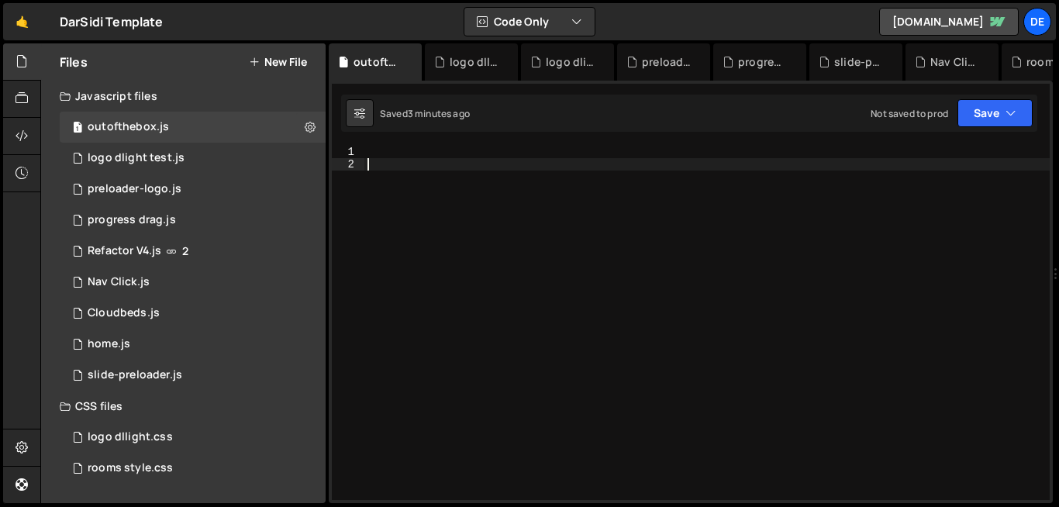
click at [449, 215] on div at bounding box center [708, 335] width 686 height 379
paste textarea "}});"
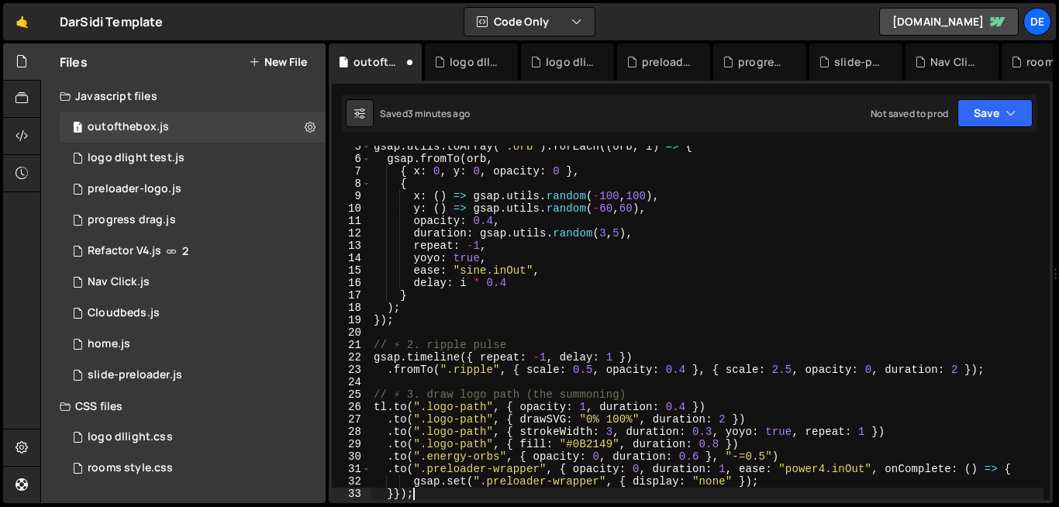
type textarea "gsap.set(".preloader-wrapper", { display: "none" });"
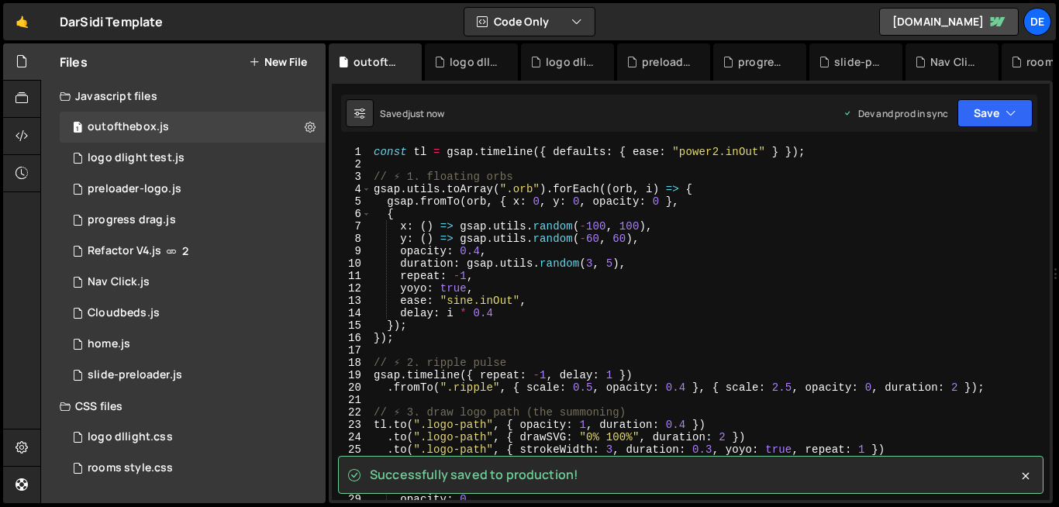
scroll to position [220, 0]
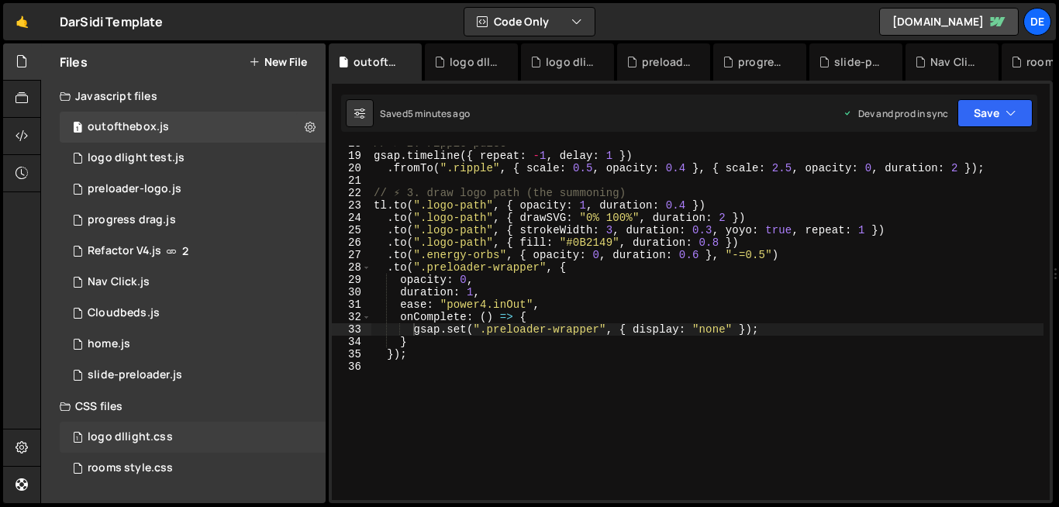
click at [147, 441] on div "logo dllight.css" at bounding box center [130, 437] width 85 height 14
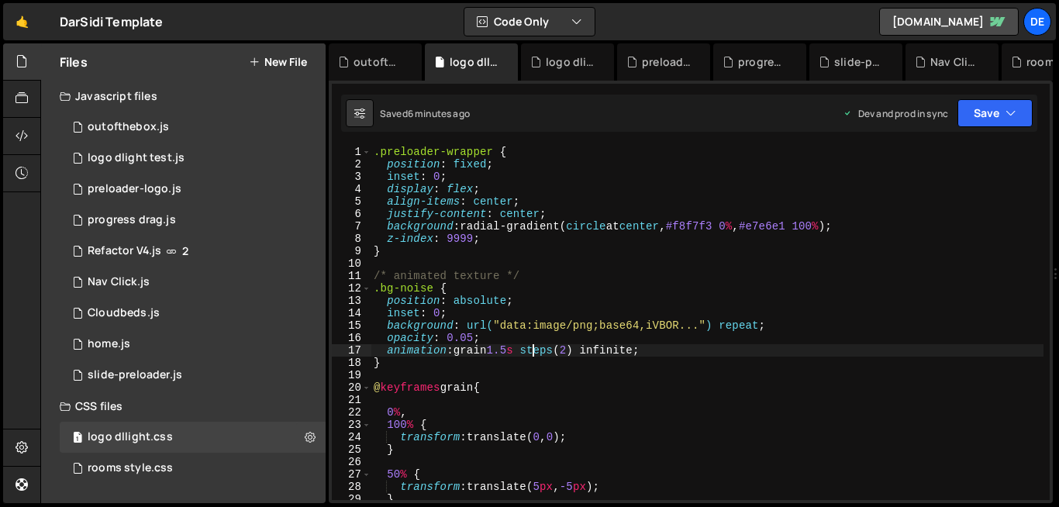
click at [533, 351] on div ".preloader-wrapper { position : fixed ; inset : 0 ; display : flex ; align-item…" at bounding box center [707, 335] width 673 height 379
type textarea "}"
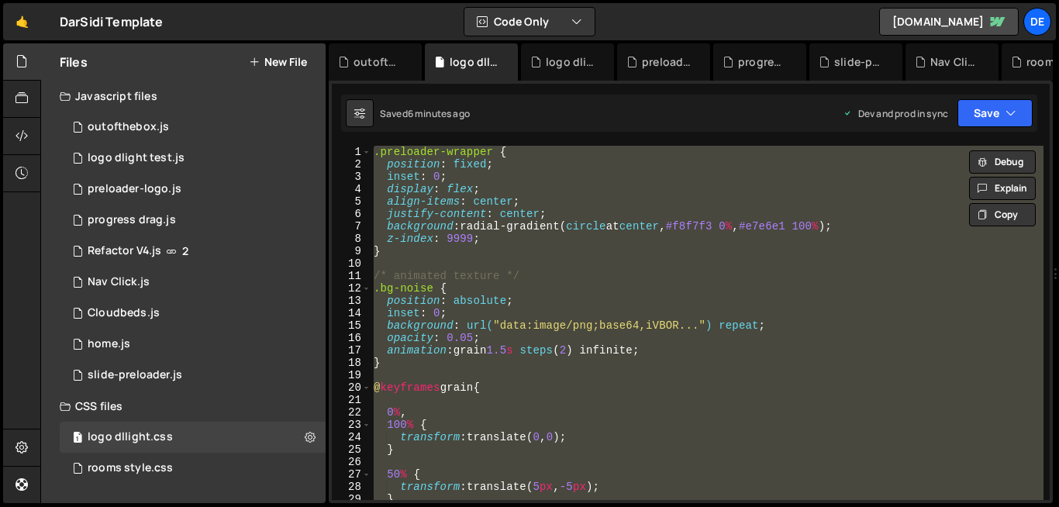
paste textarea
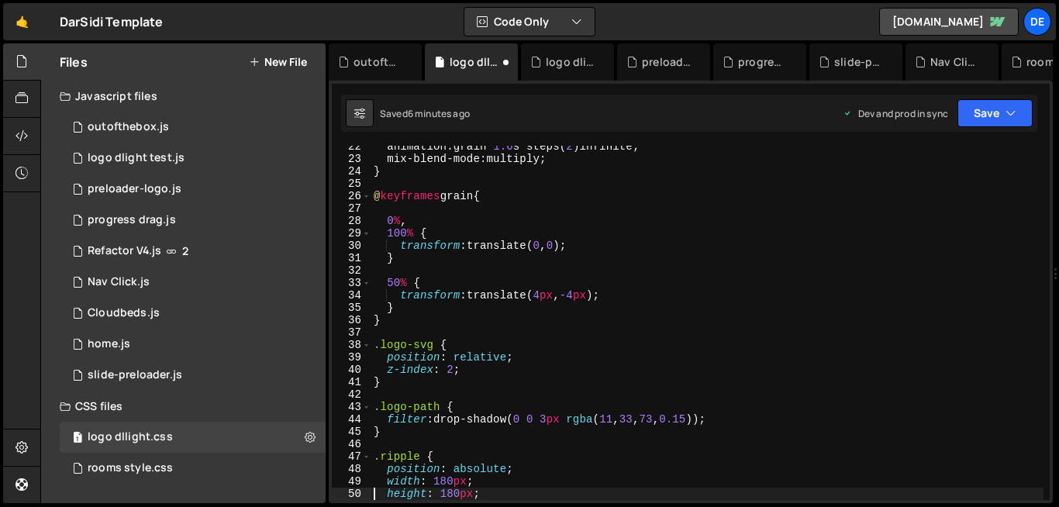
type textarea "height: 180px;"
click at [141, 128] on div "outofthebox.js" at bounding box center [128, 127] width 81 height 14
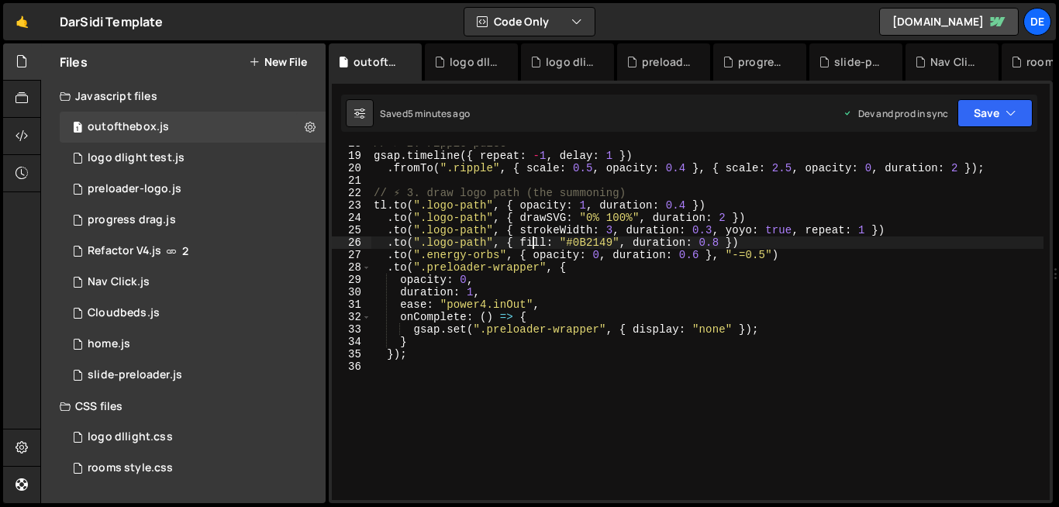
click at [531, 239] on div "// ⚡ 2. ripple pulse gsap . timeline ({ repeat : - 1 , delay : 1 }) . fromTo ( …" at bounding box center [707, 326] width 673 height 379
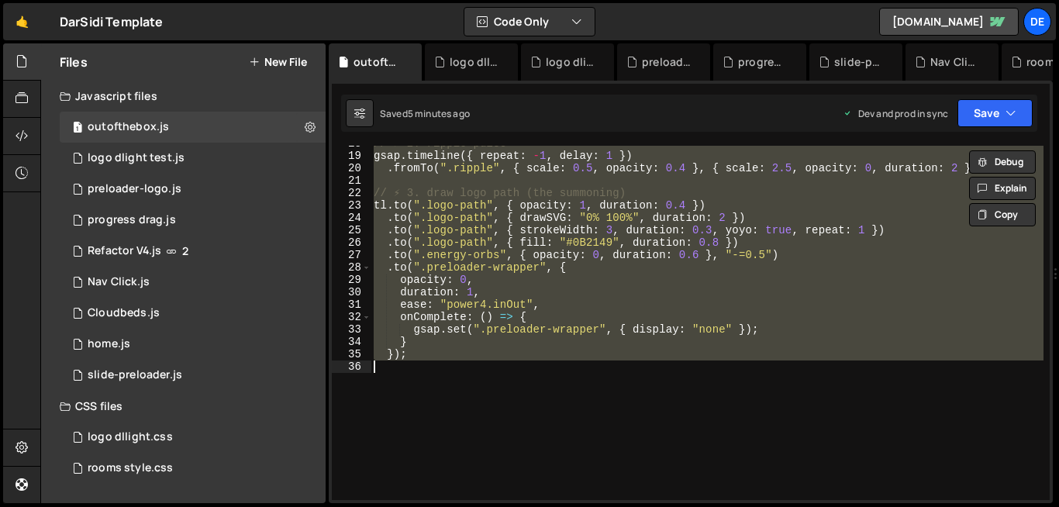
paste textarea "});"
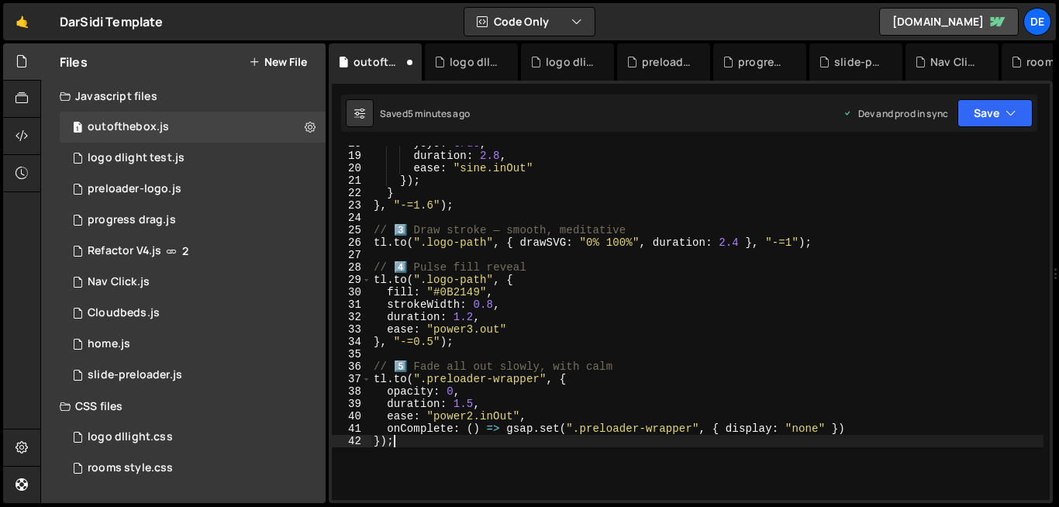
type textarea "tl.to(".preloader-wrapper", {"
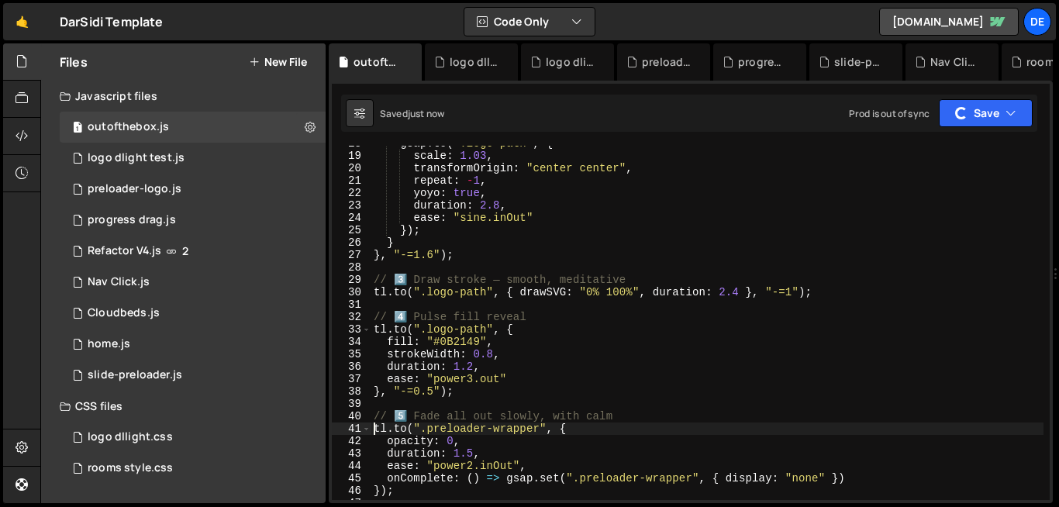
scroll to position [0, 0]
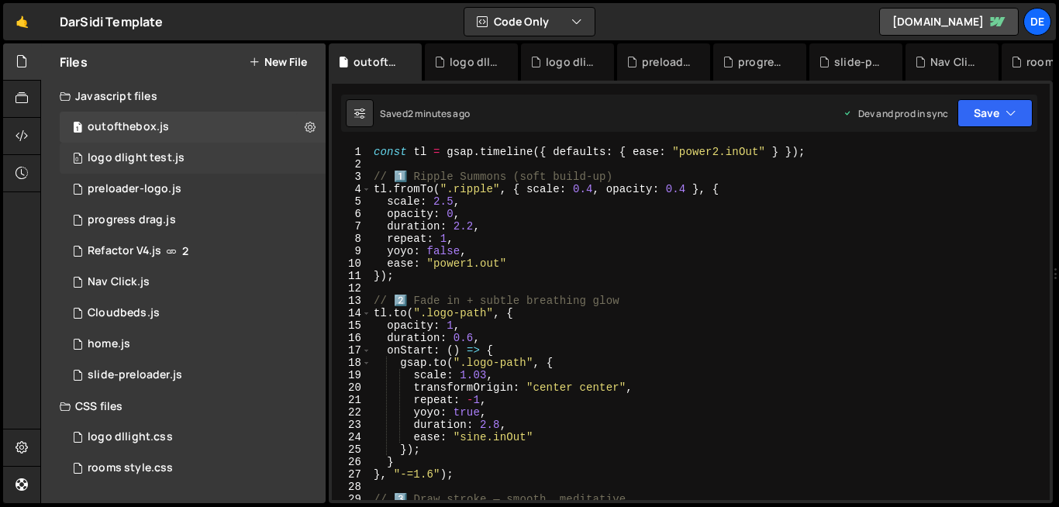
click at [133, 169] on div "0 logo dlight test.js 0" at bounding box center [193, 158] width 266 height 31
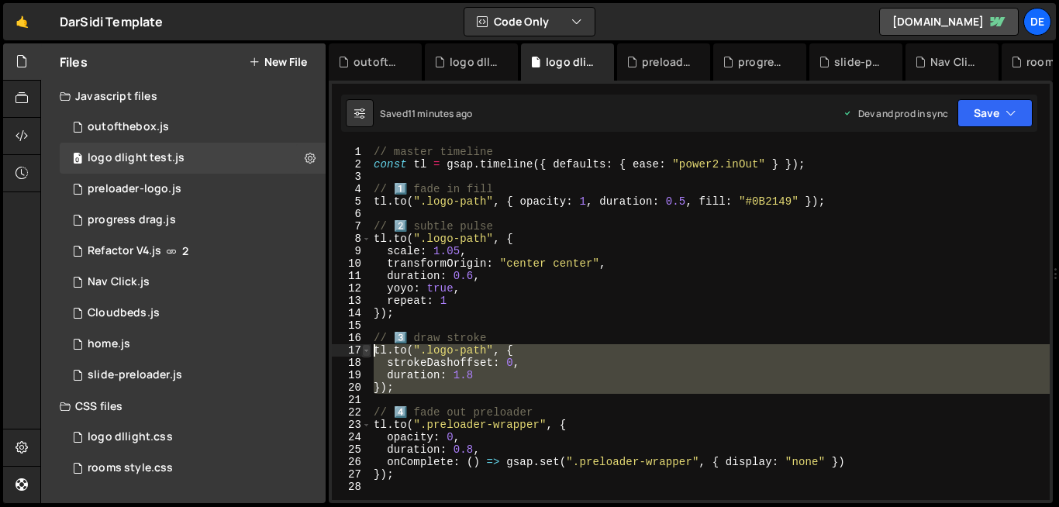
drag, startPoint x: 401, startPoint y: 396, endPoint x: 363, endPoint y: 347, distance: 61.9
click at [363, 347] on div "1 2 3 4 5 6 7 8 9 10 11 12 13 14 15 16 17 18 19 20 21 22 23 24 25 26 27 28 // m…" at bounding box center [691, 323] width 718 height 354
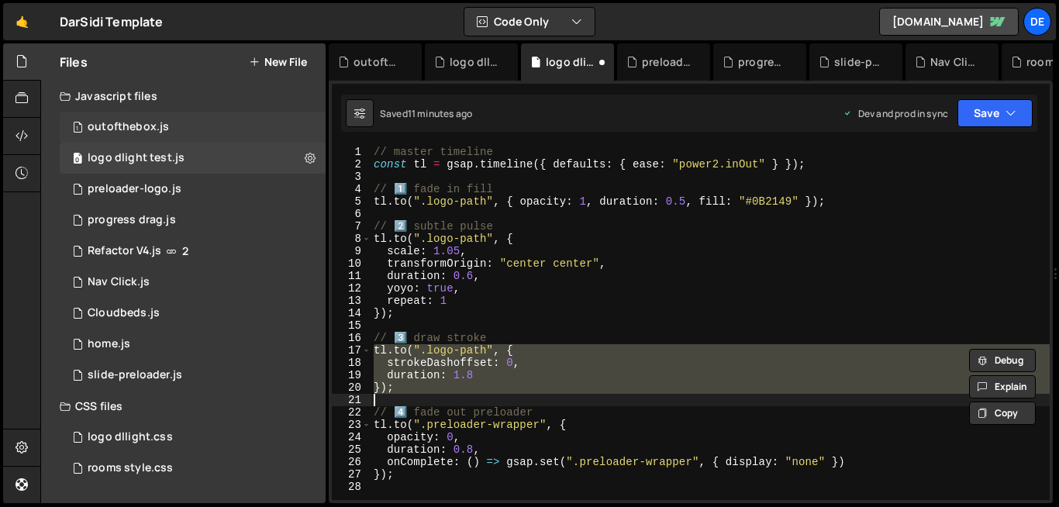
type textarea "});"
click at [169, 126] on div "1 outofthebox.js 0" at bounding box center [193, 127] width 266 height 31
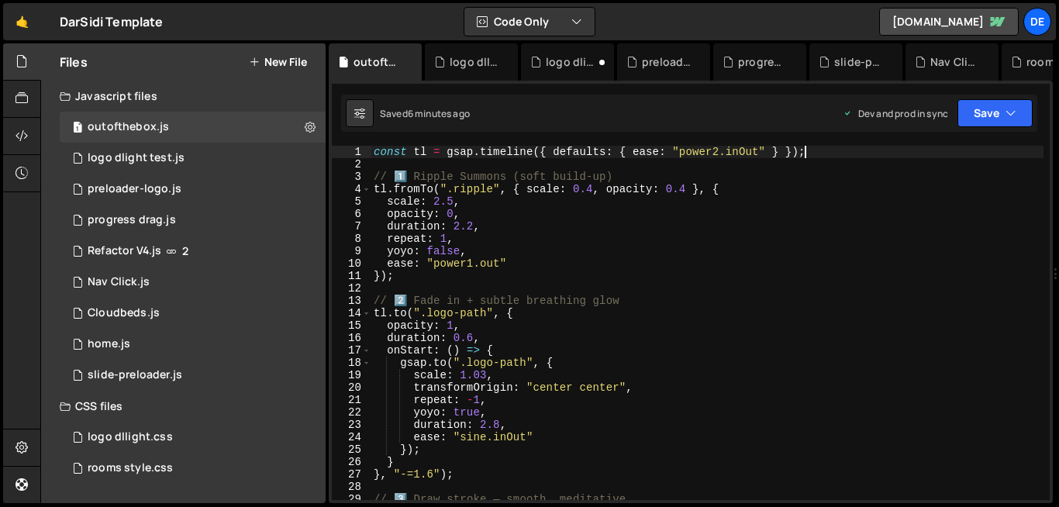
click at [836, 150] on div "const tl = gsap . timeline ({ defaults : { ease : "power2.inOut" } }) ; // 1️⃣ …" at bounding box center [707, 335] width 673 height 379
click at [378, 154] on div "const tl = gsap . timeline ({ defaults : { ease : "power2.inOut" } }) ; // 1️⃣ …" at bounding box center [707, 335] width 673 height 379
type textarea "const tl = gsap.timeline({ defaults: { ease: "power2.inOut" } });"
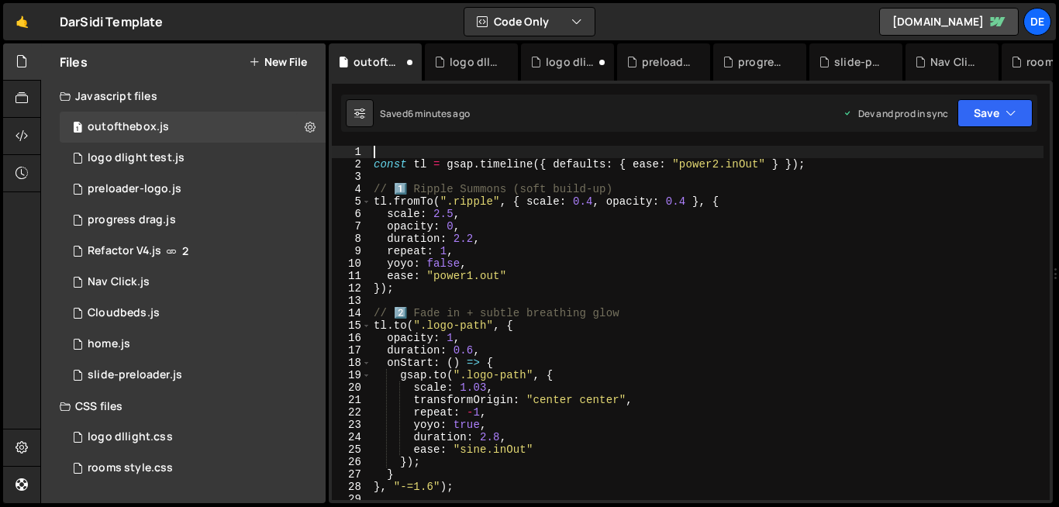
paste textarea
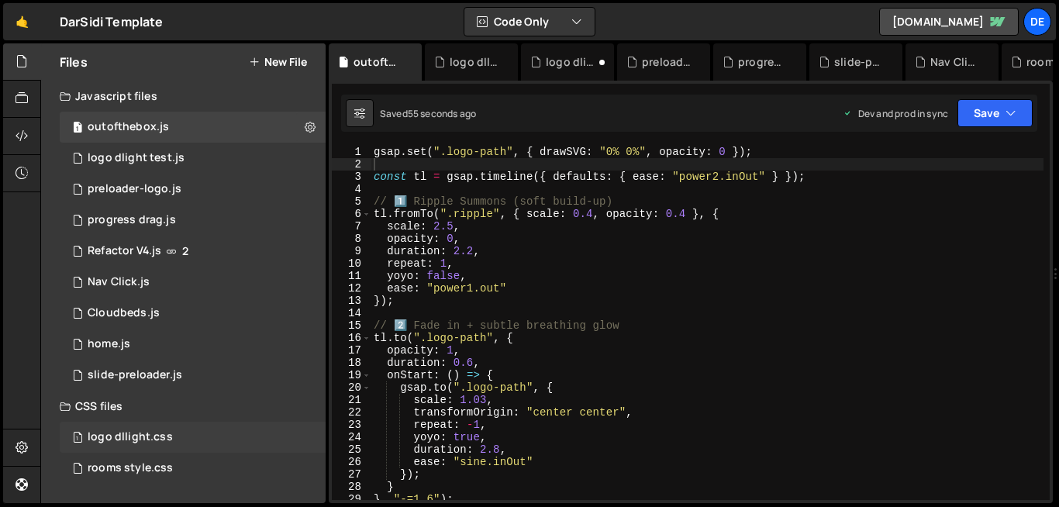
click at [133, 434] on div "logo dllight.css" at bounding box center [130, 437] width 85 height 14
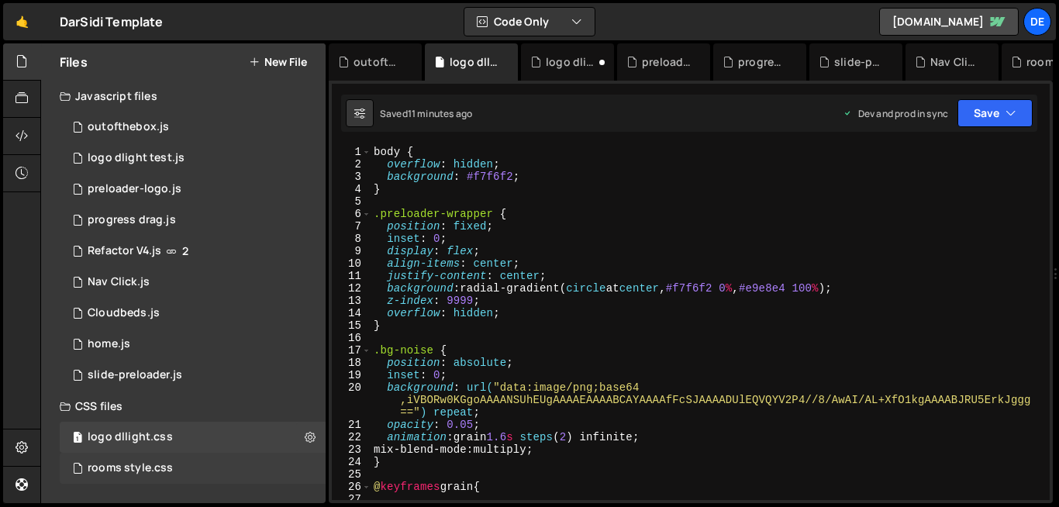
click at [150, 480] on div "rooms style.css 0" at bounding box center [193, 468] width 266 height 31
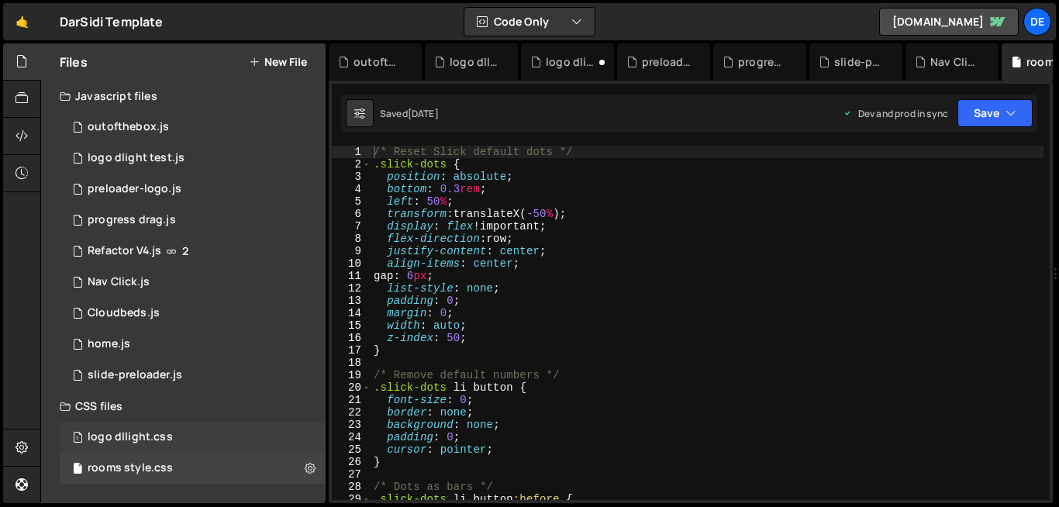
click at [163, 435] on div "logo dllight.css" at bounding box center [130, 437] width 85 height 14
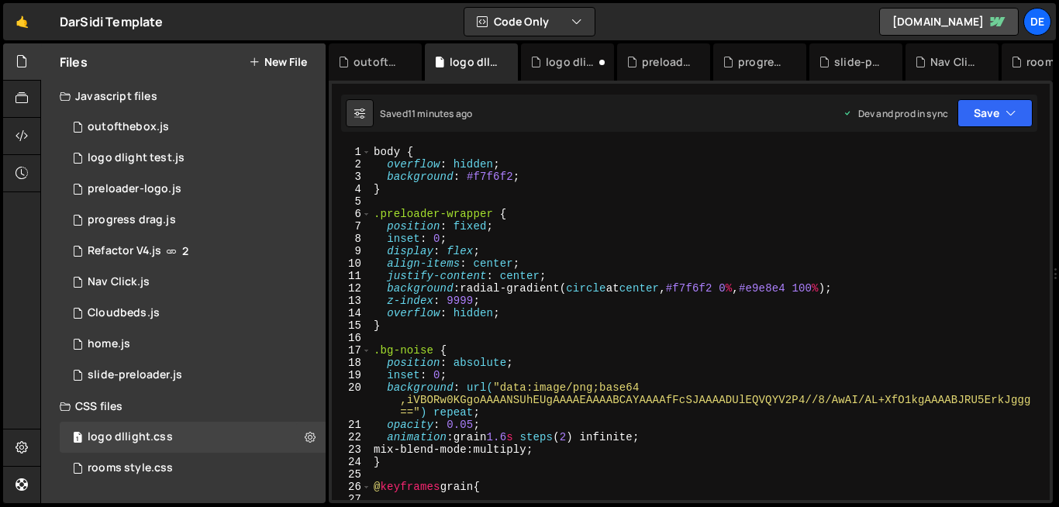
click at [586, 307] on div "body { overflow : hidden ; background : #f7f6f2 ; } .preloader-wrapper { positi…" at bounding box center [707, 335] width 673 height 379
type textarea "}"
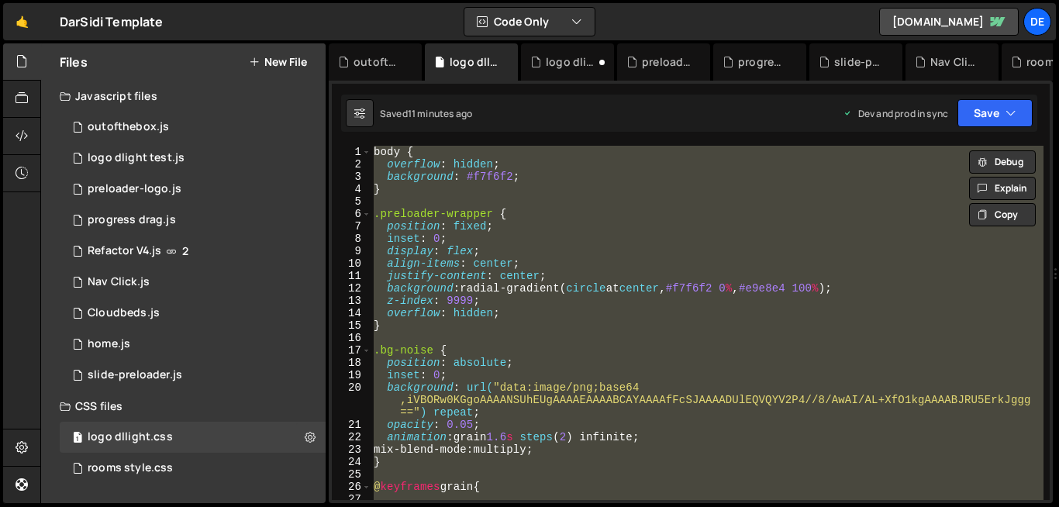
paste textarea
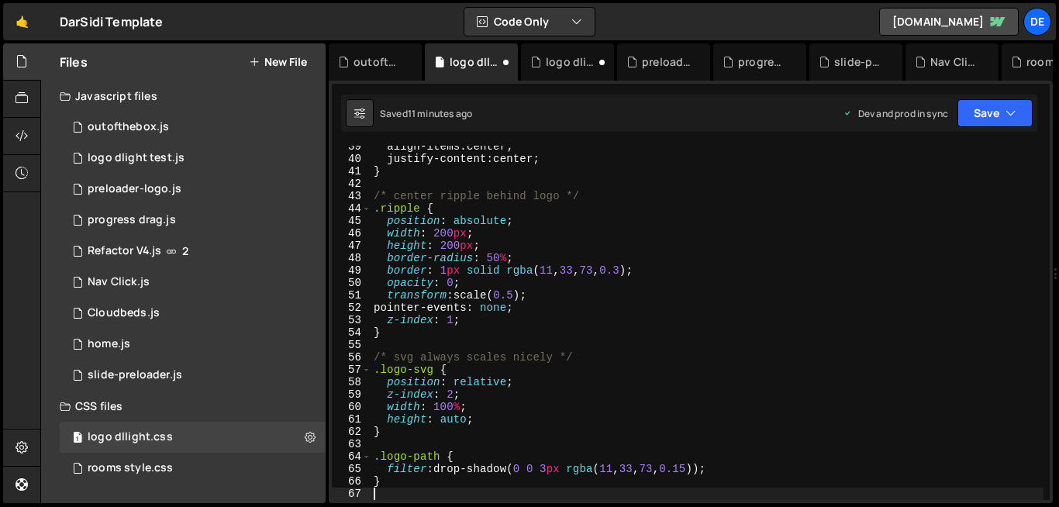
scroll to position [502, 0]
type textarea "width: 100%;"
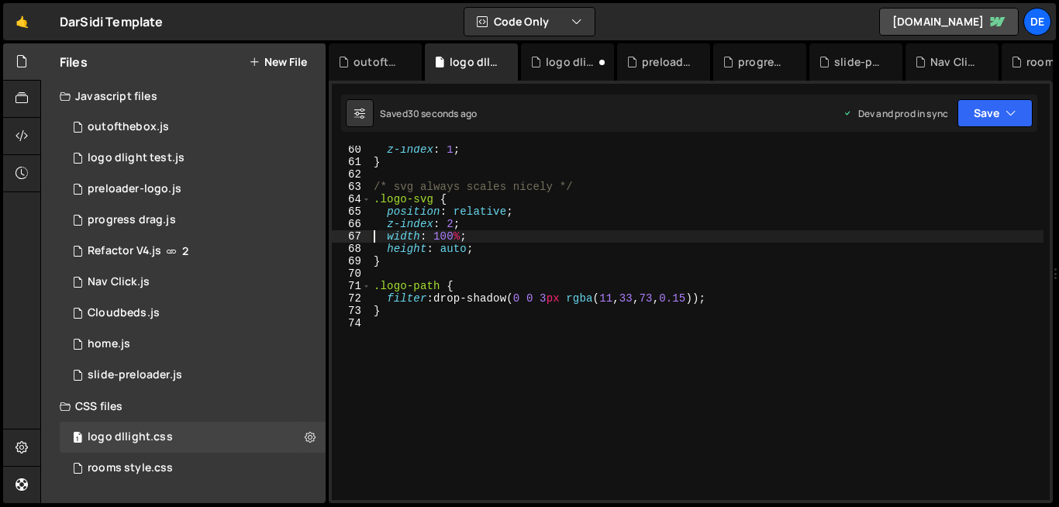
scroll to position [760, 0]
click at [161, 130] on div "outofthebox.js" at bounding box center [128, 127] width 81 height 14
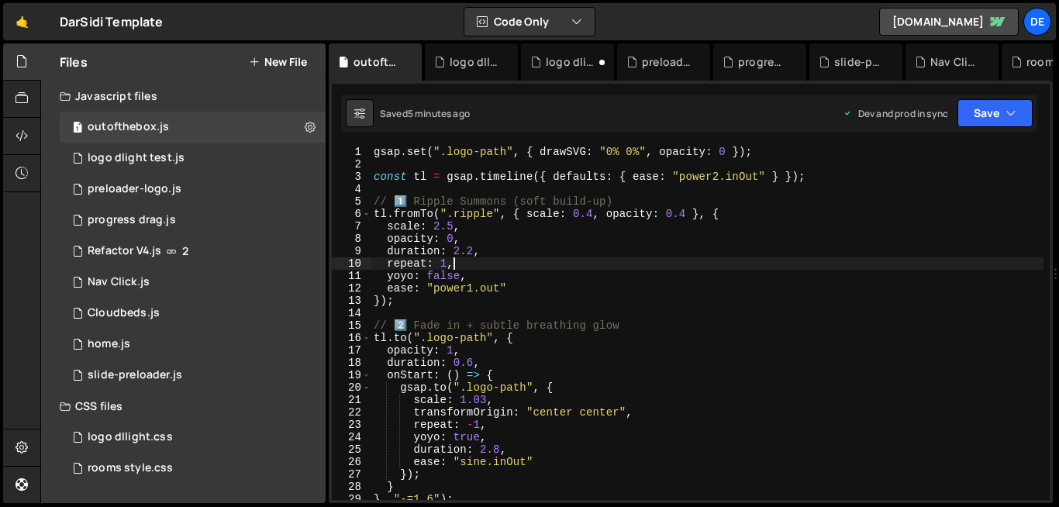
click at [496, 268] on div "gsap . set ( ".logo-path" , { drawSVG : "0% 0%" , opacity : 0 }) ; const tl = g…" at bounding box center [707, 335] width 673 height 379
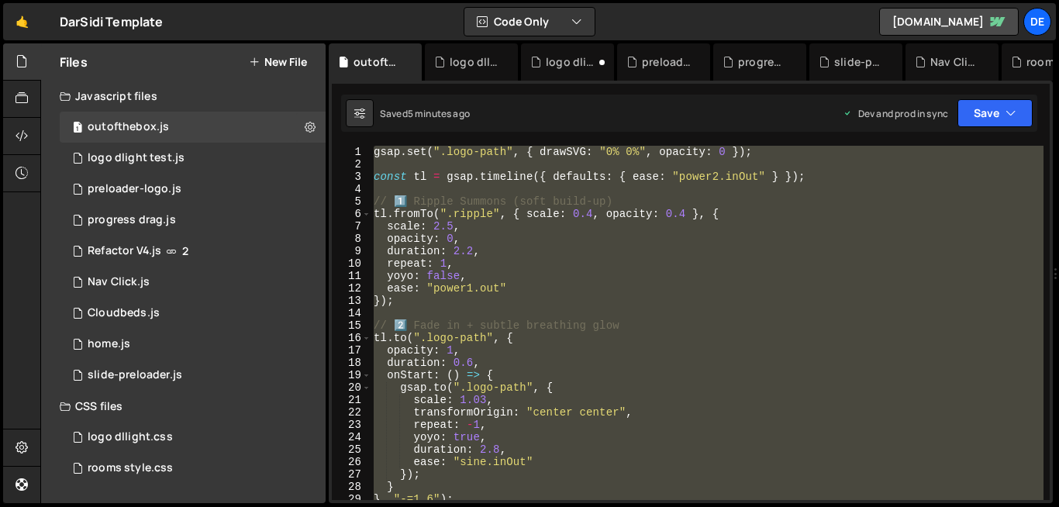
paste textarea
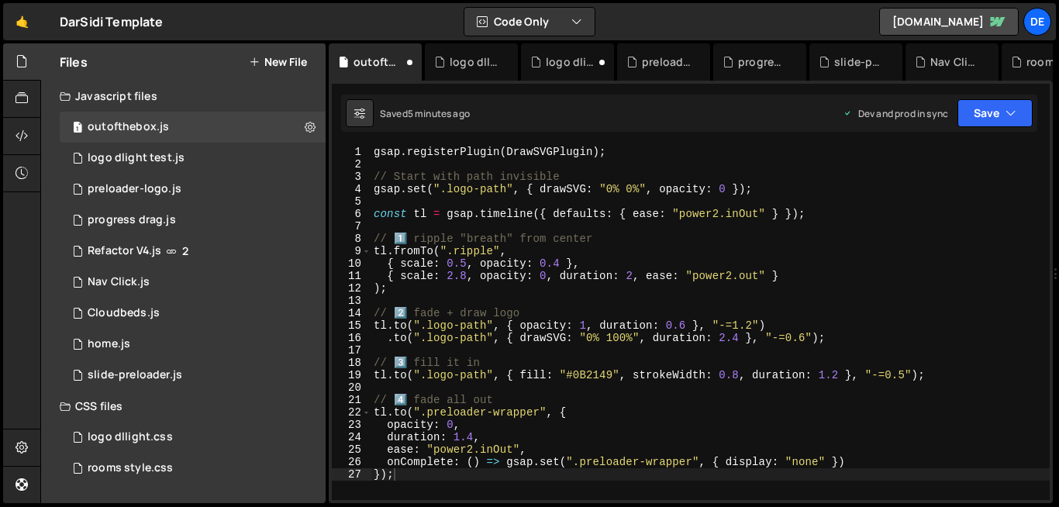
click at [501, 145] on div "XXXXXXXXXXXXXXXXXXXXXXXXXXXXXXXXXXXXXXXXXXXXXXXXXXXXXXXXXXXXXXXXXXXXXXXXXXXXXXX…" at bounding box center [691, 292] width 724 height 423
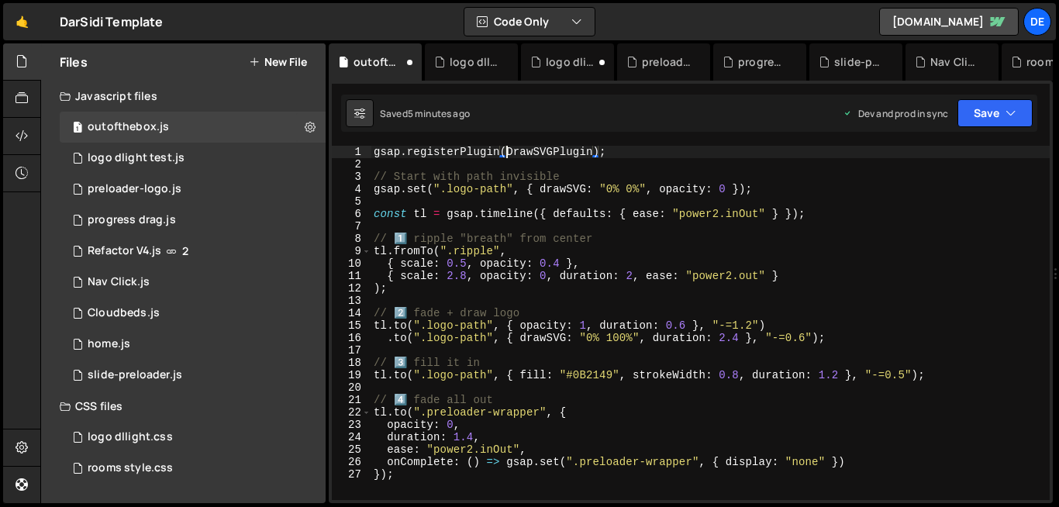
click at [509, 150] on div "gsap . registerPlugin ( DrawSVGPlugin ) ; // Start with path invisible gsap . s…" at bounding box center [710, 335] width 679 height 379
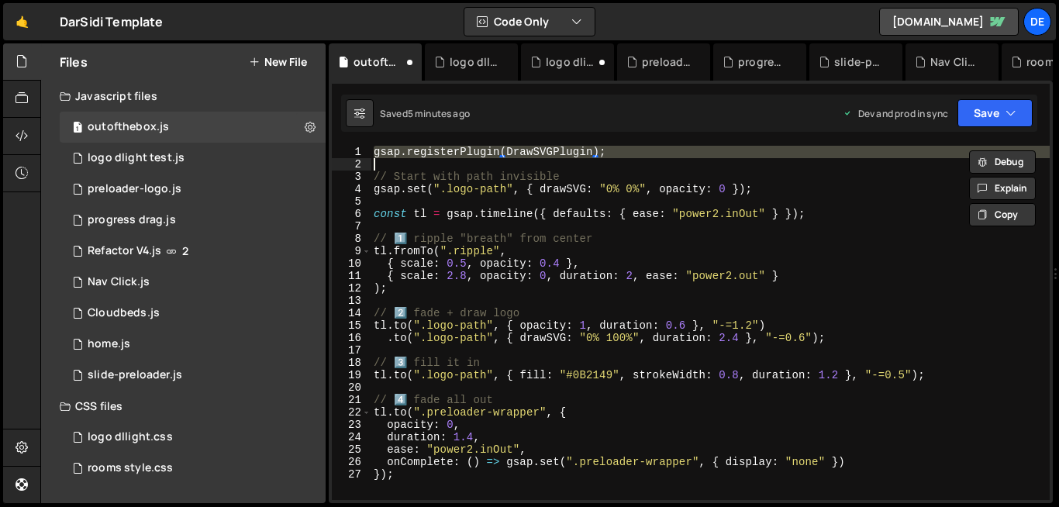
click at [509, 150] on div "gsap . registerPlugin ( DrawSVGPlugin ) ; // Start with path invisible gsap . s…" at bounding box center [710, 335] width 679 height 379
type textarea "gsap.registerPlugin(DrawSVGPlugin);"
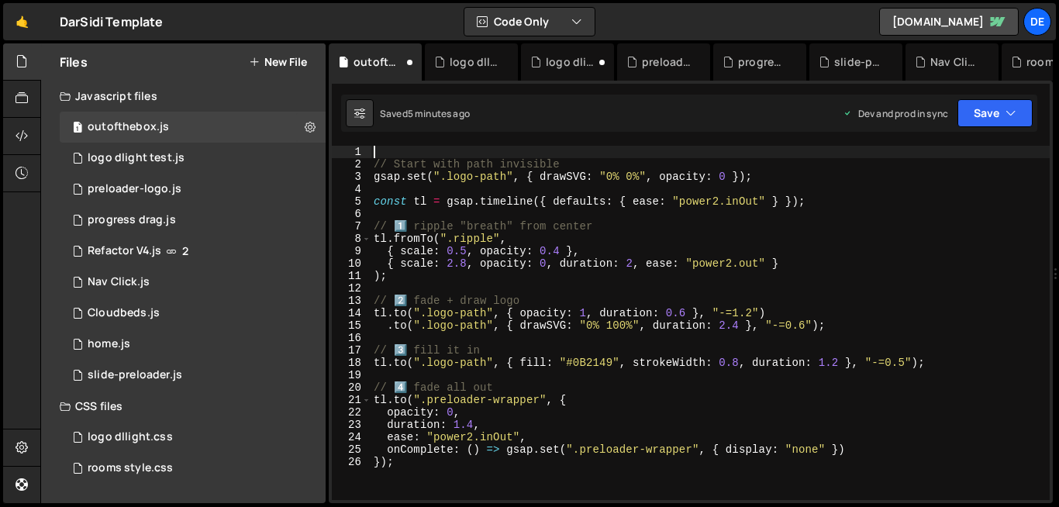
type textarea "// Start with path invisible"
